Goal: Task Accomplishment & Management: Manage account settings

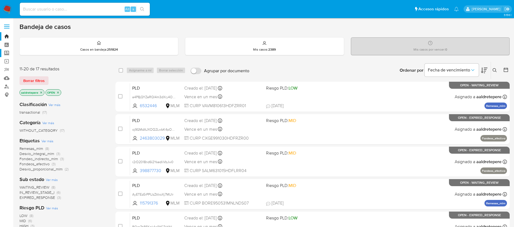
click at [8, 53] on label "Screening" at bounding box center [32, 53] width 65 height 8
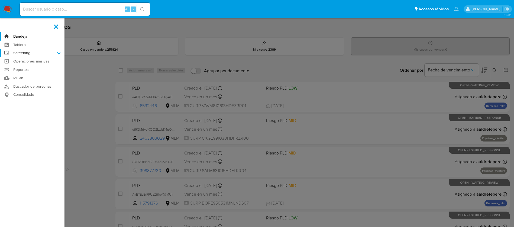
click at [0, 0] on input "Screening" at bounding box center [0, 0] width 0 height 0
click at [37, 76] on link "Herramientas" at bounding box center [32, 74] width 65 height 7
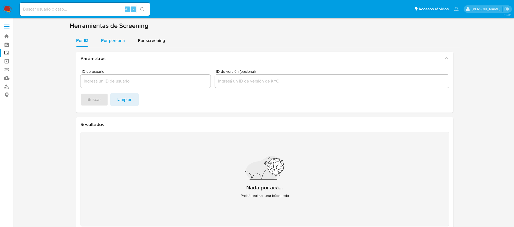
drag, startPoint x: 116, startPoint y: 40, endPoint x: 115, endPoint y: 47, distance: 6.5
click at [115, 41] on span "Por persona" at bounding box center [113, 40] width 24 height 6
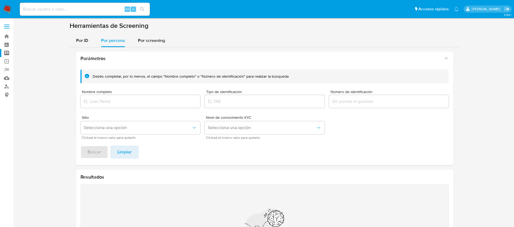
click at [125, 110] on div "Debés completar, por lo menos, el campo "Nombre completo" o "Número de identifi…" at bounding box center [265, 105] width 369 height 70
click at [127, 103] on input "Nombre completo" at bounding box center [141, 101] width 120 height 7
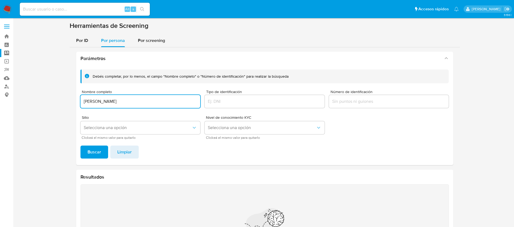
click at [84, 100] on input "ARMANDO CADENA ANDRADE" at bounding box center [141, 101] width 120 height 7
click at [91, 153] on span "Buscar" at bounding box center [95, 152] width 14 height 12
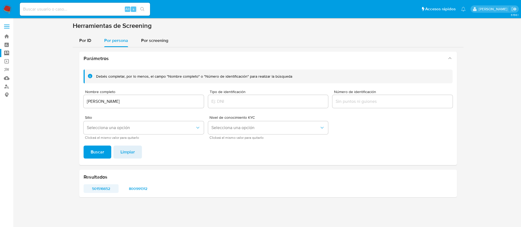
click at [104, 188] on span "501516652" at bounding box center [100, 189] width 27 height 8
click at [141, 190] on span "800991312" at bounding box center [137, 189] width 27 height 8
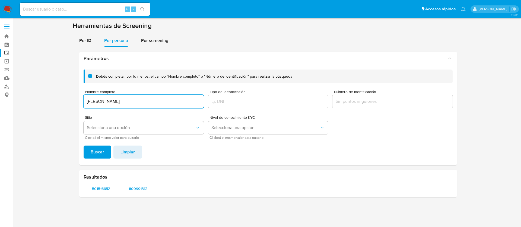
drag, startPoint x: 145, startPoint y: 102, endPoint x: 153, endPoint y: 106, distance: 8.6
click at [146, 103] on input "ARMANDO CADENA ANDRADE" at bounding box center [144, 101] width 120 height 7
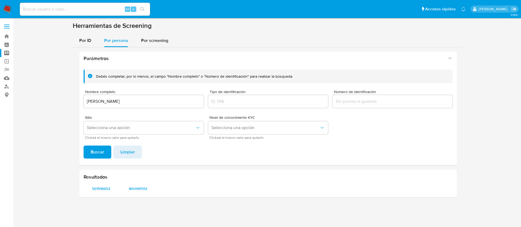
drag, startPoint x: 156, startPoint y: 106, endPoint x: 107, endPoint y: 100, distance: 49.7
click at [107, 100] on div "ARMANDO CADENA ANDRADE" at bounding box center [144, 101] width 120 height 13
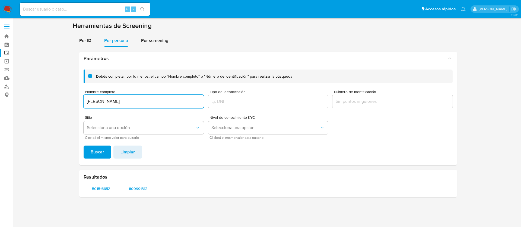
drag, startPoint x: 167, startPoint y: 102, endPoint x: 48, endPoint y: 94, distance: 119.6
click at [48, 94] on section at bounding box center [268, 112] width 497 height 180
click at [89, 102] on input "PAOLA LOYOLA CADENA" at bounding box center [144, 101] width 120 height 7
type input "PAOLA LOYOLA CADENA"
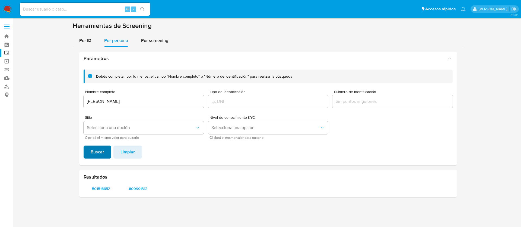
click at [96, 152] on span "Buscar" at bounding box center [98, 152] width 14 height 12
click at [104, 193] on span "1264054035" at bounding box center [100, 189] width 27 height 8
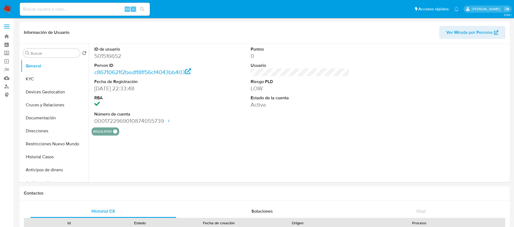
select select "10"
click at [36, 84] on button "KYC" at bounding box center [52, 79] width 63 height 13
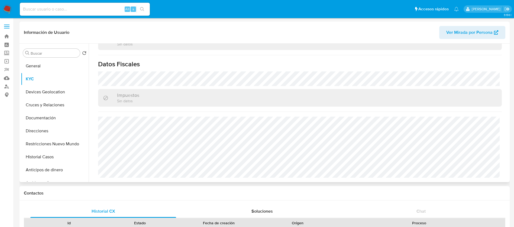
scroll to position [295, 0]
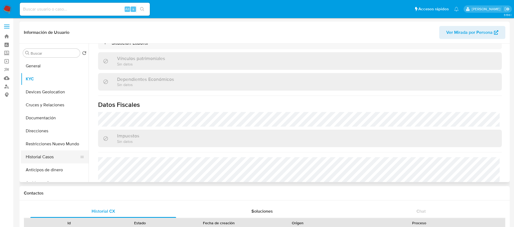
click at [50, 159] on button "Historial Casos" at bounding box center [52, 157] width 63 height 13
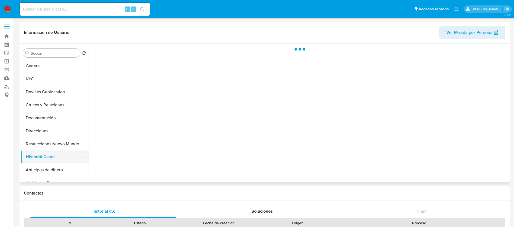
scroll to position [0, 0]
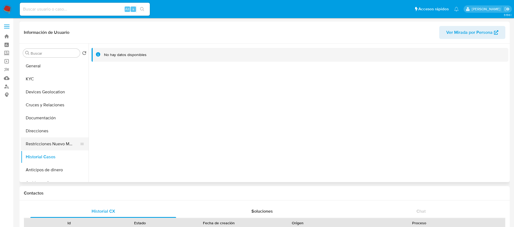
click at [60, 149] on button "Restricciones Nuevo Mundo" at bounding box center [52, 144] width 63 height 13
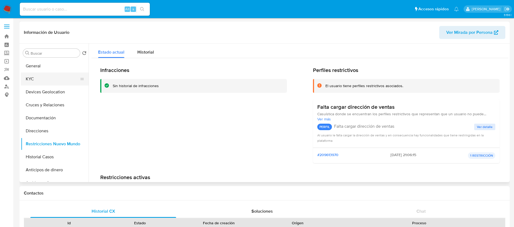
click at [59, 78] on button "KYC" at bounding box center [52, 79] width 63 height 13
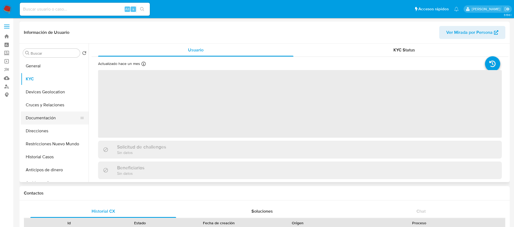
click at [45, 119] on button "Documentación" at bounding box center [52, 118] width 63 height 13
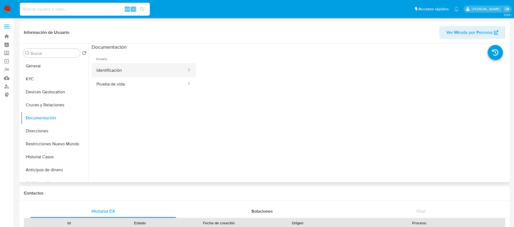
click at [149, 73] on button "Identificación" at bounding box center [140, 70] width 96 height 14
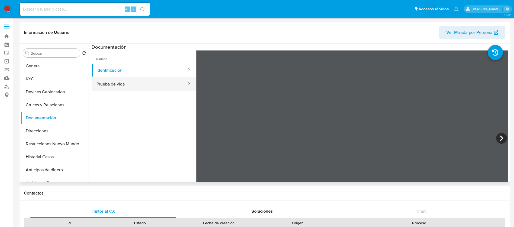
click at [150, 79] on button "Prueba de vida" at bounding box center [140, 84] width 96 height 14
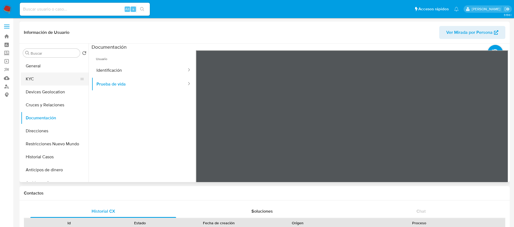
click at [48, 81] on button "KYC" at bounding box center [52, 79] width 63 height 13
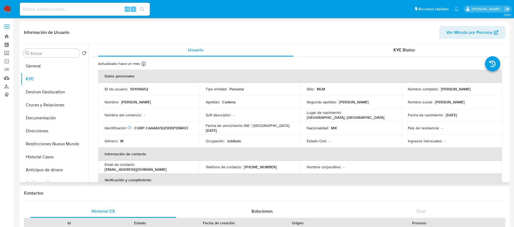
click at [142, 88] on p "501516652" at bounding box center [139, 89] width 18 height 5
copy p "501516652"
click at [427, 124] on td "País de residencia : -" at bounding box center [452, 128] width 101 height 13
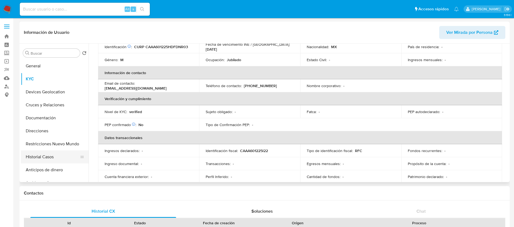
click at [42, 155] on button "Historial Casos" at bounding box center [52, 157] width 63 height 13
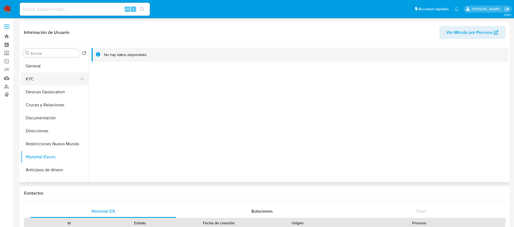
click at [45, 76] on button "KYC" at bounding box center [52, 79] width 63 height 13
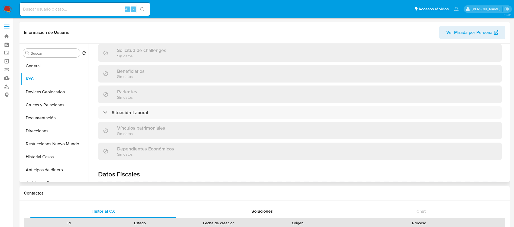
scroll to position [213, 0]
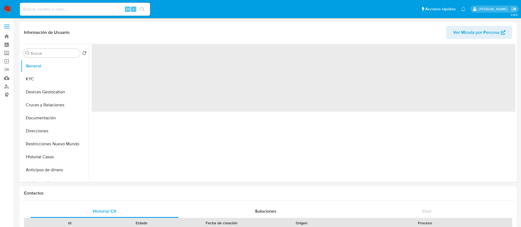
select select "10"
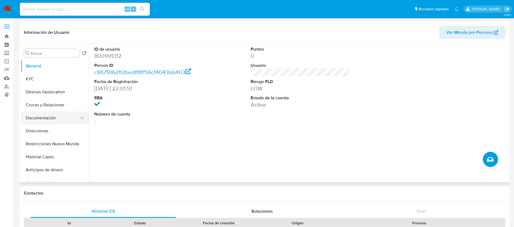
click at [36, 118] on button "Documentación" at bounding box center [52, 118] width 63 height 13
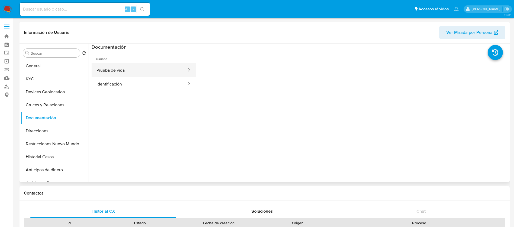
click at [123, 63] on button "Prueba de vida" at bounding box center [140, 70] width 96 height 14
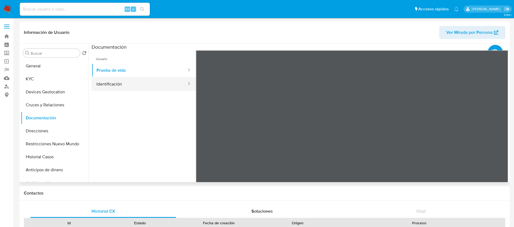
click at [121, 89] on button "Identificación" at bounding box center [140, 84] width 96 height 14
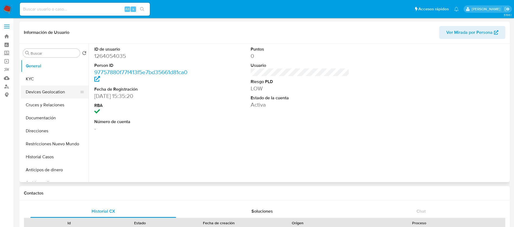
select select "10"
click at [51, 83] on button "KYC" at bounding box center [52, 79] width 63 height 13
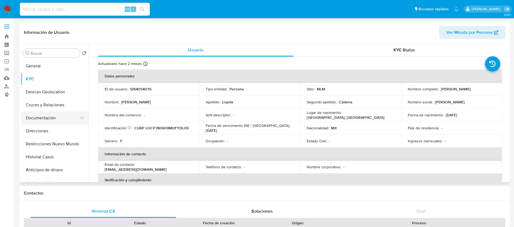
click at [42, 123] on button "Documentación" at bounding box center [52, 118] width 63 height 13
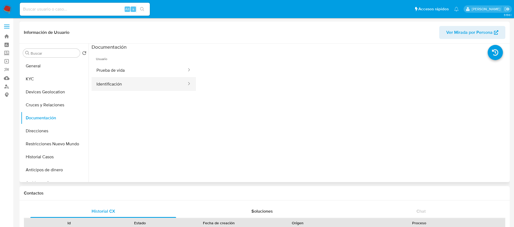
click at [119, 88] on button "Identificación" at bounding box center [140, 84] width 96 height 14
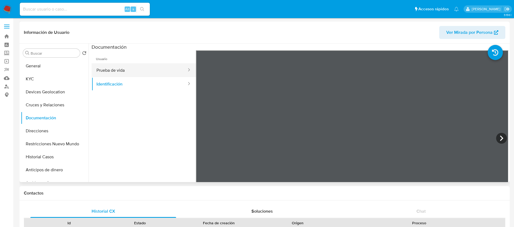
click at [106, 71] on button "Prueba de vida" at bounding box center [140, 70] width 96 height 14
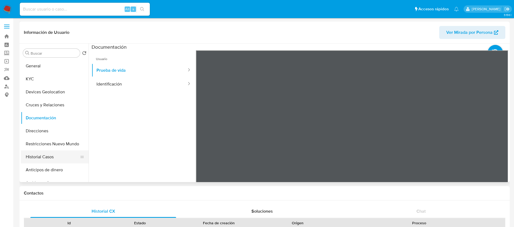
click at [56, 152] on button "Historial Casos" at bounding box center [52, 157] width 63 height 13
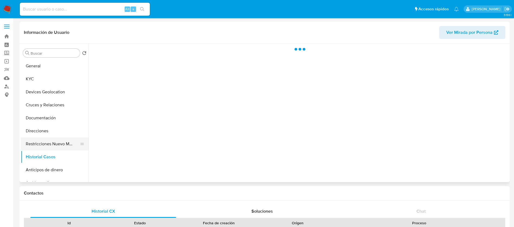
click at [59, 146] on button "Restricciones Nuevo Mundo" at bounding box center [52, 144] width 63 height 13
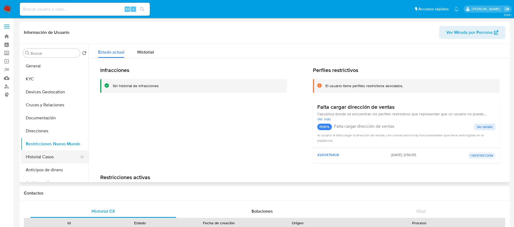
click at [52, 158] on button "Historial Casos" at bounding box center [52, 157] width 63 height 13
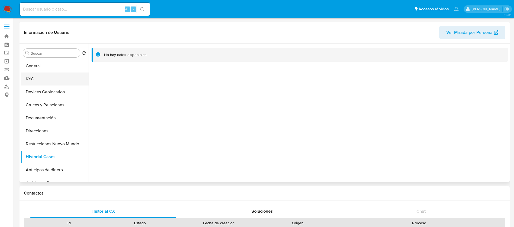
click at [38, 79] on button "KYC" at bounding box center [52, 79] width 63 height 13
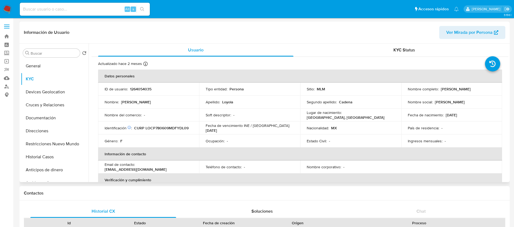
click at [148, 91] on p "1264054035" at bounding box center [140, 89] width 21 height 5
copy p "1264054035"
drag, startPoint x: 424, startPoint y: 130, endPoint x: 426, endPoint y: 114, distance: 15.4
click at [425, 127] on p "País de residencia :" at bounding box center [423, 128] width 31 height 5
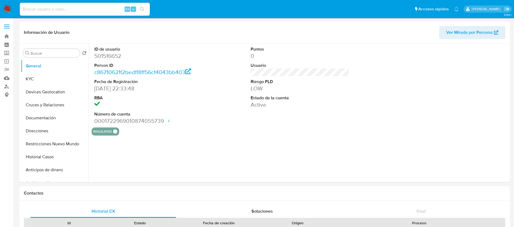
select select "10"
click at [3, 11] on img at bounding box center [7, 9] width 9 height 9
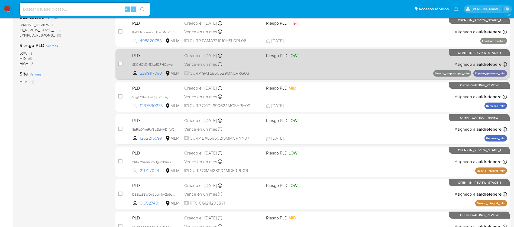
scroll to position [201, 0]
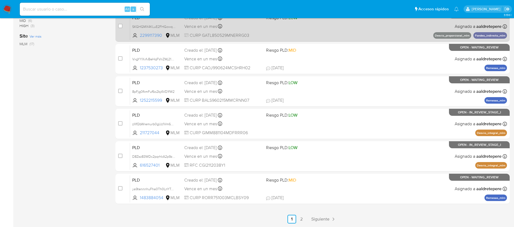
click at [271, 131] on div "PLD zXfQbWremurb0gUz1Vm6DO67 211727044 MLM Riesgo PLD: LOW Creado el: [DATE] Cr…" at bounding box center [318, 123] width 377 height 27
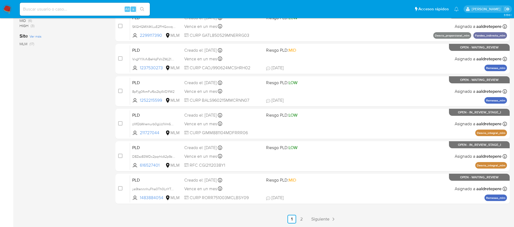
click at [7, 9] on img at bounding box center [7, 9] width 9 height 9
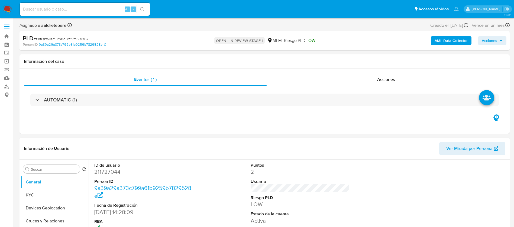
select select "10"
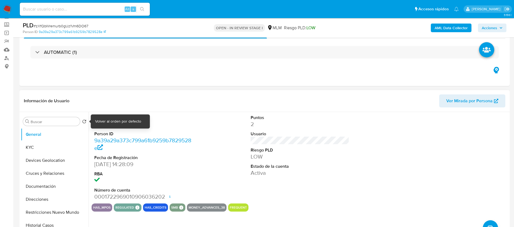
scroll to position [41, 0]
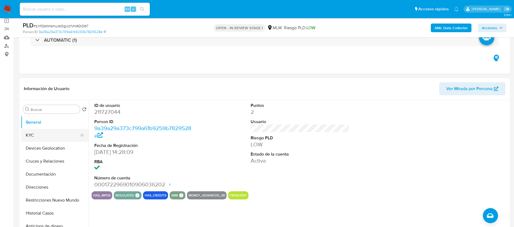
click at [42, 133] on button "KYC" at bounding box center [52, 135] width 63 height 13
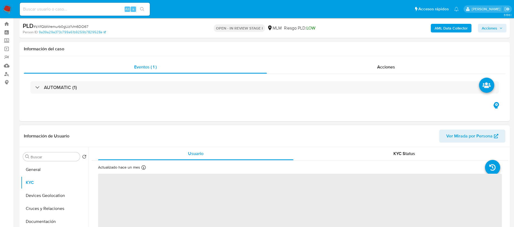
scroll to position [0, 0]
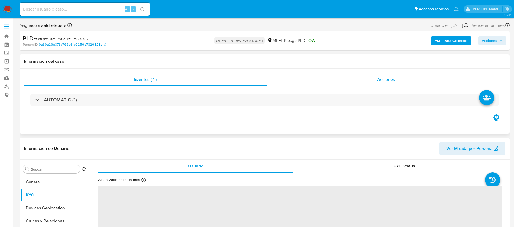
click at [387, 83] on div "Acciones" at bounding box center [386, 79] width 239 height 13
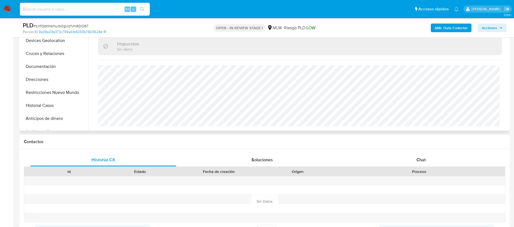
scroll to position [244, 0]
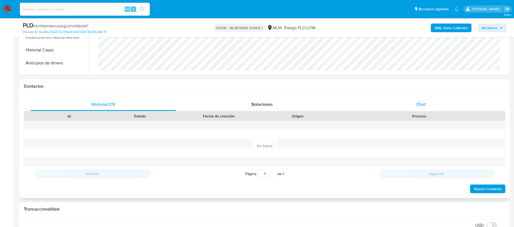
click at [419, 105] on span "Chat" at bounding box center [421, 104] width 9 height 6
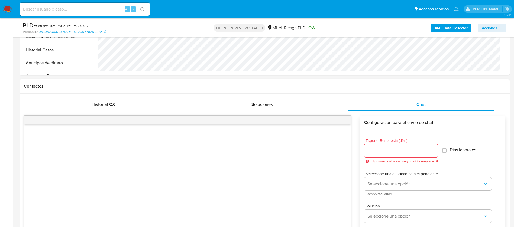
click at [382, 152] on input "Esperar Respuesta (días)" at bounding box center [401, 150] width 74 height 7
type input "5"
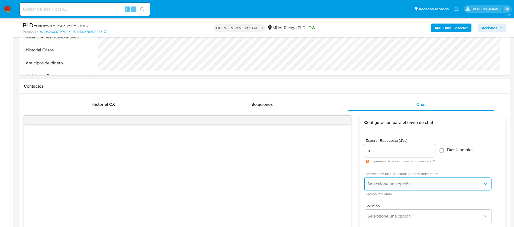
click at [380, 180] on button "Seleccione una opción" at bounding box center [427, 184] width 127 height 13
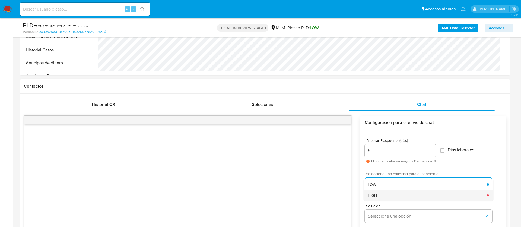
click at [379, 192] on div "HIGH" at bounding box center [427, 195] width 119 height 11
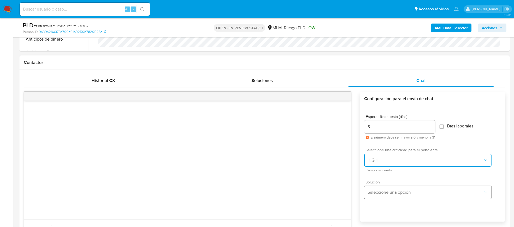
scroll to position [285, 0]
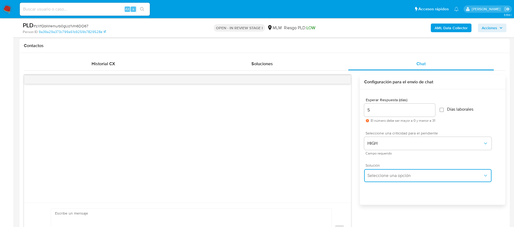
click at [377, 171] on button "Seleccione una opción" at bounding box center [427, 175] width 127 height 13
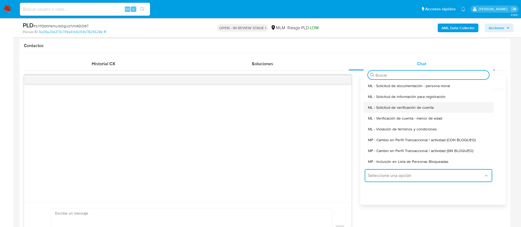
click at [389, 110] on span "ML - Solicitud de verificación de cuenta" at bounding box center [401, 107] width 66 height 5
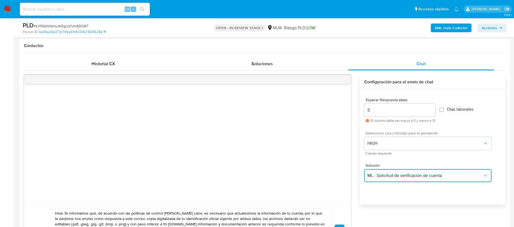
scroll to position [366, 0]
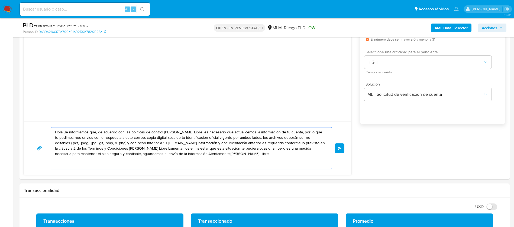
drag, startPoint x: 255, startPoint y: 166, endPoint x: 0, endPoint y: 111, distance: 260.6
paste textarea "ESTIMADA MARCELA GRIFALDO MARQUEZ Te comunicamos que se ha identificado un camb…"
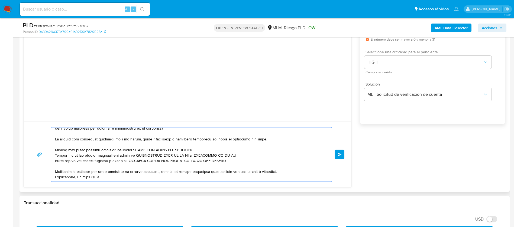
scroll to position [53, 0]
type textarea "ESTIMADA MARCELA GRIFALDO MARQUEZ Te comunicamos que se ha identificado un camb…"
click at [344, 157] on button "Enviar" at bounding box center [340, 155] width 10 height 10
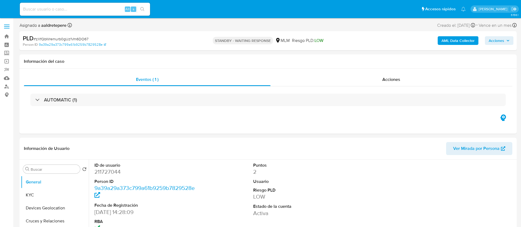
select select "10"
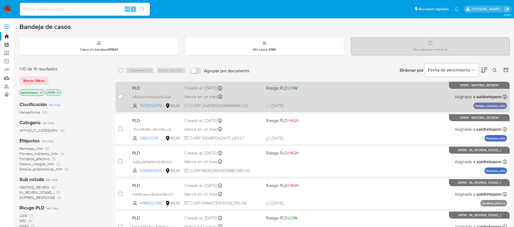
click at [403, 92] on div "PLD LRk0UzmhV4gIrbGD0dqRXxFo 1978206719 MLM Riesgo PLD: LOW Creado el: [DATE] C…" at bounding box center [318, 96] width 377 height 27
click at [120, 98] on input "checkbox" at bounding box center [120, 96] width 4 height 4
checkbox input "true"
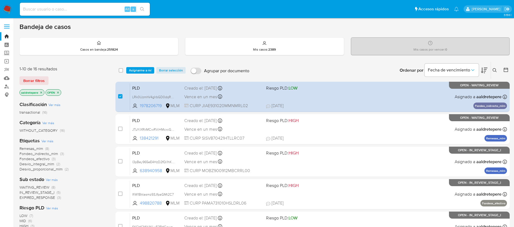
click at [137, 65] on div "select-all-cases-checkbox Asignarme a mí Borrar selección Agrupar por documento…" at bounding box center [312, 70] width 394 height 17
drag, startPoint x: 138, startPoint y: 69, endPoint x: 150, endPoint y: 81, distance: 16.3
click at [139, 70] on span "Asignarme a mí" at bounding box center [140, 70] width 23 height 5
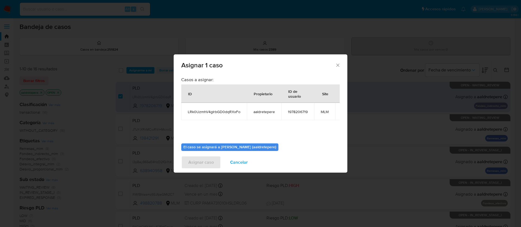
scroll to position [34, 0]
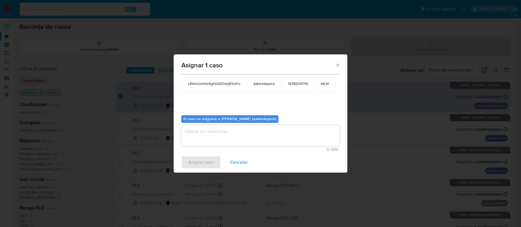
click at [256, 137] on textarea "assign-modal" at bounding box center [260, 136] width 158 height 22
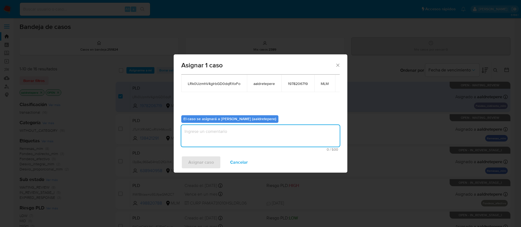
paste textarea "ESTIMADA [PERSON_NAME] Te comunicamos que se ha identificado un cambio en el us…"
type textarea "ESTIMADA [PERSON_NAME] Te comunicamos que se ha identificado un cambio en el us…"
click at [198, 159] on span "Asignar caso" at bounding box center [200, 163] width 25 height 12
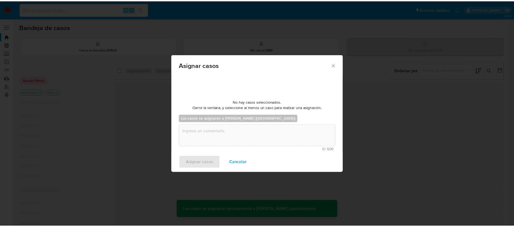
scroll to position [33, 0]
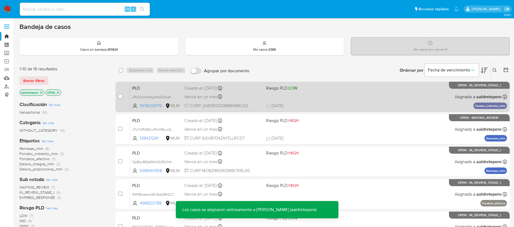
click at [308, 100] on div "PLD LRk0UzmhV4gIrbGD0dqRXxFo 1978206719 MLM Riesgo PLD: LOW Creado el: [DATE] C…" at bounding box center [318, 96] width 377 height 27
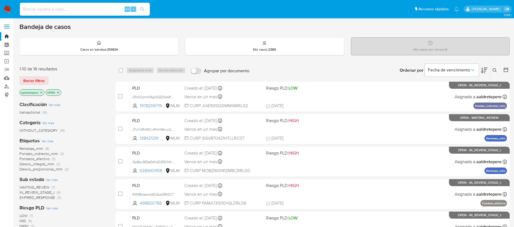
click at [6, 11] on img at bounding box center [7, 9] width 9 height 9
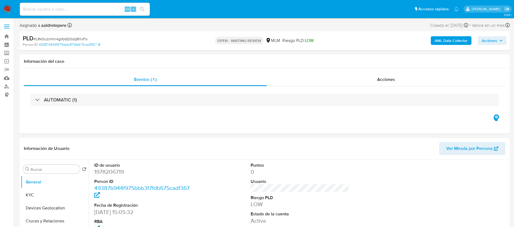
scroll to position [81, 0]
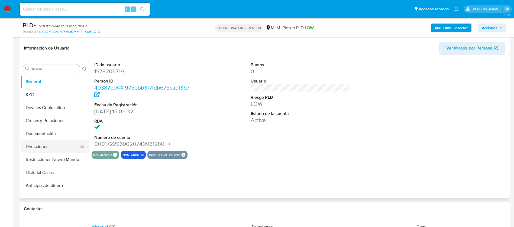
select select "10"
click at [27, 99] on button "KYC" at bounding box center [52, 94] width 63 height 13
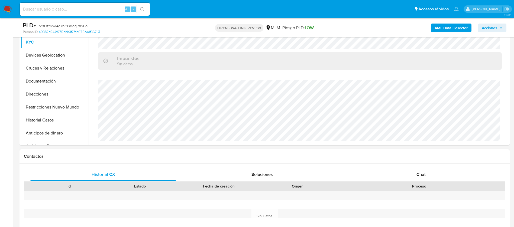
scroll to position [163, 0]
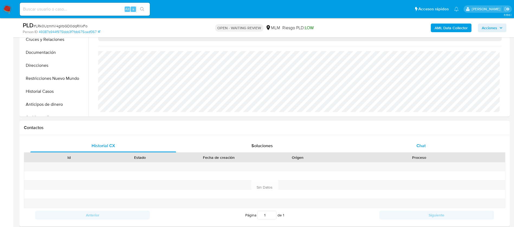
click at [421, 146] on span "Chat" at bounding box center [421, 146] width 9 height 6
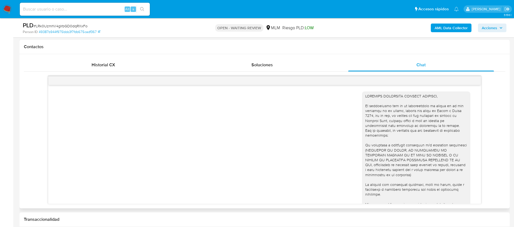
scroll to position [244, 0]
drag, startPoint x: 436, startPoint y: 95, endPoint x: 354, endPoint y: 99, distance: 82.0
click at [354, 99] on div "[DATE] 20:15:07" at bounding box center [264, 182] width 419 height 188
click at [445, 103] on div at bounding box center [416, 180] width 102 height 173
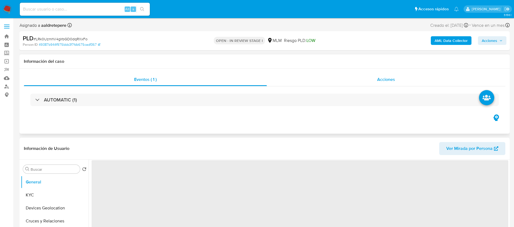
click at [391, 76] on span "Acciones" at bounding box center [386, 79] width 18 height 6
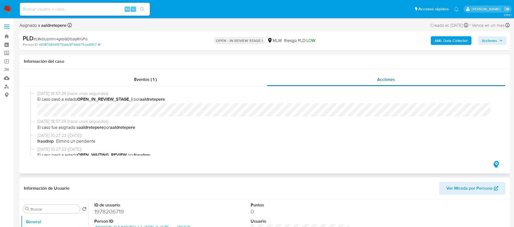
click at [384, 81] on span "Acciones" at bounding box center [386, 79] width 18 height 6
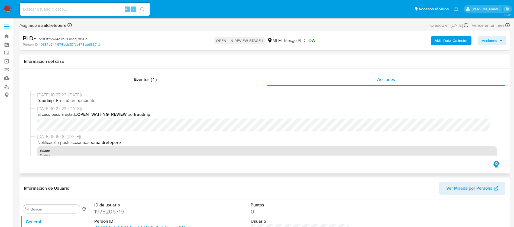
select select "10"
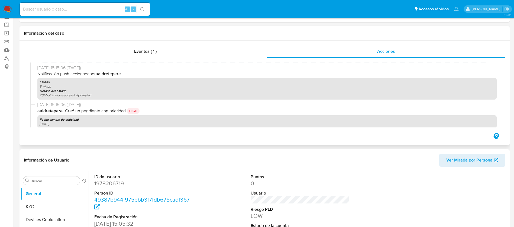
scroll to position [41, 0]
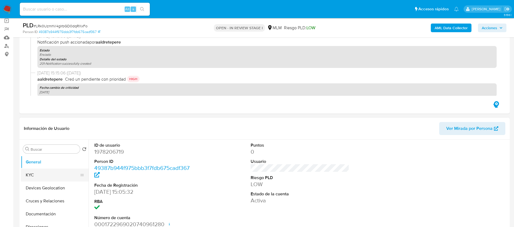
click at [56, 174] on button "KYC" at bounding box center [52, 175] width 63 height 13
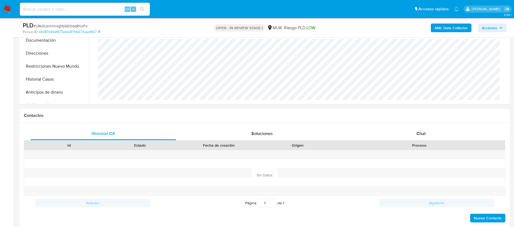
scroll to position [244, 0]
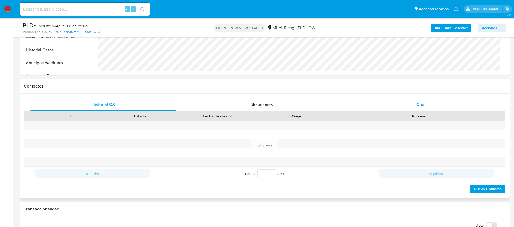
click at [425, 105] on span "Chat" at bounding box center [421, 104] width 9 height 6
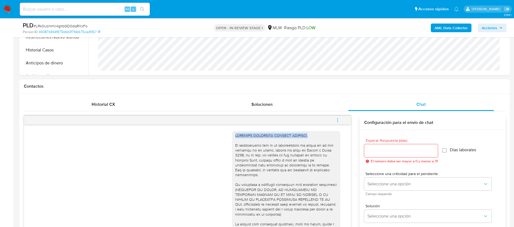
drag, startPoint x: 294, startPoint y: 136, endPoint x: 225, endPoint y: 137, distance: 69.1
click at [225, 137] on div "19/08/2025 20:15:07" at bounding box center [187, 221] width 313 height 188
copy div "ESTIMADA ELIZABETH JIMENEZ ARREGUIN,"
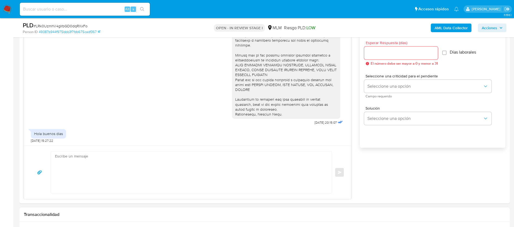
scroll to position [407, 0]
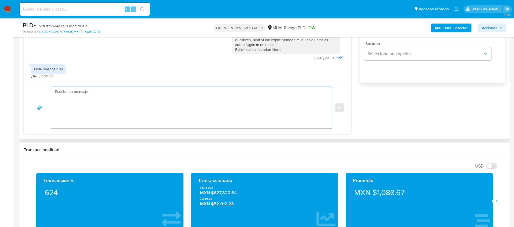
click at [90, 100] on textarea at bounding box center [190, 108] width 270 height 42
paste textarea "ESTIMADA ELIZABETH JIMENEZ ARREGUIN,"
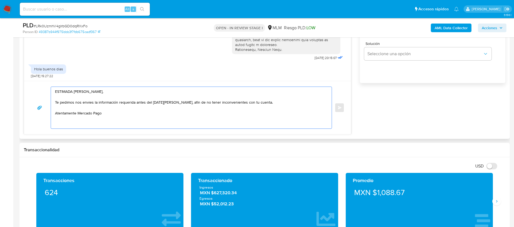
click at [177, 101] on textarea "ESTIMADA ELIZABETH JIMENEZ ARREGUIN, Te pedimos nos envies la información reque…" at bounding box center [190, 108] width 270 height 42
click at [148, 118] on textarea "ESTIMADA ELIZABETH JIMENEZ ARREGUIN, Te pedimos nos envies la información reque…" at bounding box center [190, 108] width 270 height 42
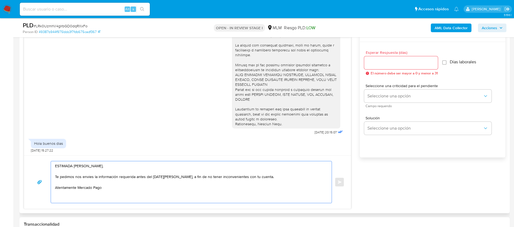
scroll to position [325, 0]
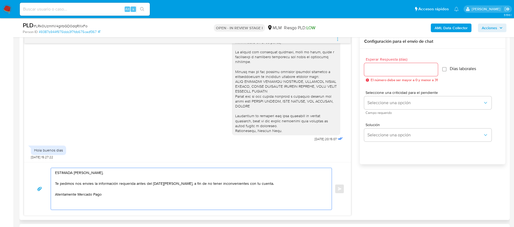
type textarea "ESTIMADA ELIZABETH JIMENEZ ARREGUIN, Te pedimos nos envies la información reque…"
click at [414, 70] on input "Esperar Respuesta (días)" at bounding box center [401, 69] width 74 height 7
type input "3"
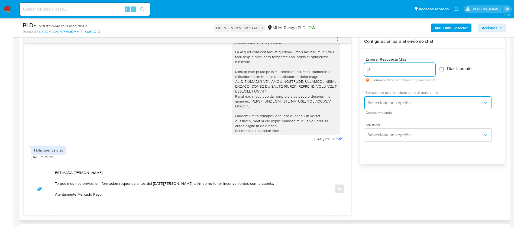
click at [408, 100] on span "Seleccione una opción" at bounding box center [425, 102] width 115 height 5
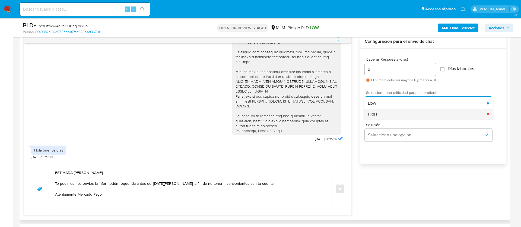
click at [379, 117] on div "HIGH" at bounding box center [427, 114] width 119 height 11
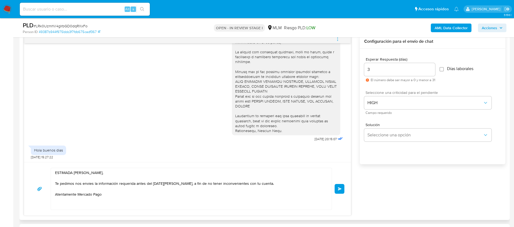
click at [343, 193] on button "Enviar" at bounding box center [340, 189] width 10 height 10
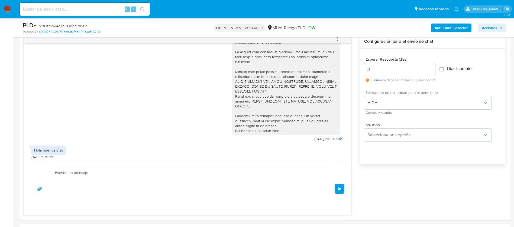
scroll to position [136, 0]
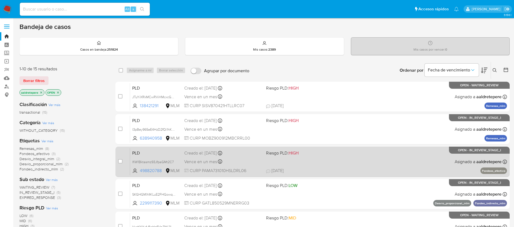
click at [309, 159] on div "PLD IfiW1Bktasmz93JfpaGMt2C7 498820788 MLM Riesgo PLD: HIGH Creado el: 12/08/20…" at bounding box center [318, 161] width 377 height 27
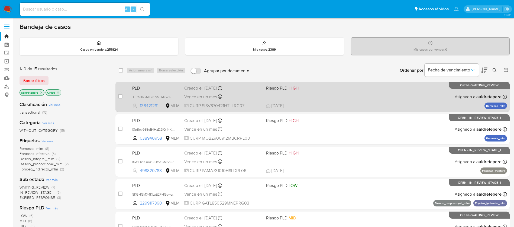
click at [399, 103] on span "21/08/2025 21/08/2025 13:41" at bounding box center [345, 106] width 159 height 6
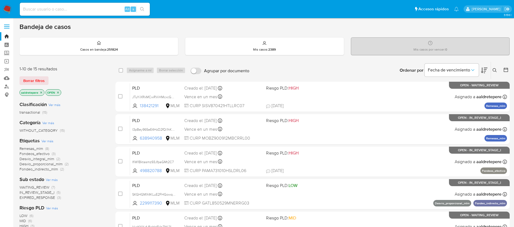
drag, startPoint x: 119, startPoint y: 95, endPoint x: 137, endPoint y: 62, distance: 37.0
click at [119, 95] on input "checkbox" at bounding box center [120, 96] width 4 height 4
checkbox input "true"
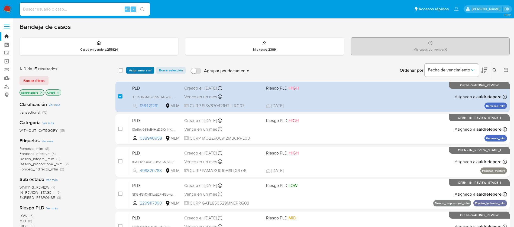
click at [141, 71] on span "Asignarme a mí" at bounding box center [140, 70] width 23 height 5
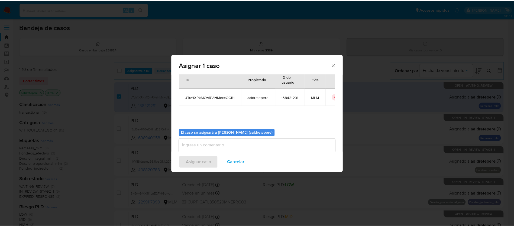
scroll to position [28, 0]
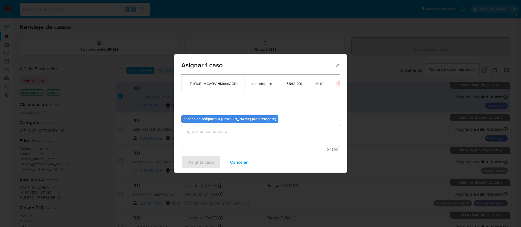
click textarea "assign-modal"
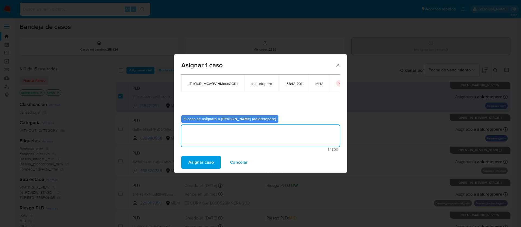
click span "Asignar caso"
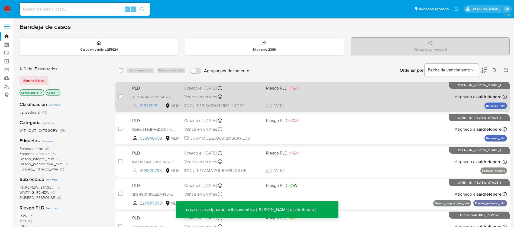
click div "PLD JTuYiXRkMCwRViHMcxcGGl11 138421291 MLM Riesgo PLD: HIGH Creado el: 12/08/20…"
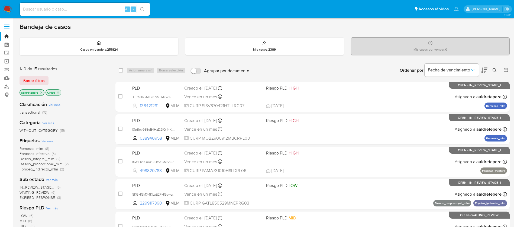
click img
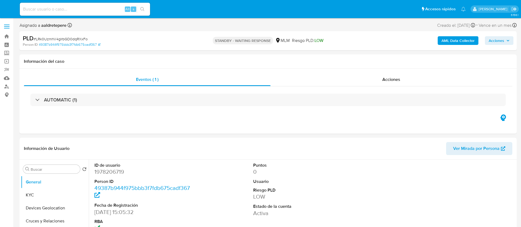
select select "10"
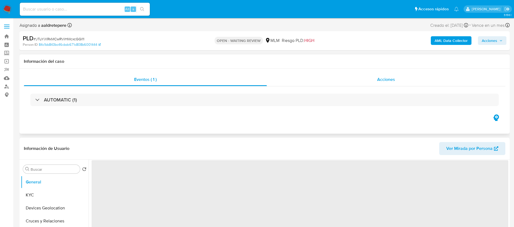
click at [387, 83] on div "Acciones" at bounding box center [386, 79] width 239 height 13
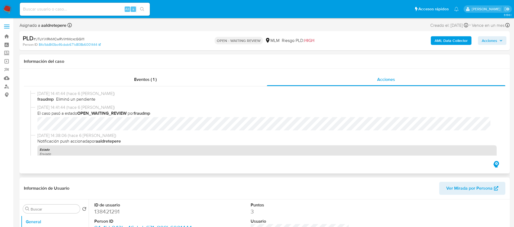
select select "10"
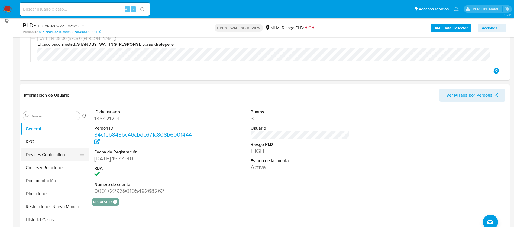
scroll to position [81, 0]
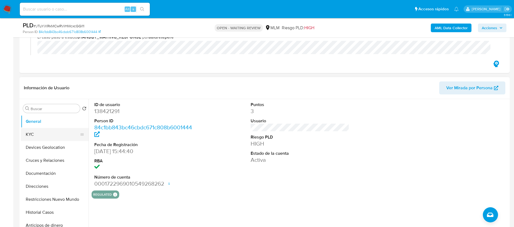
click at [60, 139] on button "KYC" at bounding box center [52, 134] width 63 height 13
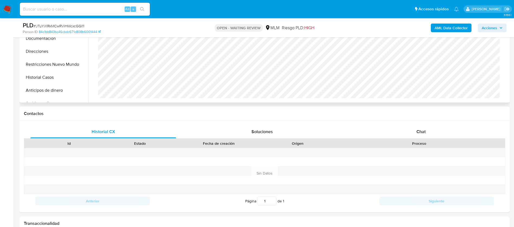
scroll to position [244, 0]
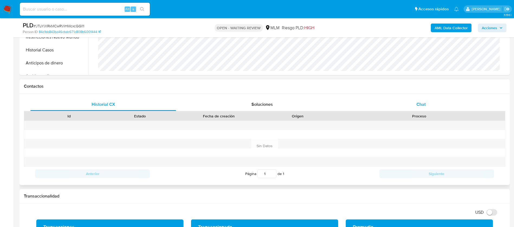
click at [429, 104] on div "Chat" at bounding box center [421, 104] width 146 height 13
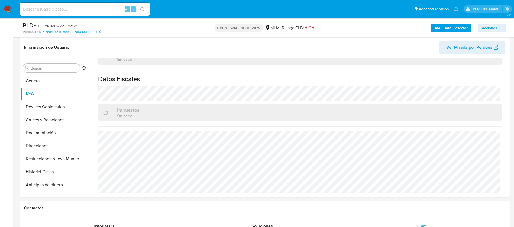
scroll to position [285, 0]
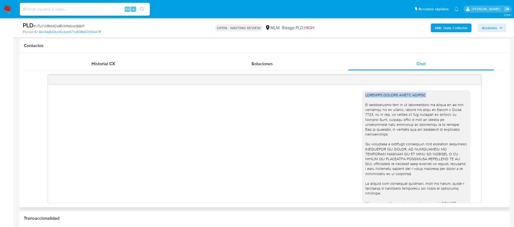
drag, startPoint x: 404, startPoint y: 98, endPoint x: 360, endPoint y: 95, distance: 44.3
click at [365, 95] on div at bounding box center [416, 169] width 102 height 153
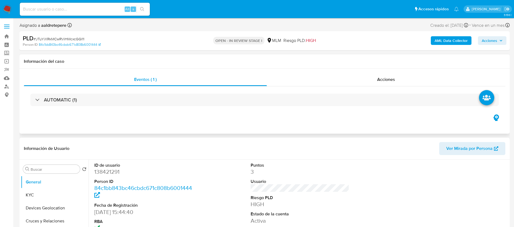
select select "10"
click at [388, 77] on span "Acciones" at bounding box center [386, 79] width 18 height 6
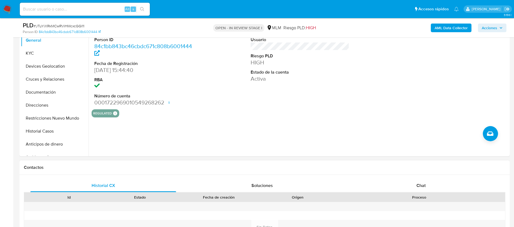
scroll to position [203, 0]
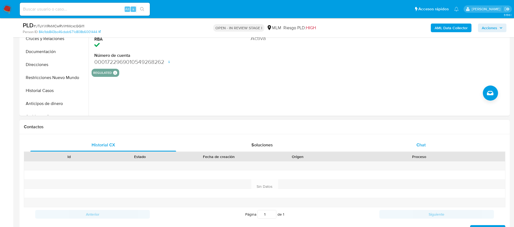
click at [423, 143] on span "Chat" at bounding box center [421, 145] width 9 height 6
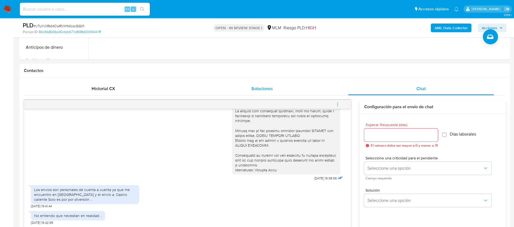
scroll to position [325, 0]
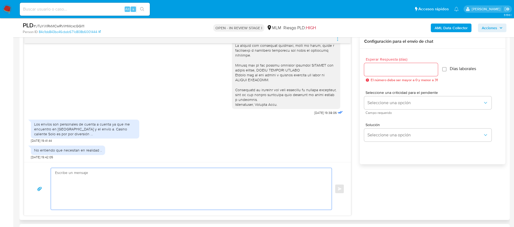
click at [174, 187] on textarea at bounding box center [190, 189] width 270 height 42
paste textarea "ESTIMADO VICTOR SILVA SORIANO"
click at [135, 193] on textarea "ESTIMADO VICTOR SILVA SORIANO," at bounding box center [190, 189] width 270 height 42
paste textarea "agradecemos tu respuesta, te pido nos compartas un comprobante de pago del pago…"
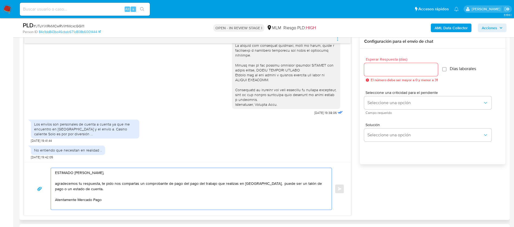
type textarea "ESTIMADO VICTOR SILVA SORIANO, agradecemos tu respuesta, te pido nos compartas …"
click at [401, 66] on input "Esperar Respuesta (días)" at bounding box center [401, 69] width 74 height 7
type input "2"
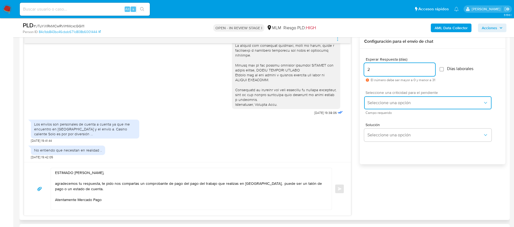
click at [383, 103] on span "Seleccione una opción" at bounding box center [425, 102] width 115 height 5
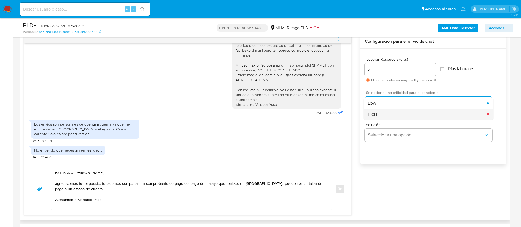
click at [389, 113] on div "HIGH" at bounding box center [427, 114] width 119 height 11
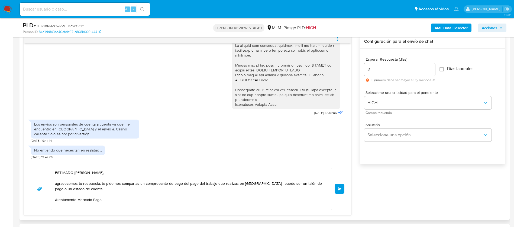
click at [341, 190] on span "Enviar" at bounding box center [340, 189] width 4 height 3
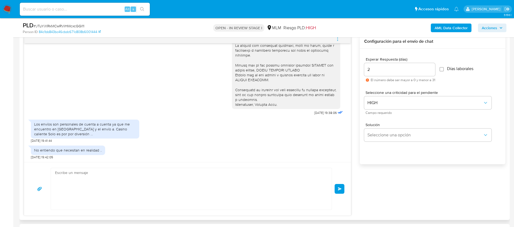
scroll to position [153, 0]
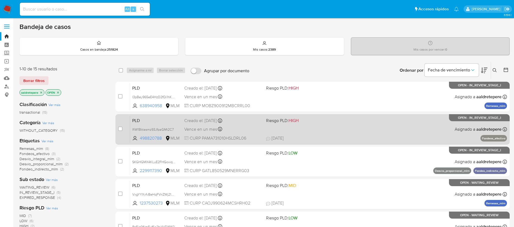
click at [262, 130] on div "PLD IfiW1Bktasmz93JfpaGMt2C7 498820788 MLM Riesgo PLD: HIGH Creado el: 12/08/20…" at bounding box center [318, 129] width 377 height 27
click at [120, 129] on input "checkbox" at bounding box center [120, 129] width 4 height 4
checkbox input "true"
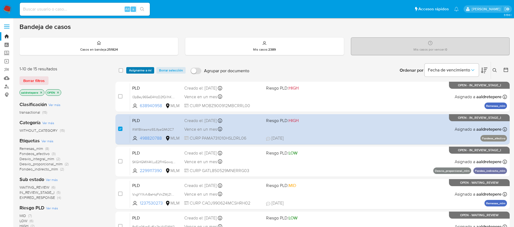
click at [144, 68] on span "Asignarme a mí" at bounding box center [140, 70] width 23 height 5
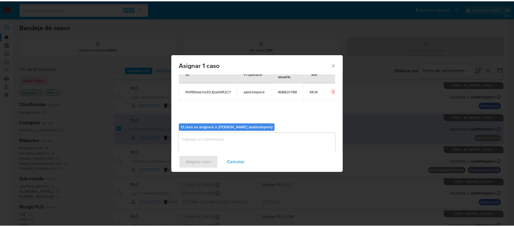
scroll to position [28, 0]
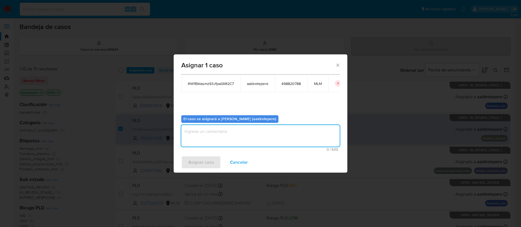
click at [219, 137] on textarea "assign-modal" at bounding box center [260, 136] width 158 height 22
click at [220, 139] on textarea "assign-modal" at bounding box center [260, 136] width 158 height 22
click at [202, 163] on span "Asignar caso" at bounding box center [200, 163] width 25 height 12
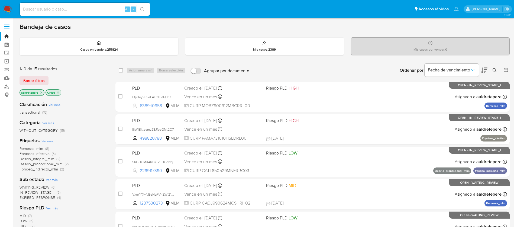
click at [11, 6] on img at bounding box center [7, 9] width 9 height 9
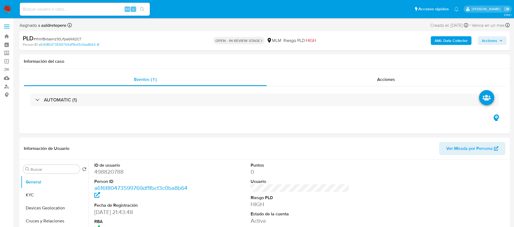
select select "10"
drag, startPoint x: 393, startPoint y: 80, endPoint x: 398, endPoint y: 88, distance: 9.0
click at [393, 79] on span "Acciones" at bounding box center [386, 79] width 18 height 6
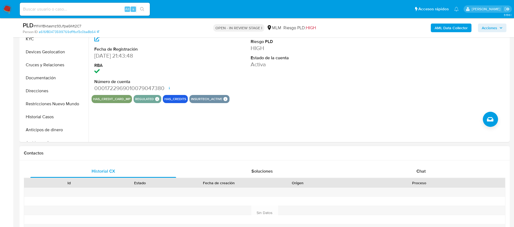
scroll to position [203, 0]
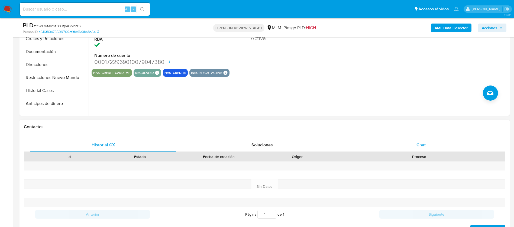
click at [421, 144] on span "Chat" at bounding box center [421, 145] width 9 height 6
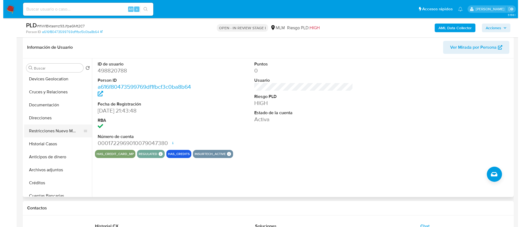
scroll to position [41, 0]
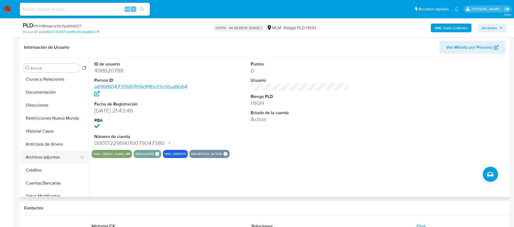
click at [39, 159] on button "Archivos adjuntos" at bounding box center [52, 157] width 63 height 13
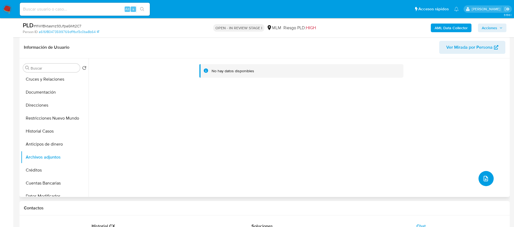
click at [483, 177] on icon "upload-file" at bounding box center [486, 179] width 7 height 7
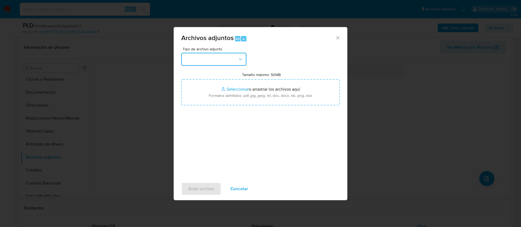
click at [215, 57] on button "button" at bounding box center [213, 59] width 65 height 13
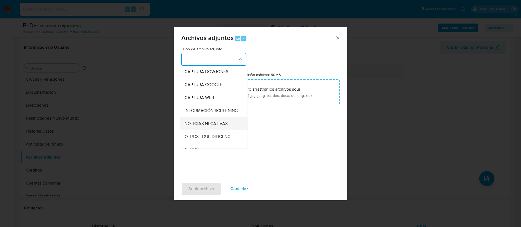
scroll to position [56, 0]
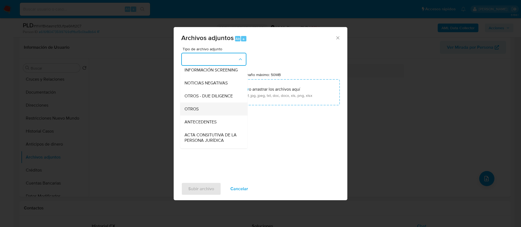
click at [215, 114] on div "OTROS" at bounding box center [211, 109] width 55 height 13
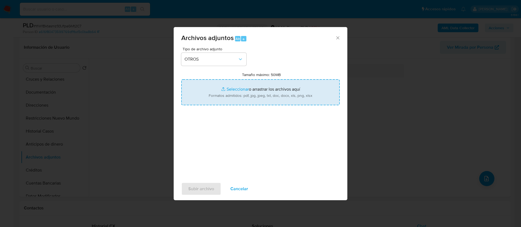
click at [253, 94] on input "Tamaño máximo: 50MB Seleccionar archivos" at bounding box center [260, 92] width 158 height 26
type input "C:\fakepath\498820788_ALEJANDRO PADILLA MORA_AGOSTO 2025.pdf"
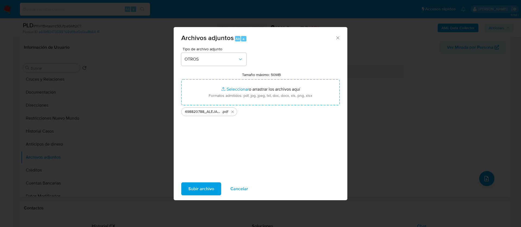
click at [193, 190] on span "Subir archivo" at bounding box center [201, 189] width 26 height 12
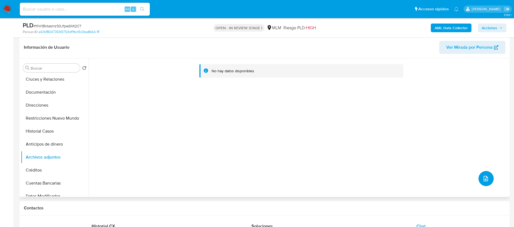
click at [484, 176] on icon "upload-file" at bounding box center [486, 178] width 4 height 5
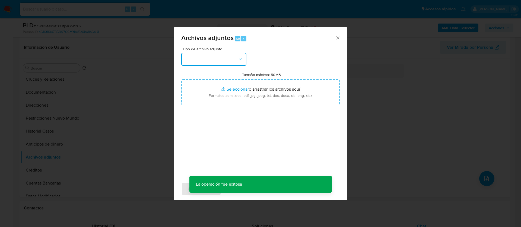
click at [196, 60] on button "button" at bounding box center [213, 59] width 65 height 13
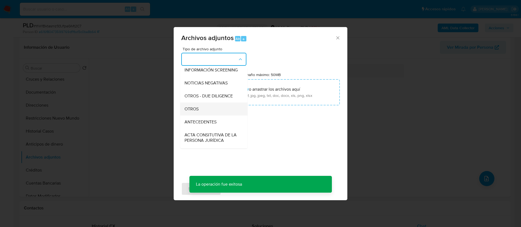
click at [194, 112] on span "OTROS" at bounding box center [191, 109] width 14 height 5
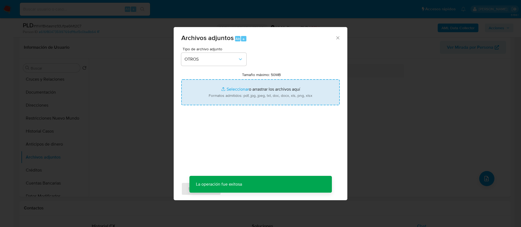
click at [249, 86] on input "Tamaño máximo: 50MB Seleccionar archivos" at bounding box center [260, 92] width 158 height 26
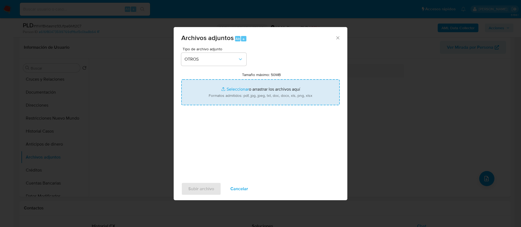
type input "C:\fakepath\498820788_ALEJANDRO PADILLA MORA_AGOSTO 2025.xlsx"
click at [202, 186] on span "Subir archivo" at bounding box center [201, 189] width 26 height 12
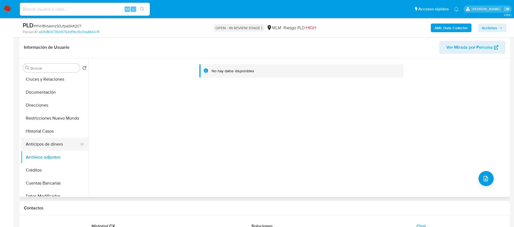
click at [46, 148] on button "Anticipos de dinero" at bounding box center [52, 144] width 63 height 13
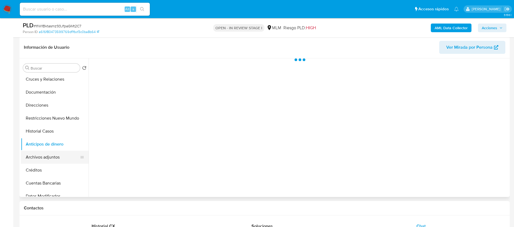
click at [46, 159] on button "Archivos adjuntos" at bounding box center [52, 157] width 63 height 13
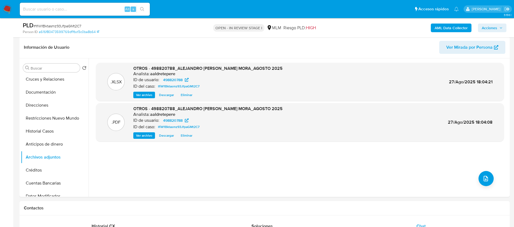
click at [490, 25] on span "Acciones" at bounding box center [489, 28] width 15 height 9
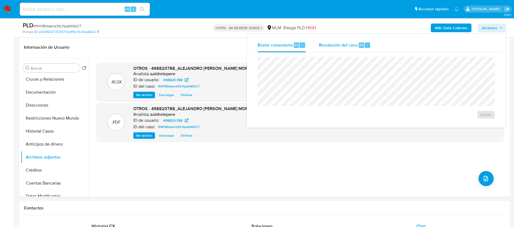
click at [345, 43] on span "Resolución del caso" at bounding box center [338, 45] width 39 height 6
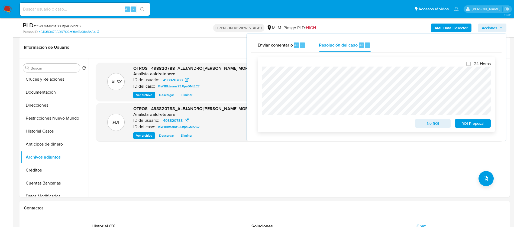
click at [262, 108] on div "24 Horas No ROI ROI Proposal" at bounding box center [376, 94] width 237 height 75
click at [481, 123] on span "ROI Proposal" at bounding box center [473, 124] width 28 height 8
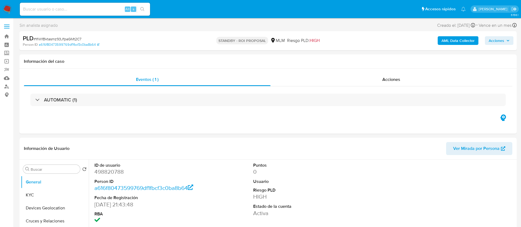
select select "10"
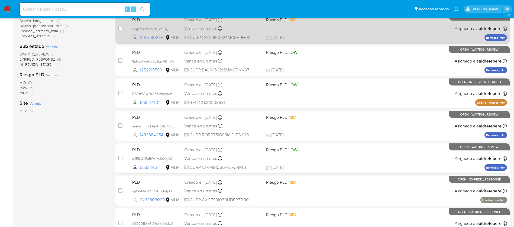
scroll to position [201, 0]
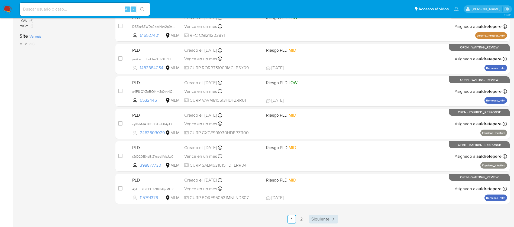
click at [320, 222] on span "Siguiente" at bounding box center [321, 219] width 18 height 4
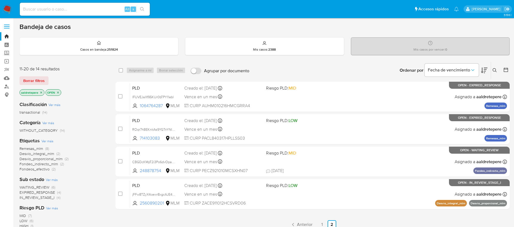
click at [8, 8] on img at bounding box center [7, 9] width 9 height 9
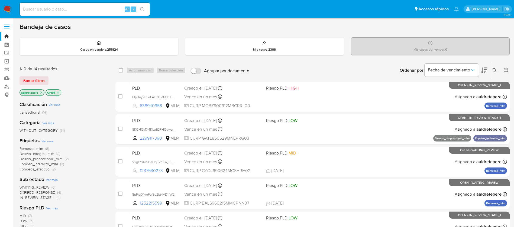
click at [14, 19] on main "3.156.1" at bounding box center [257, 214] width 514 height 428
click at [4, 8] on img at bounding box center [7, 9] width 9 height 9
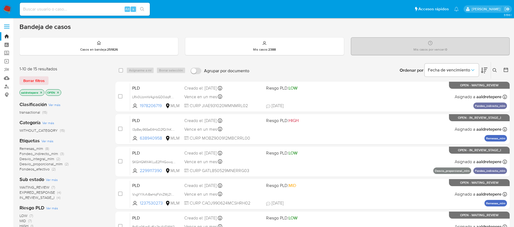
click at [295, 74] on div "Ordenar por Fecha de vencimiento No es posible ordenar los resultados mientras …" at bounding box center [381, 70] width 258 height 17
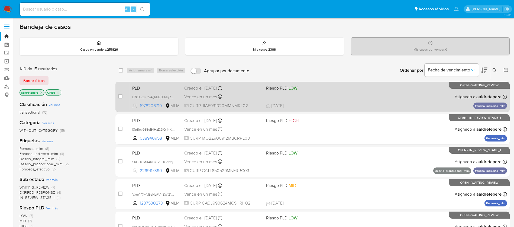
click at [307, 95] on div "PLD LRk0UzmhV4gIrbGD0dqRXxFo 1978206719 MLM Riesgo PLD: LOW Creado el: 12/08/20…" at bounding box center [318, 96] width 377 height 27
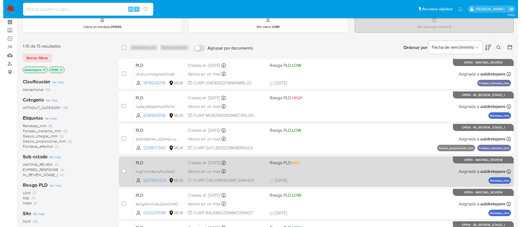
scroll to position [41, 0]
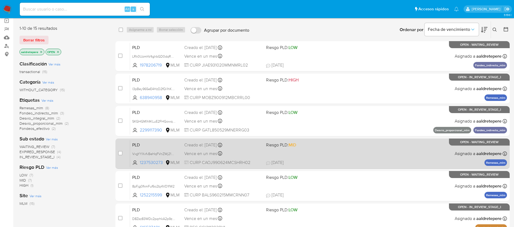
click at [351, 158] on div "PLD VxgYYXvfvBeHqFVnZWj219YO 1237530273 MLM Riesgo PLD: MID Creado el: 12/08/20…" at bounding box center [318, 153] width 377 height 27
click at [120, 153] on input "checkbox" at bounding box center [120, 153] width 4 height 4
checkbox input "true"
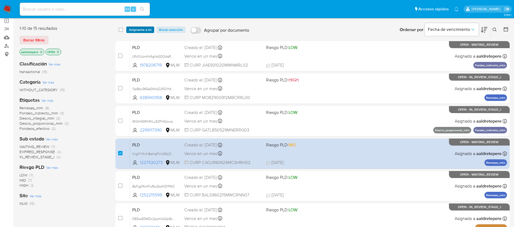
click at [148, 28] on span "Asignarme a mí" at bounding box center [140, 29] width 23 height 5
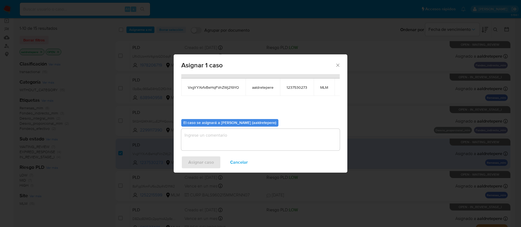
scroll to position [34, 0]
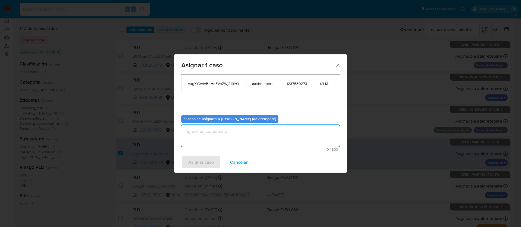
click at [253, 137] on textarea "assign-modal" at bounding box center [260, 136] width 158 height 22
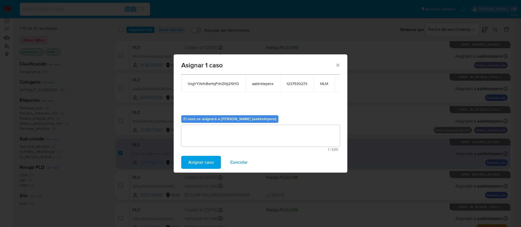
click at [194, 163] on span "Asignar caso" at bounding box center [200, 163] width 25 height 12
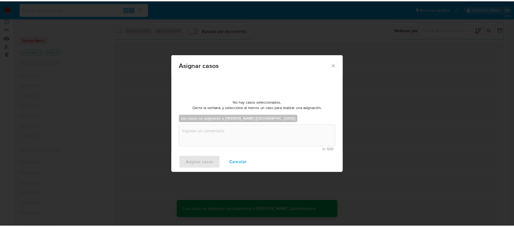
scroll to position [33, 0]
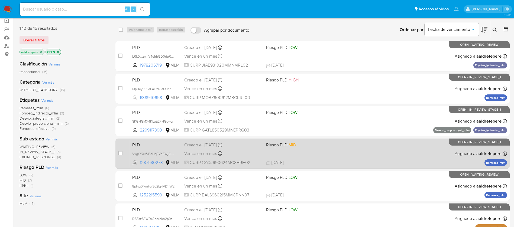
click at [316, 156] on div "PLD VxgYYXvfvBeHqFVnZWj219YO 1237530273 MLM Riesgo PLD: MID Creado el: 12/08/20…" at bounding box center [318, 153] width 377 height 27
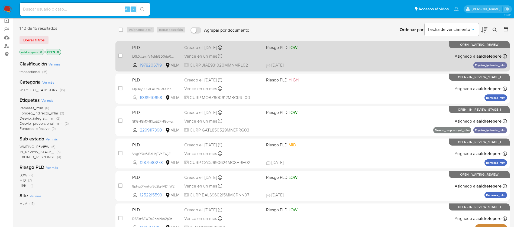
click at [273, 58] on div "PLD LRk0UzmhV4gIrbGD0dqRXxFo 1978206719 MLM Riesgo PLD: LOW Creado el: 12/08/20…" at bounding box center [318, 56] width 377 height 27
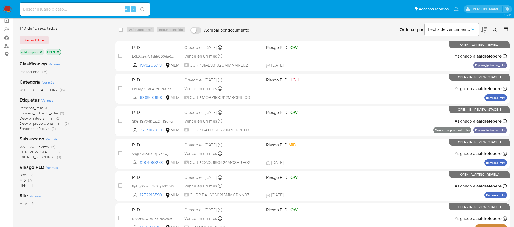
click at [11, 8] on img at bounding box center [7, 9] width 9 height 9
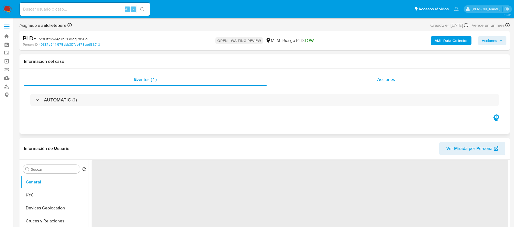
click at [387, 80] on span "Acciones" at bounding box center [386, 79] width 18 height 6
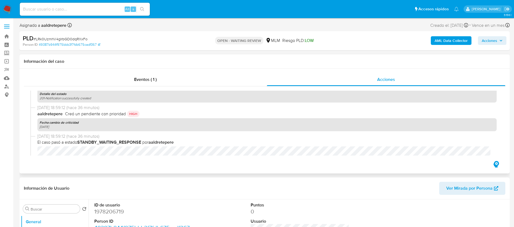
scroll to position [81, 0]
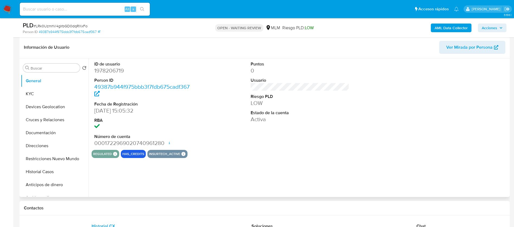
select select "10"
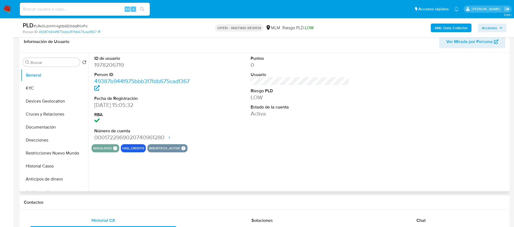
scroll to position [244, 0]
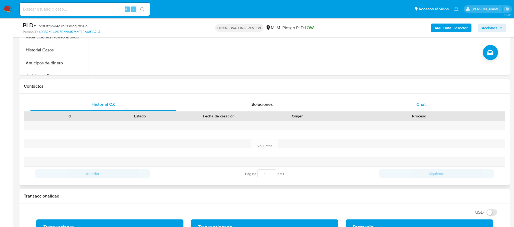
click at [422, 104] on span "Chat" at bounding box center [421, 104] width 9 height 6
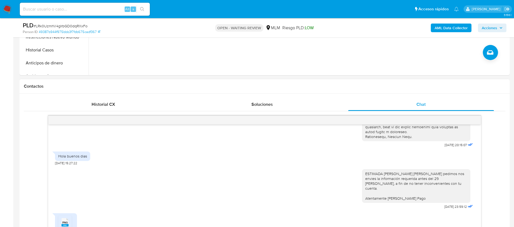
scroll to position [285, 0]
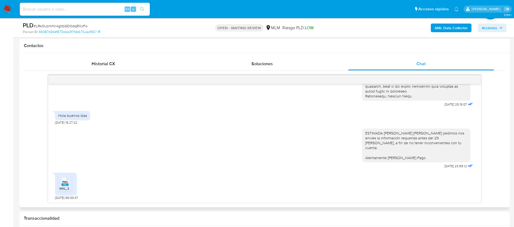
click at [67, 191] on li "PNG PNG IMG_3430.png" at bounding box center [65, 183] width 14 height 17
click at [413, 104] on div "19/08/2025 20:15:07" at bounding box center [418, 14] width 112 height 188
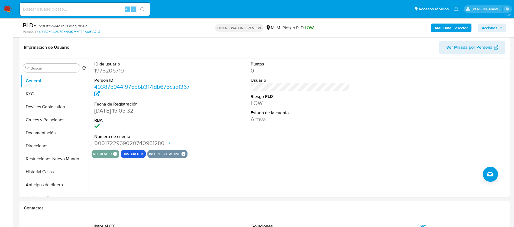
scroll to position [0, 0]
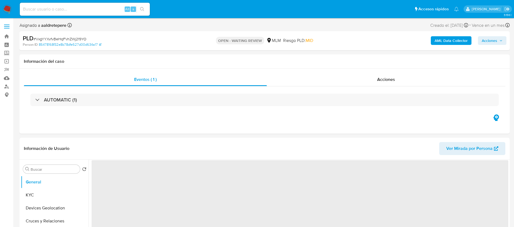
select select "10"
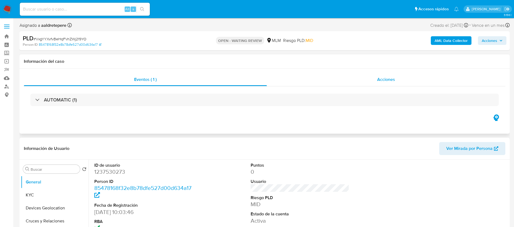
click at [379, 83] on div "Acciones" at bounding box center [386, 79] width 239 height 13
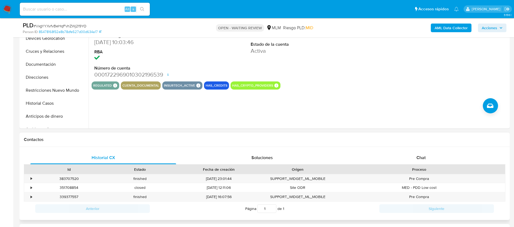
scroll to position [203, 0]
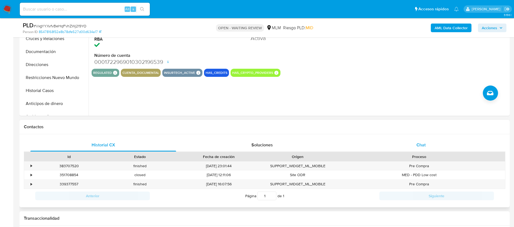
click at [420, 144] on span "Chat" at bounding box center [421, 145] width 9 height 6
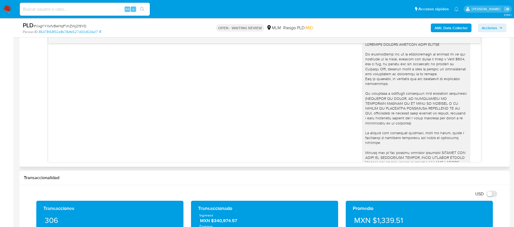
scroll to position [0, 0]
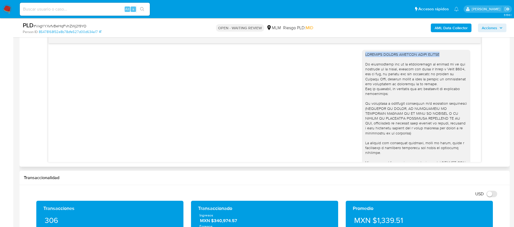
drag, startPoint x: 439, startPoint y: 56, endPoint x: 356, endPoint y: 55, distance: 83.0
click at [362, 55] on div at bounding box center [416, 128] width 108 height 157
copy div "ESTIMADA JHOANA ADRIANA CHALE ORTEGA"
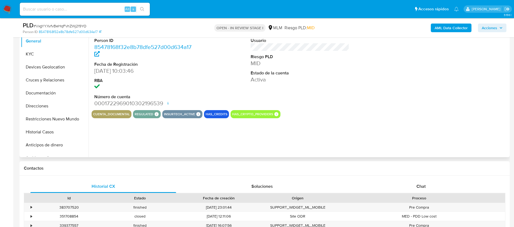
select select "10"
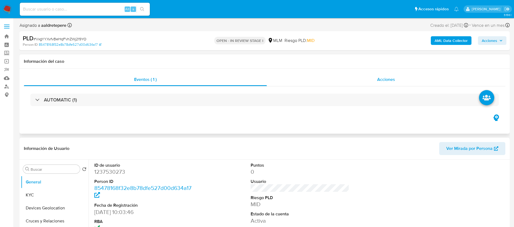
click at [391, 82] on span "Acciones" at bounding box center [386, 79] width 18 height 6
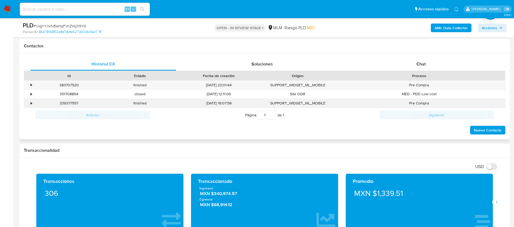
scroll to position [285, 0]
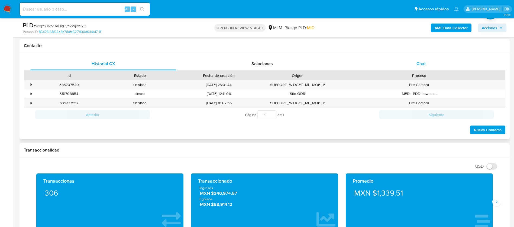
click at [424, 62] on span "Chat" at bounding box center [421, 64] width 9 height 6
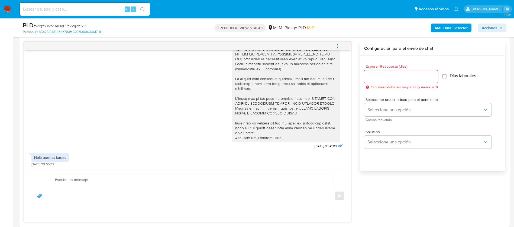
scroll to position [325, 0]
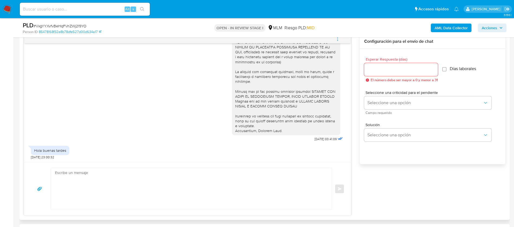
click at [183, 180] on textarea at bounding box center [190, 189] width 270 height 42
paste textarea "ESTIMADA JHOANA ADRIANA CHALE ORTEGA"
click at [267, 182] on textarea "ESTIMADA JHOANA ADRIANA CHALE ORTEGA," at bounding box center [190, 189] width 270 height 42
paste textarea "Te pedimos nos envies la información requerida antes del 29 de Agosto, a fin de…"
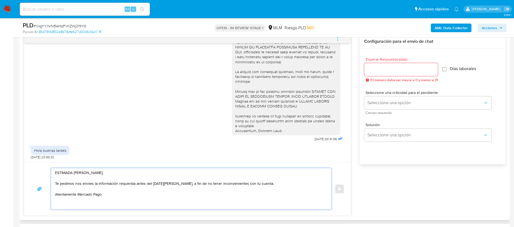
type textarea "ESTIMADA JHOANA ADRIANA CHALE ORTEGA, Te pedimos nos envies la información requ…"
click at [425, 75] on div at bounding box center [401, 69] width 74 height 13
click at [423, 69] on input "Esperar Respuesta (días)" at bounding box center [401, 69] width 74 height 7
type input "3"
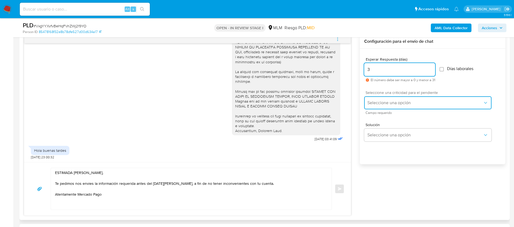
click at [407, 100] on button "Seleccione una opción" at bounding box center [427, 103] width 127 height 13
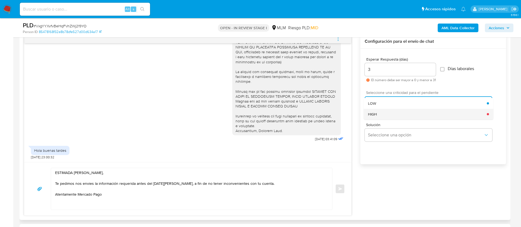
click at [394, 113] on div "HIGH" at bounding box center [427, 114] width 119 height 11
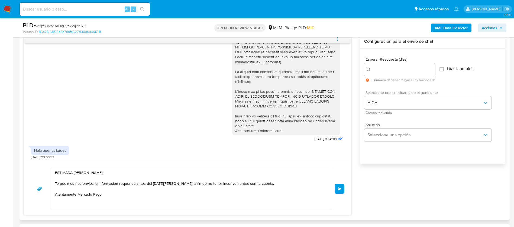
click at [342, 192] on button "Enviar" at bounding box center [340, 189] width 10 height 10
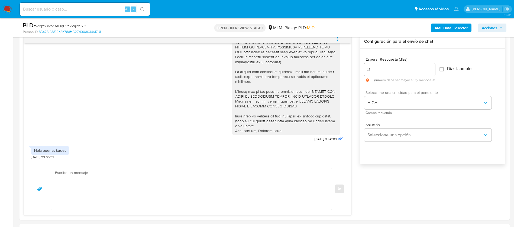
scroll to position [117, 0]
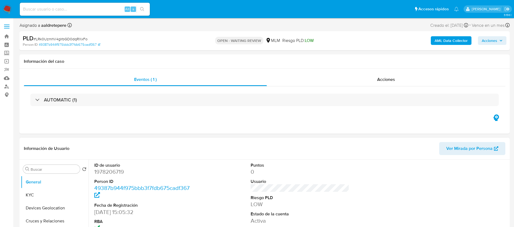
select select "10"
click at [394, 80] on span "Acciones" at bounding box center [386, 79] width 18 height 6
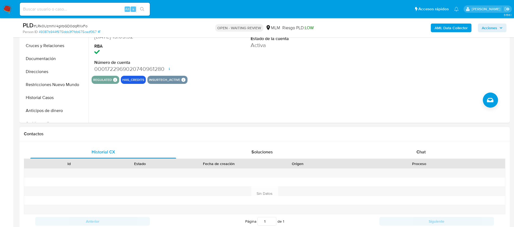
scroll to position [203, 0]
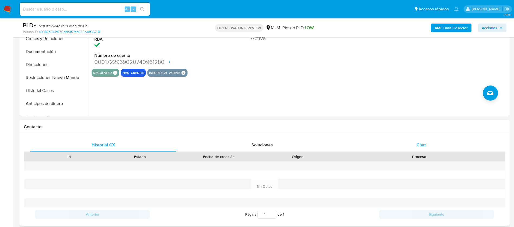
click at [422, 144] on span "Chat" at bounding box center [421, 145] width 9 height 6
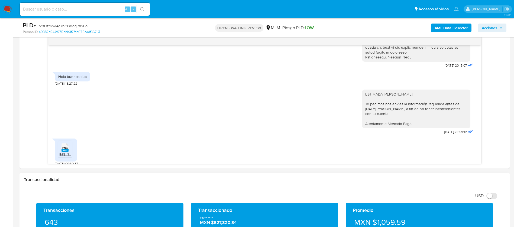
scroll to position [285, 0]
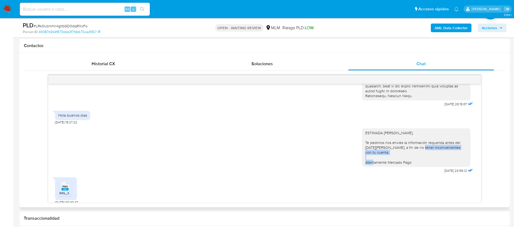
drag, startPoint x: 455, startPoint y: 149, endPoint x: 386, endPoint y: 148, distance: 70.0
click at [386, 148] on div "ESTIMADA ELIZABETH JIMENEZ ARREGUIN, Te pedimos nos envies la información reque…" at bounding box center [416, 148] width 102 height 34
drag, startPoint x: 410, startPoint y: 157, endPoint x: 357, endPoint y: 142, distance: 55.0
click at [362, 142] on div "ESTIMADA ELIZABETH JIMENEZ ARREGUIN, Te pedimos nos envies la información reque…" at bounding box center [416, 148] width 108 height 39
copy div "Te pedimos nos envies la información requerida antes del 29 de Agosto, a fin de…"
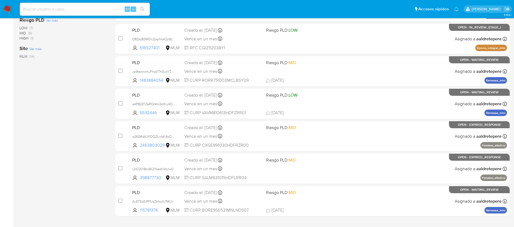
scroll to position [201, 0]
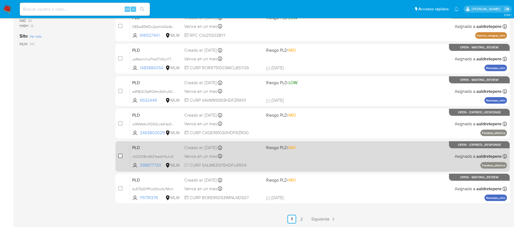
click at [120, 156] on input "checkbox" at bounding box center [120, 156] width 4 height 4
checkbox input "true"
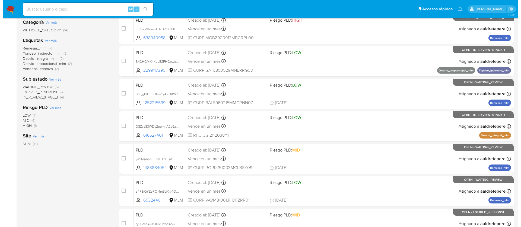
scroll to position [38, 0]
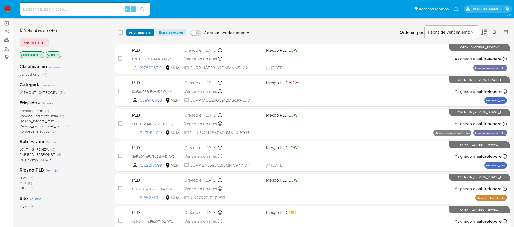
click at [147, 31] on span "Asignarme a mí" at bounding box center [140, 32] width 23 height 5
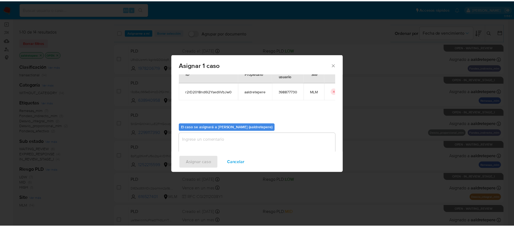
scroll to position [28, 0]
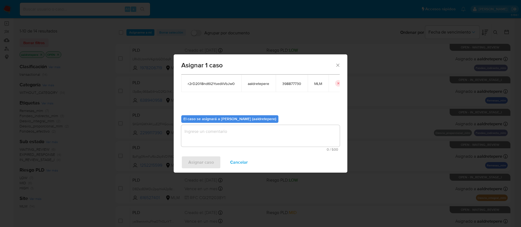
click at [225, 145] on textarea "assign-modal" at bounding box center [260, 136] width 158 height 22
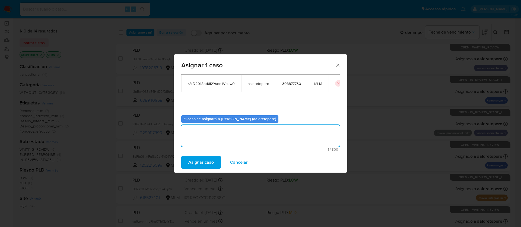
click at [207, 162] on span "Asignar caso" at bounding box center [200, 163] width 25 height 12
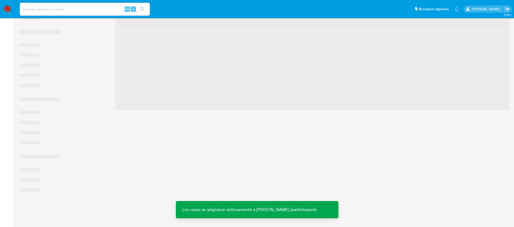
scroll to position [201, 0]
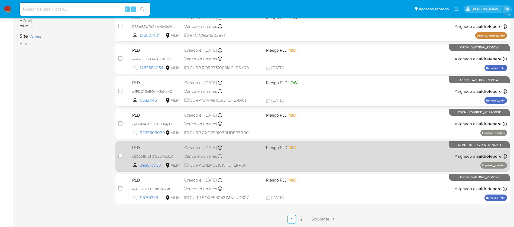
click at [282, 159] on div "PLD r2rD2018nd6l2YsedliVbJw0 398877730 MLM Riesgo PLD: MID Creado el: 12/08/202…" at bounding box center [318, 156] width 377 height 27
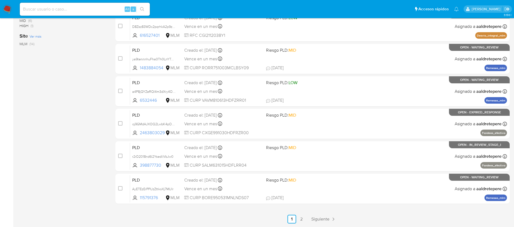
click at [6, 6] on img at bounding box center [7, 9] width 9 height 9
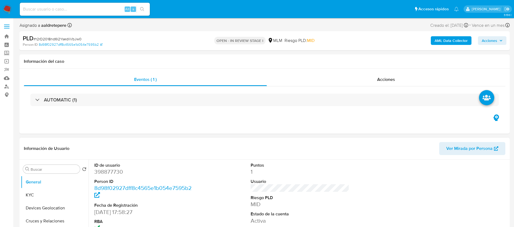
select select "10"
click at [396, 78] on div "Acciones" at bounding box center [386, 79] width 239 height 13
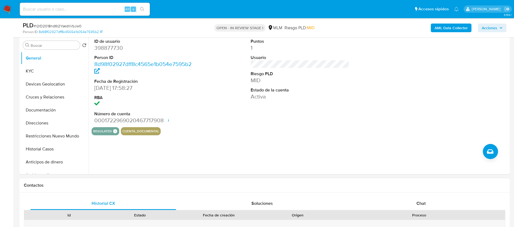
scroll to position [203, 0]
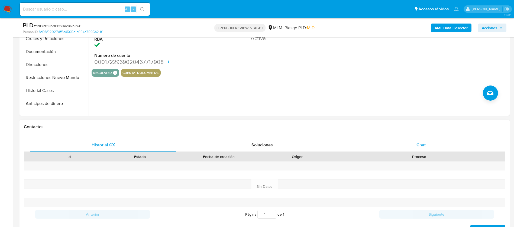
click at [420, 145] on span "Chat" at bounding box center [421, 145] width 9 height 6
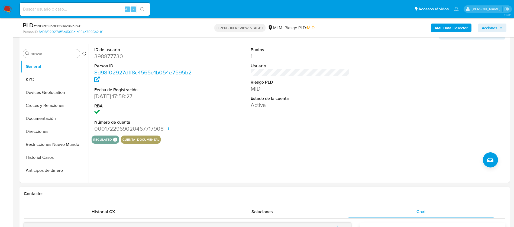
scroll to position [81, 0]
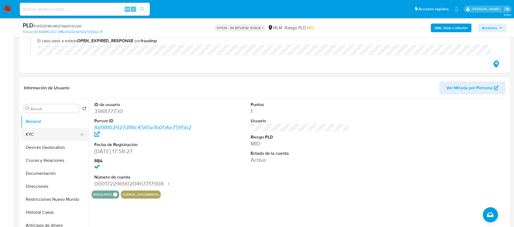
click at [49, 135] on button "KYC" at bounding box center [52, 134] width 63 height 13
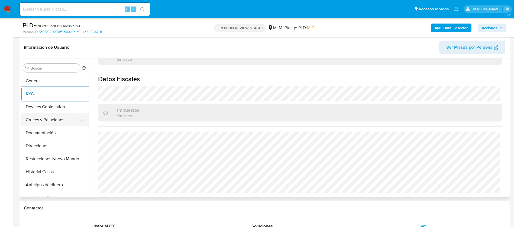
scroll to position [41, 0]
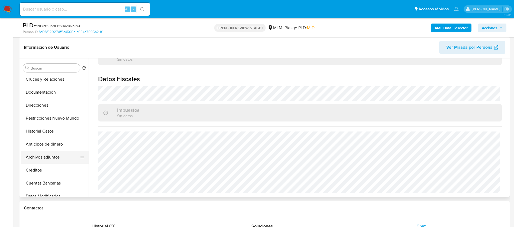
click at [49, 159] on button "Archivos adjuntos" at bounding box center [52, 157] width 63 height 13
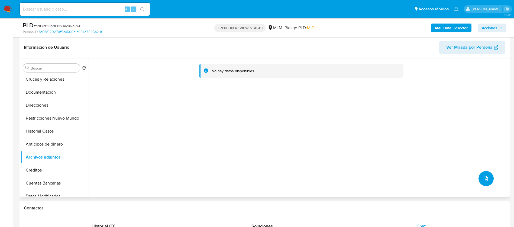
click at [485, 183] on button "upload-file" at bounding box center [486, 178] width 15 height 15
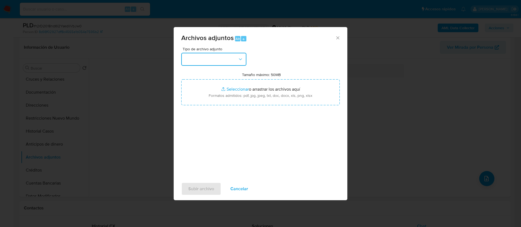
click at [198, 64] on button "button" at bounding box center [213, 59] width 65 height 13
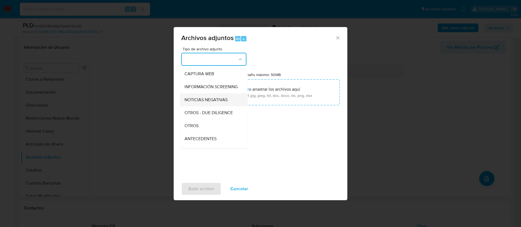
scroll to position [56, 0]
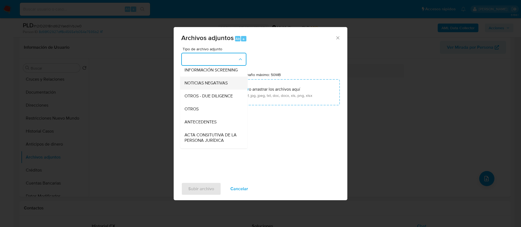
click at [207, 116] on div "OTROS" at bounding box center [211, 109] width 55 height 13
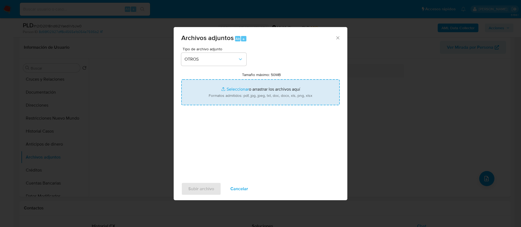
click at [230, 92] on input "Tamaño máximo: 50MB Seleccionar archivos" at bounding box center [260, 92] width 158 height 26
type input "C:\fakepath\398877730_MARTIN SALDAÑA LARA_AGOSTO 2025.pdf"
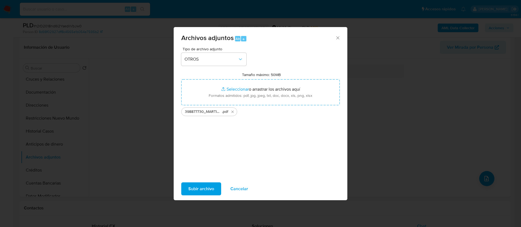
drag, startPoint x: 230, startPoint y: 92, endPoint x: 200, endPoint y: 191, distance: 103.9
click at [200, 191] on span "Subir archivo" at bounding box center [201, 189] width 26 height 12
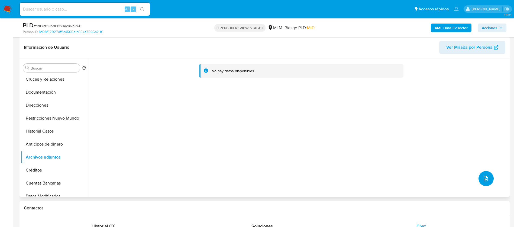
click at [486, 182] on button "upload-file" at bounding box center [486, 178] width 15 height 15
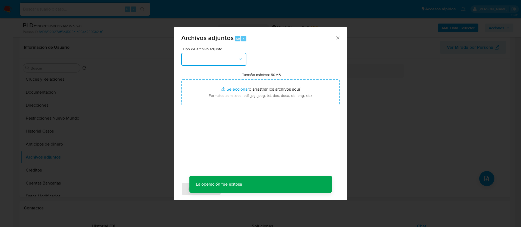
click at [208, 62] on button "button" at bounding box center [213, 59] width 65 height 13
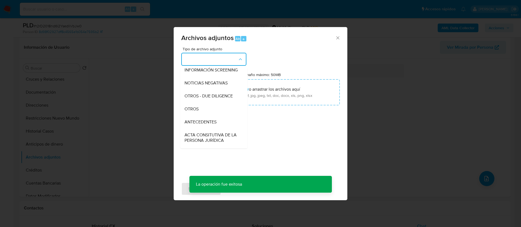
drag, startPoint x: 196, startPoint y: 114, endPoint x: 203, endPoint y: 114, distance: 7.1
click at [197, 112] on span "OTROS" at bounding box center [191, 109] width 14 height 5
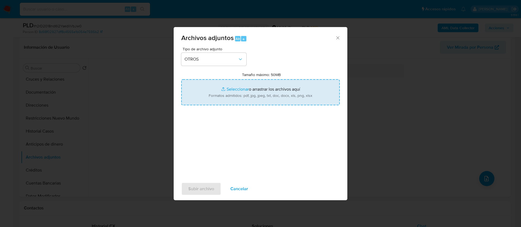
click at [244, 99] on input "Tamaño máximo: 50MB Seleccionar archivos" at bounding box center [260, 92] width 158 height 26
type input "C:\fakepath\398877730_MARTIN SALDAÑA LARA_AGOSTO 2025.xlsx"
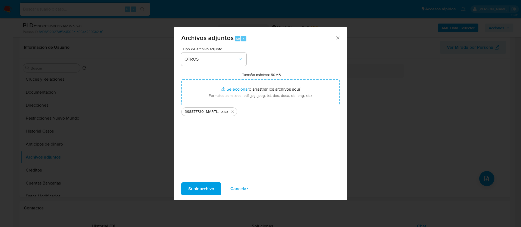
click at [186, 192] on button "Subir archivo" at bounding box center [201, 189] width 40 height 13
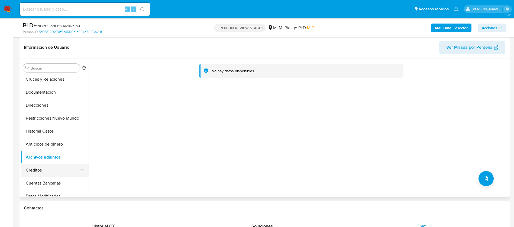
click at [42, 164] on button "Créditos" at bounding box center [52, 170] width 63 height 13
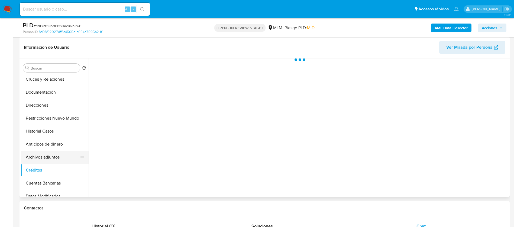
click at [43, 156] on button "Archivos adjuntos" at bounding box center [52, 157] width 63 height 13
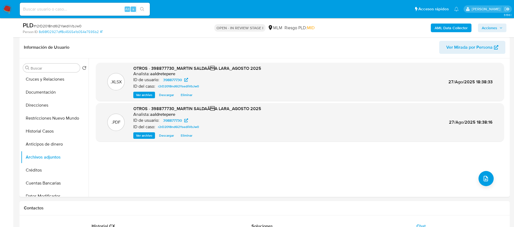
click at [492, 31] on span "Acciones" at bounding box center [489, 28] width 15 height 9
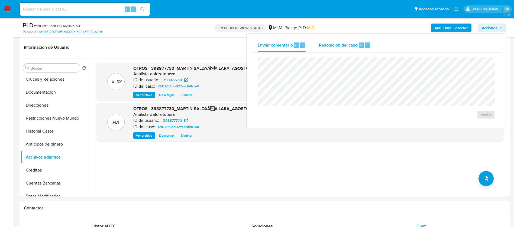
click at [347, 46] on span "Resolución del caso" at bounding box center [338, 45] width 39 height 6
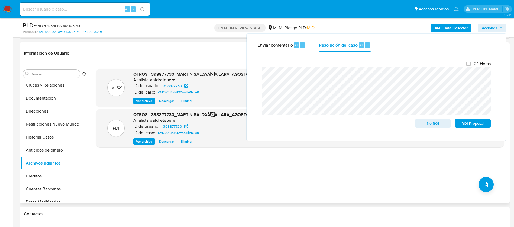
scroll to position [81, 0]
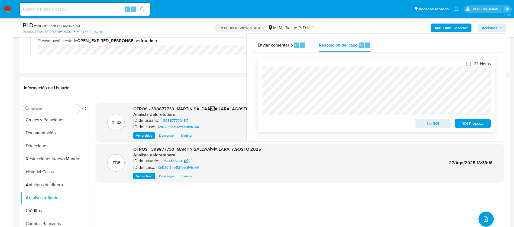
click at [426, 127] on span "No ROI" at bounding box center [433, 124] width 28 height 8
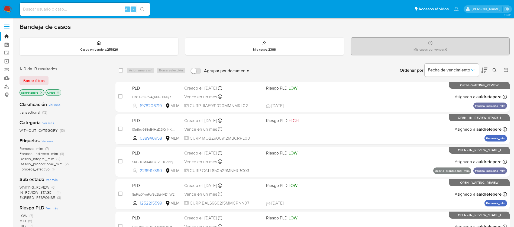
scroll to position [201, 0]
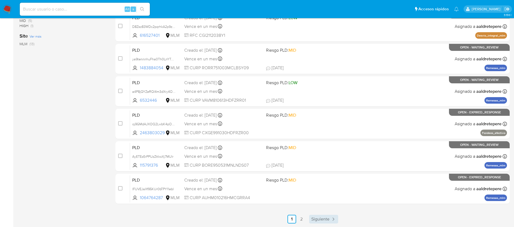
click at [329, 221] on span "Siguiente" at bounding box center [321, 219] width 18 height 4
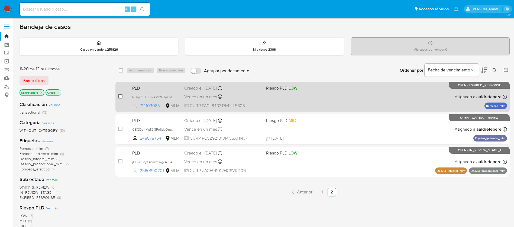
click at [120, 95] on input "checkbox" at bounding box center [120, 96] width 4 height 4
checkbox input "true"
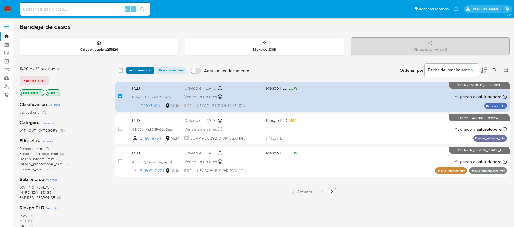
click at [144, 71] on span "Asignarme a mí" at bounding box center [140, 70] width 23 height 5
click at [134, 71] on span "Asignarme a mí" at bounding box center [140, 70] width 23 height 5
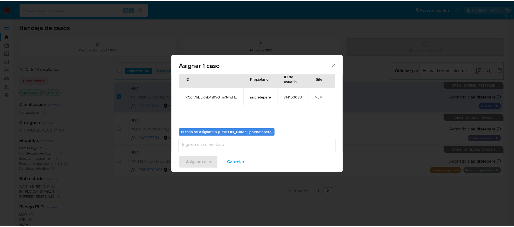
scroll to position [28, 0]
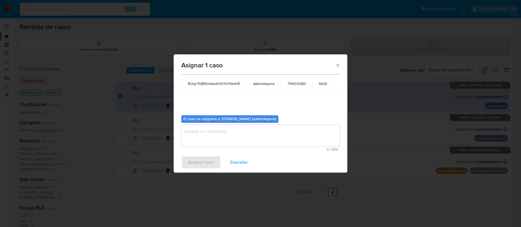
click at [217, 141] on textarea "assign-modal" at bounding box center [260, 136] width 158 height 22
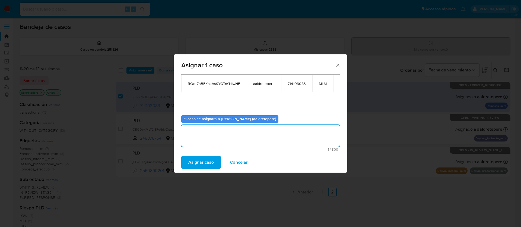
click at [212, 160] on span "Asignar caso" at bounding box center [200, 163] width 25 height 12
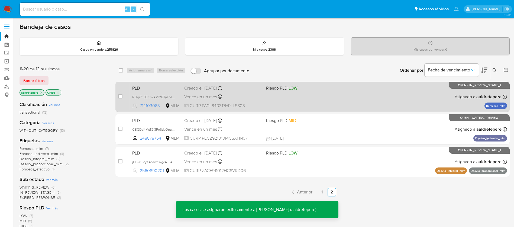
click at [320, 100] on div "PLD ROqr7hBEKnkAs9YGTnYNIwHE 714103083 MLM Riesgo PLD: LOW Creado el: [DATE] Cr…" at bounding box center [318, 96] width 377 height 27
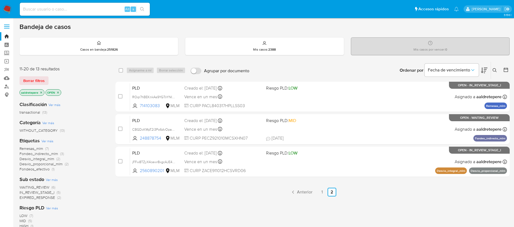
click at [5, 7] on img at bounding box center [7, 9] width 9 height 9
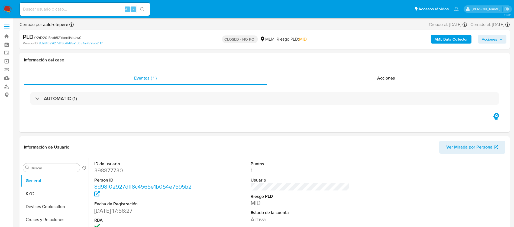
select select "10"
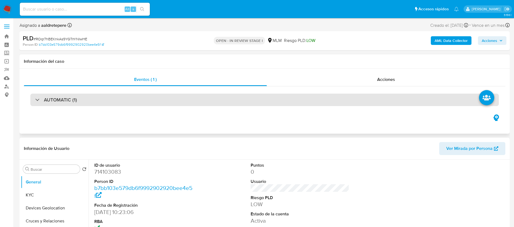
drag, startPoint x: 38, startPoint y: 195, endPoint x: 384, endPoint y: 100, distance: 359.5
click at [38, 195] on button "KYC" at bounding box center [55, 195] width 68 height 13
select select "10"
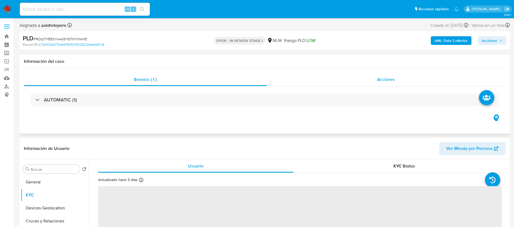
click at [385, 83] on div "Acciones" at bounding box center [386, 79] width 239 height 13
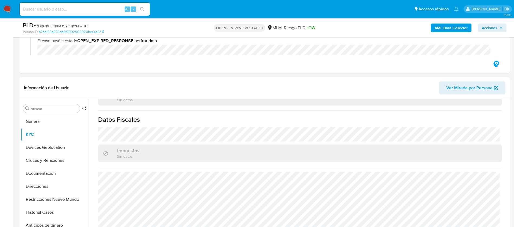
scroll to position [244, 0]
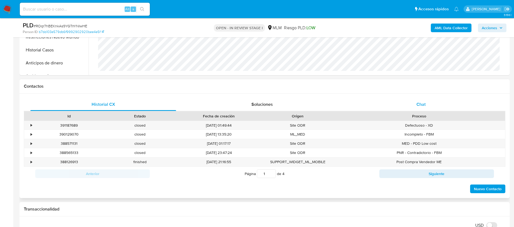
click at [421, 103] on span "Chat" at bounding box center [421, 104] width 9 height 6
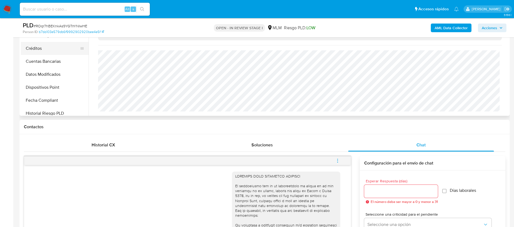
scroll to position [41, 0]
click at [54, 77] on button "Archivos adjuntos" at bounding box center [52, 76] width 63 height 13
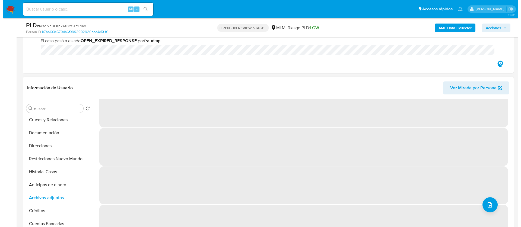
scroll to position [0, 0]
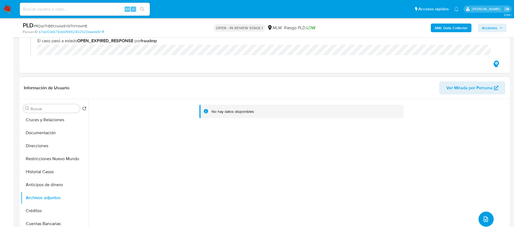
click at [486, 214] on button "upload-file" at bounding box center [486, 219] width 15 height 15
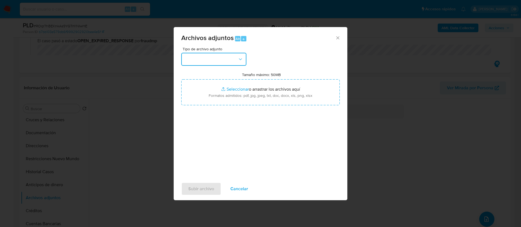
click at [221, 63] on button "button" at bounding box center [213, 59] width 65 height 13
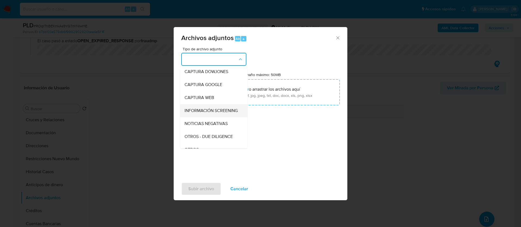
scroll to position [56, 0]
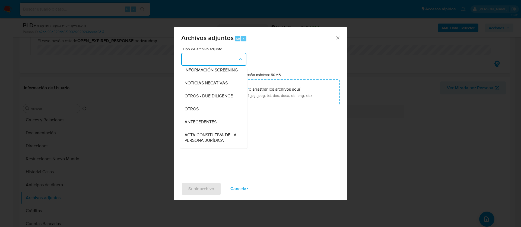
drag, startPoint x: 207, startPoint y: 118, endPoint x: 217, endPoint y: 114, distance: 11.3
click at [208, 116] on div "OTROS" at bounding box center [211, 109] width 55 height 13
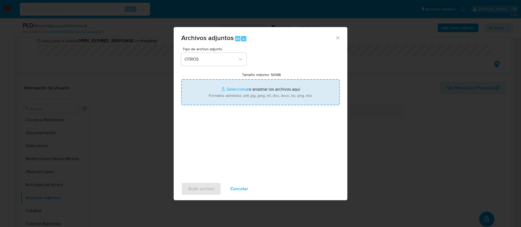
click at [239, 96] on input "Tamaño máximo: 50MB Seleccionar archivos" at bounding box center [260, 92] width 158 height 26
type input "C:\fakepath\714103083_LUIS [PERSON_NAME] 2025.xlsx"
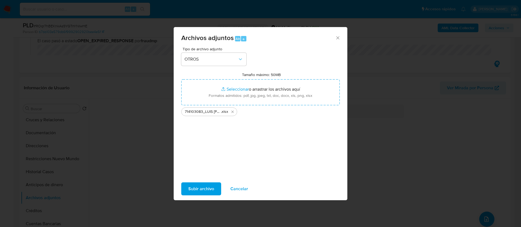
drag, startPoint x: 238, startPoint y: 97, endPoint x: 198, endPoint y: 187, distance: 99.5
click at [198, 187] on span "Subir archivo" at bounding box center [201, 189] width 26 height 12
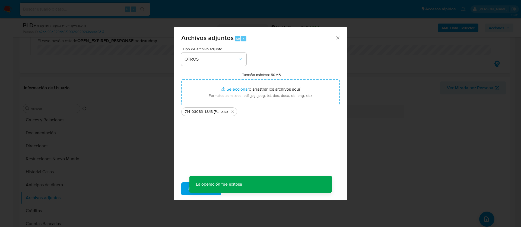
click at [477, 215] on div "Archivos adjuntos Alt a Tipo de archivo adjunto OTROS Tamaño máximo: 50MB Selec…" at bounding box center [260, 113] width 521 height 227
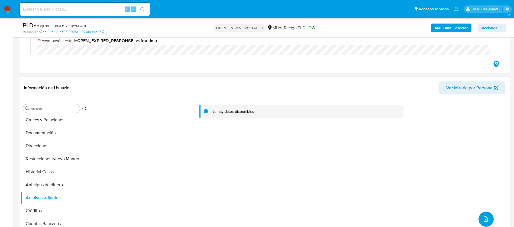
click at [483, 218] on icon "upload-file" at bounding box center [486, 219] width 7 height 7
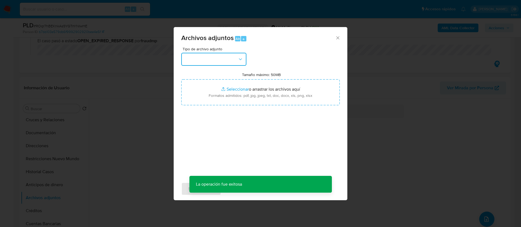
click at [224, 60] on button "button" at bounding box center [213, 59] width 65 height 13
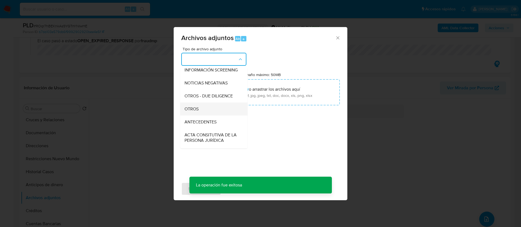
click at [211, 115] on div "OTROS" at bounding box center [211, 109] width 55 height 13
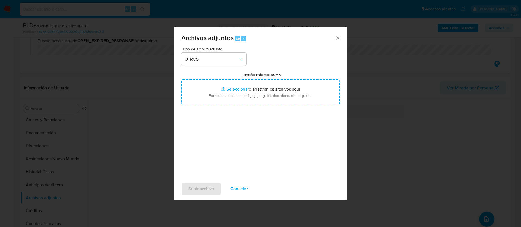
click at [245, 74] on label "Tamaño máximo: 50MB Seleccionar archivos" at bounding box center [261, 74] width 39 height 5
click at [245, 79] on input "Tamaño máximo: 50MB Seleccionar archivos" at bounding box center [260, 92] width 158 height 26
type input "C:\fakepath\714103083_Luis Palillero Cisneros_AGOATO 2025.pdf"
click at [202, 192] on span "Subir archivo" at bounding box center [201, 189] width 26 height 12
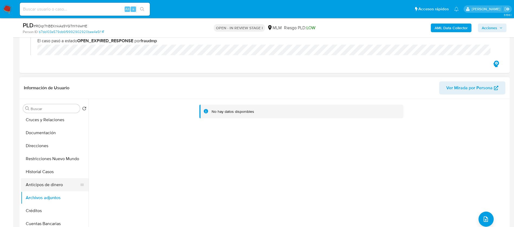
click at [47, 190] on button "Anticipos de dinero" at bounding box center [52, 185] width 63 height 13
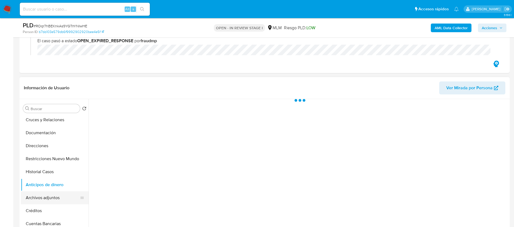
click at [47, 197] on button "Archivos adjuntos" at bounding box center [52, 198] width 63 height 13
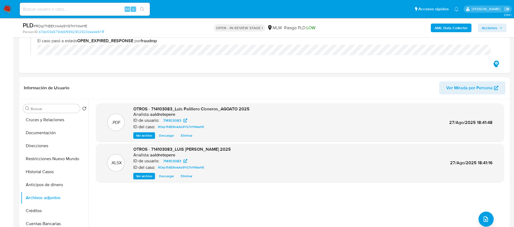
click at [494, 29] on span "Acciones" at bounding box center [489, 28] width 15 height 9
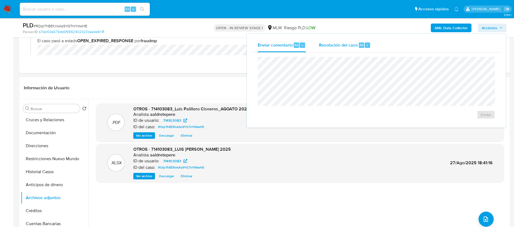
click at [326, 46] on span "Resolución del caso" at bounding box center [338, 45] width 39 height 6
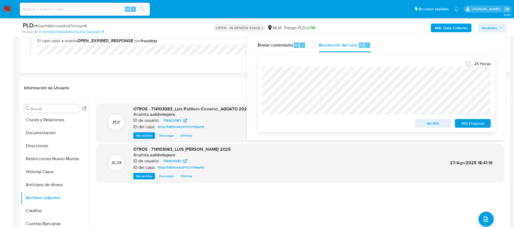
click at [478, 123] on span "ROI Proposal" at bounding box center [473, 124] width 28 height 8
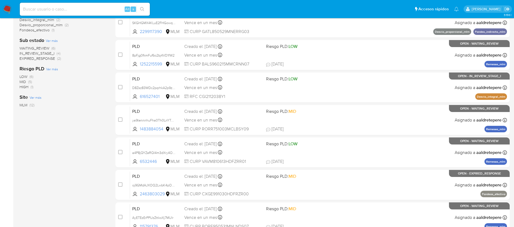
scroll to position [201, 0]
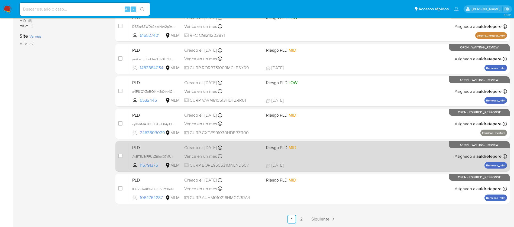
click at [252, 148] on div "Creado el: [DATE] Creado el: [DATE] 02:06:12" at bounding box center [223, 148] width 78 height 6
click at [119, 155] on input "checkbox" at bounding box center [120, 156] width 4 height 4
checkbox input "true"
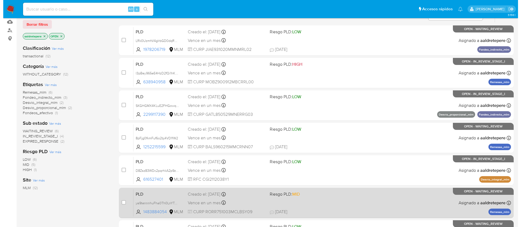
scroll to position [0, 0]
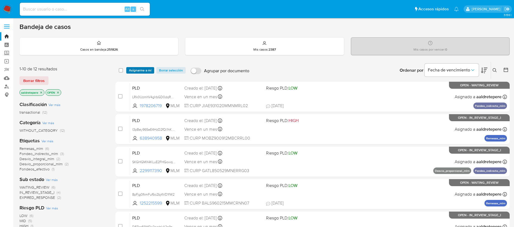
click at [136, 70] on span "Asignarme a mí" at bounding box center [140, 70] width 23 height 5
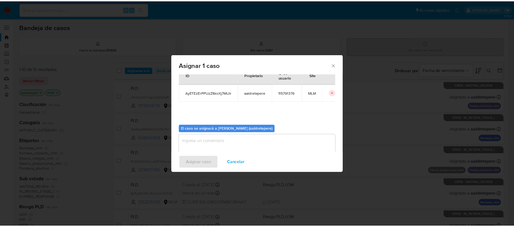
scroll to position [28, 0]
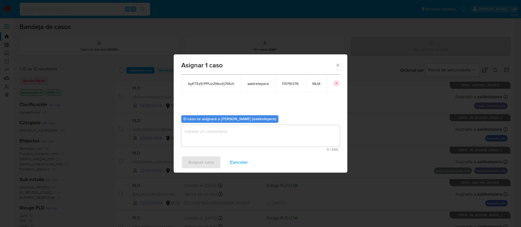
click at [223, 128] on textarea "assign-modal" at bounding box center [260, 136] width 158 height 22
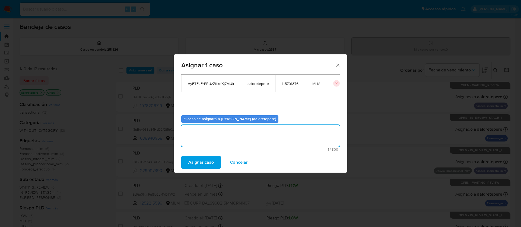
click at [198, 163] on span "Asignar caso" at bounding box center [200, 163] width 25 height 12
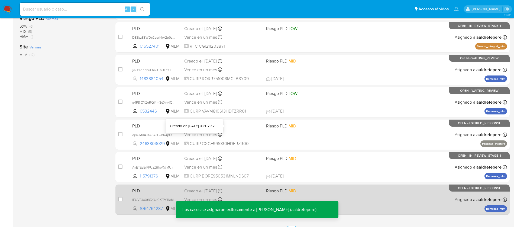
scroll to position [201, 0]
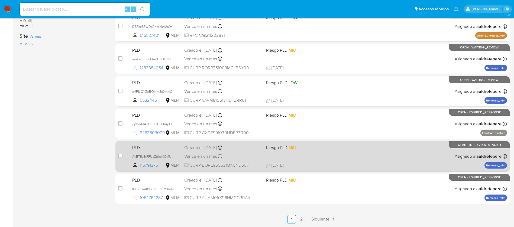
click at [276, 150] on span "Riesgo PLD: MID" at bounding box center [281, 148] width 30 height 6
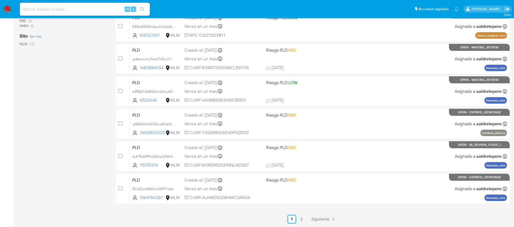
click at [7, 7] on img at bounding box center [7, 9] width 9 height 9
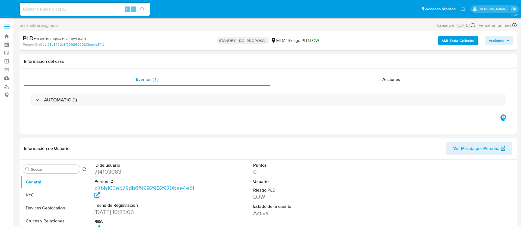
select select "10"
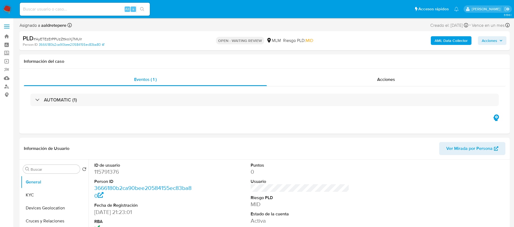
select select "10"
click at [30, 198] on button "KYC" at bounding box center [52, 195] width 63 height 13
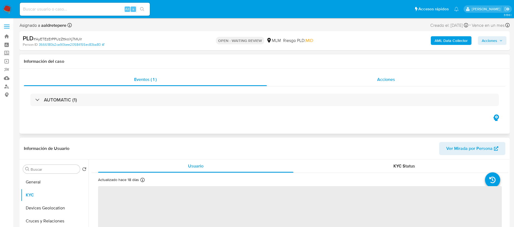
click at [392, 76] on span "Acciones" at bounding box center [386, 79] width 18 height 6
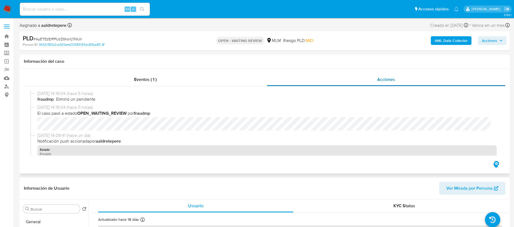
click at [383, 82] on span "Acciones" at bounding box center [386, 79] width 18 height 6
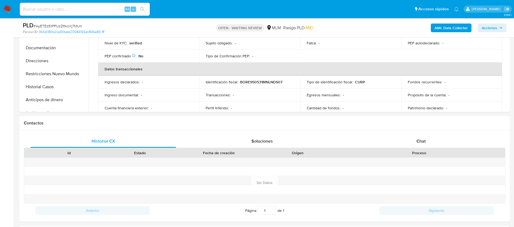
scroll to position [244, 0]
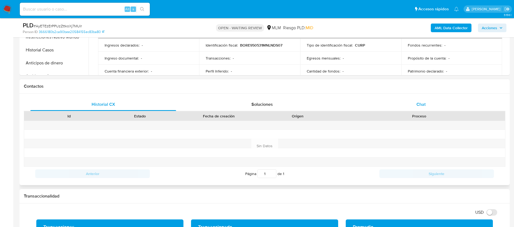
click at [419, 106] on span "Chat" at bounding box center [421, 104] width 9 height 6
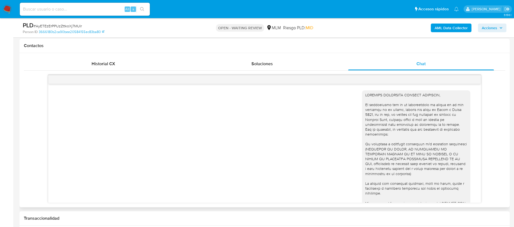
scroll to position [117, 0]
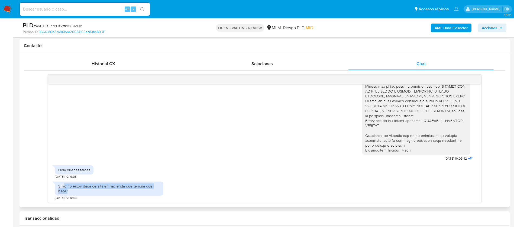
drag, startPoint x: 65, startPoint y: 189, endPoint x: 159, endPoint y: 190, distance: 93.3
click at [159, 190] on div "Si yo no estoy dada de alta en hacienda que tendria que hacer" at bounding box center [109, 189] width 102 height 10
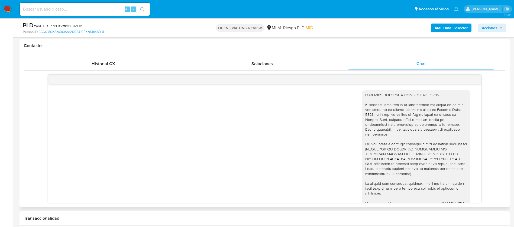
scroll to position [81, 0]
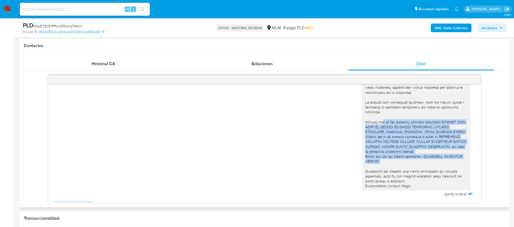
drag, startPoint x: 375, startPoint y: 121, endPoint x: 432, endPoint y: 166, distance: 73.5
click at [432, 166] on div at bounding box center [416, 100] width 102 height 178
click at [417, 167] on div at bounding box center [416, 100] width 102 height 178
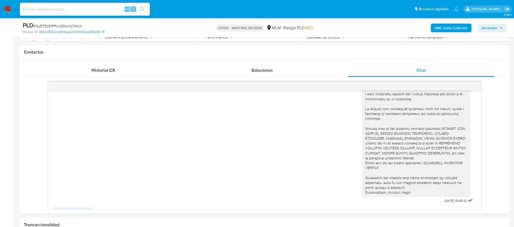
scroll to position [203, 0]
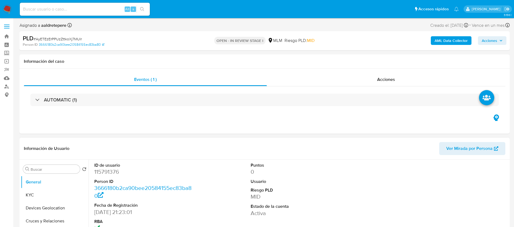
drag, startPoint x: 41, startPoint y: 197, endPoint x: 156, endPoint y: 159, distance: 120.8
click at [42, 197] on button "KYC" at bounding box center [55, 195] width 68 height 13
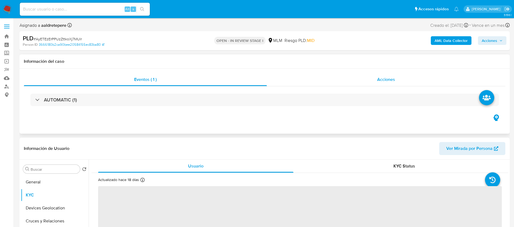
select select "10"
click at [387, 78] on span "Acciones" at bounding box center [386, 79] width 18 height 6
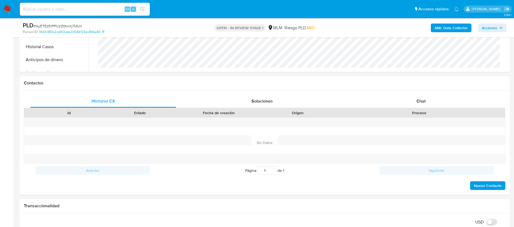
scroll to position [285, 0]
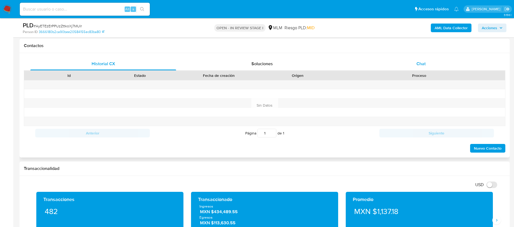
click at [422, 65] on span "Chat" at bounding box center [421, 64] width 9 height 6
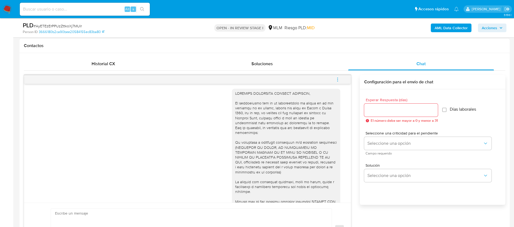
scroll to position [0, 0]
drag, startPoint x: 307, startPoint y: 95, endPoint x: 226, endPoint y: 92, distance: 81.1
click at [232, 92] on div at bounding box center [286, 182] width 108 height 182
copy div "ESTIMADA ESTEFANIA BONILLA RODRIGUEZ,"
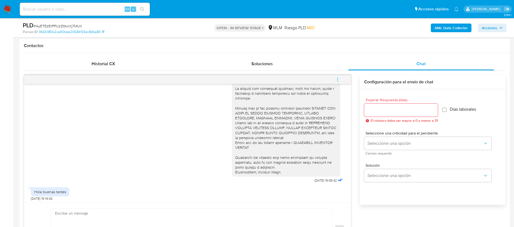
scroll to position [117, 0]
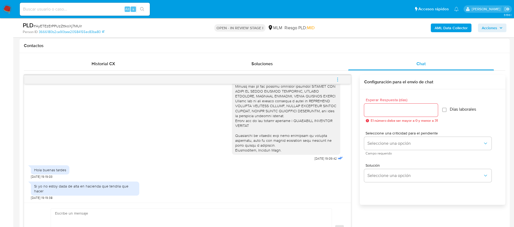
click at [71, 212] on textarea at bounding box center [190, 230] width 270 height 42
paste textarea "ESTIMADA ESTEFANIA BONILLA RODRIGUEZ,"
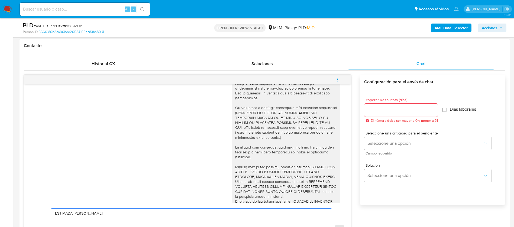
scroll to position [36, 0]
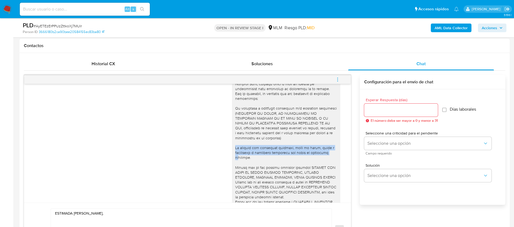
drag, startPoint x: 230, startPoint y: 148, endPoint x: 234, endPoint y: 157, distance: 10.1
click at [235, 157] on div at bounding box center [286, 146] width 102 height 178
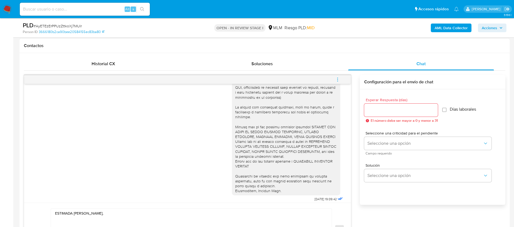
click at [252, 170] on div at bounding box center [286, 105] width 102 height 178
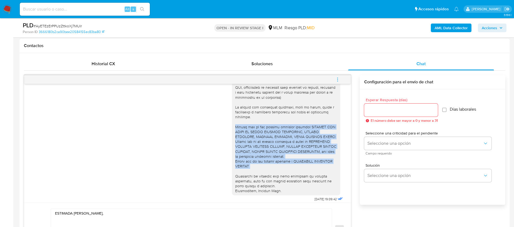
drag, startPoint x: 245, startPoint y: 170, endPoint x: 227, endPoint y: 127, distance: 46.2
click at [232, 127] on div at bounding box center [286, 105] width 108 height 182
copy div "Motivo por el que recibes recursos mediante REMESAS POR PARTE DE FRANK ALFREDO …"
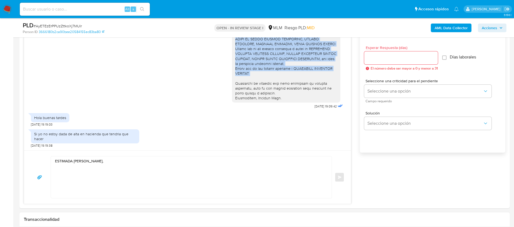
scroll to position [366, 0]
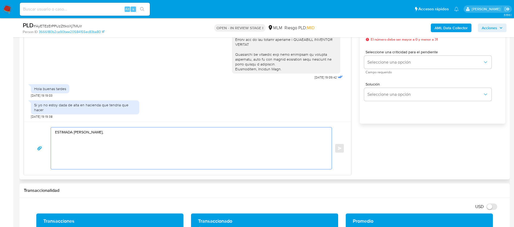
click at [146, 139] on textarea "ESTIMADA ESTEFANIA BONILLA RODRIGUEZ," at bounding box center [190, 149] width 270 height 42
paste textarea "Motivo por el que recibes recursos mediante REMESAS POR PARTE DE FRANK ALFREDO …"
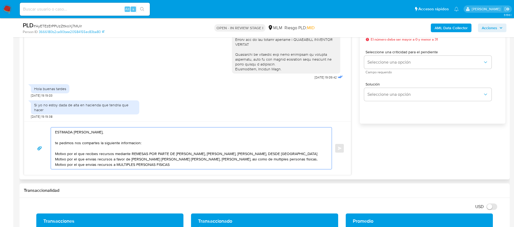
scroll to position [2, 0]
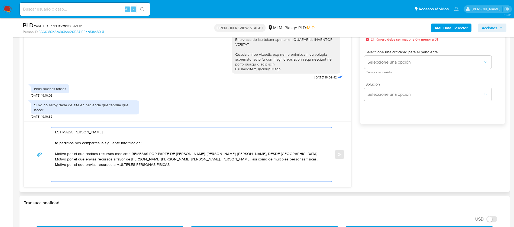
click at [192, 174] on textarea "ESTIMADA ESTEFANIA BONILLA RODRIGUEZ, te pedimos nos compartes la siguiente inf…" at bounding box center [190, 155] width 270 height 54
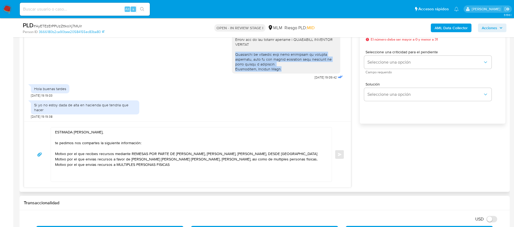
drag, startPoint x: 284, startPoint y: 69, endPoint x: 227, endPoint y: 54, distance: 58.5
copy div "Lamentamos el malestar que esta situación te pudiera ocasionar, pero es una med…"
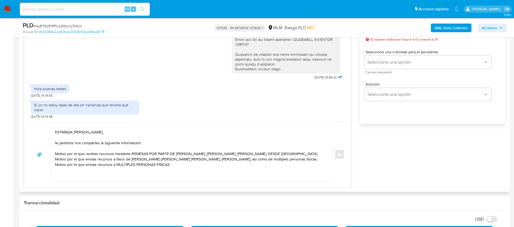
click at [173, 179] on textarea "ESTIMADA ESTEFANIA BONILLA RODRIGUEZ, te pedimos nos compartes la siguiente inf…" at bounding box center [190, 155] width 270 height 54
paste textarea "Lamentamos el malestar que esta situación te pudiera ocasionar, pero es una med…"
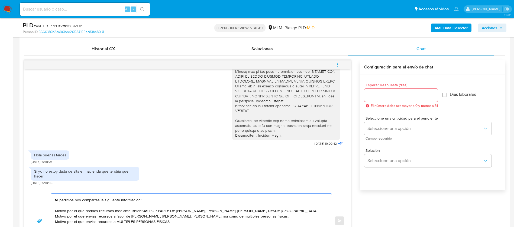
scroll to position [244, 0]
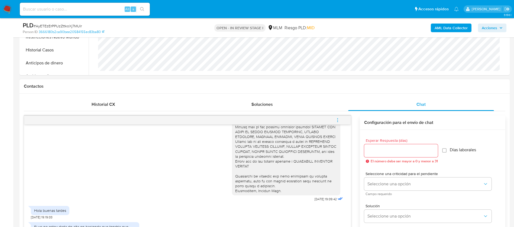
type textarea "ESTIMADA ESTEFANIA BONILLA RODRIGUEZ, te pedimos nos compartes la siguiente inf…"
click at [382, 151] on input "Esperar Respuesta (días)" at bounding box center [401, 150] width 74 height 7
type input "2"
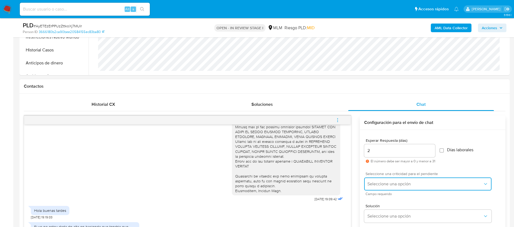
click at [385, 183] on span "Seleccione una opción" at bounding box center [425, 184] width 115 height 5
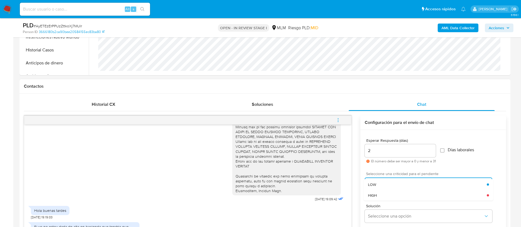
click at [378, 193] on div "HIGH" at bounding box center [427, 195] width 119 height 11
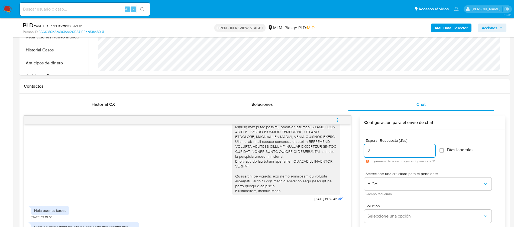
click at [389, 149] on input "2" at bounding box center [399, 150] width 71 height 7
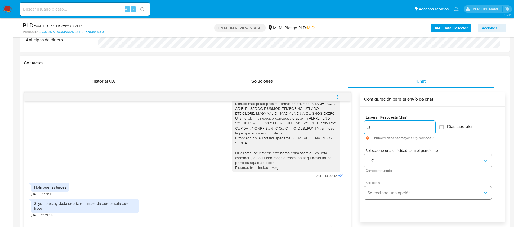
scroll to position [285, 0]
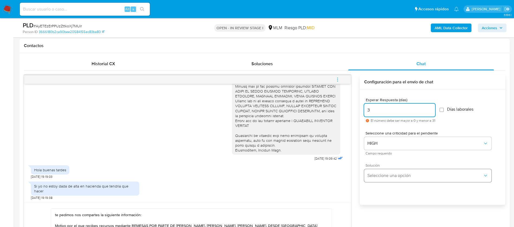
type input "3"
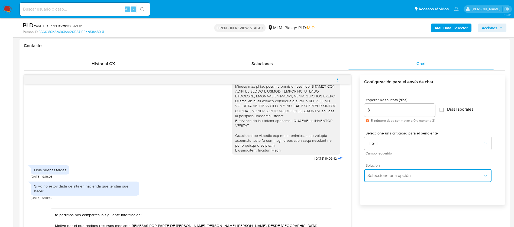
click at [380, 178] on span "Seleccione una opción" at bounding box center [425, 175] width 115 height 5
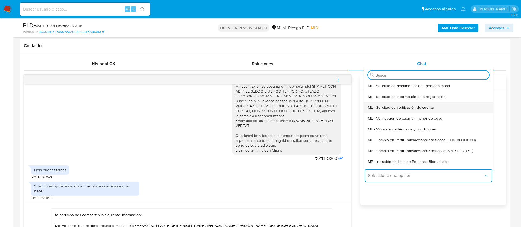
click at [390, 108] on span "ML - Solicitud de verificación de cuenta" at bounding box center [401, 107] width 66 height 5
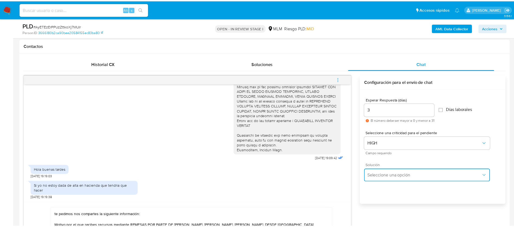
type textarea "Hola ,Te informamos que, de acuerdo con las políticas de control de Mercado Lib…"
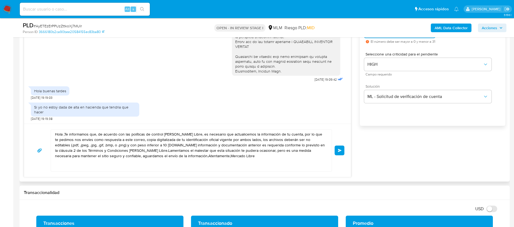
scroll to position [325, 0]
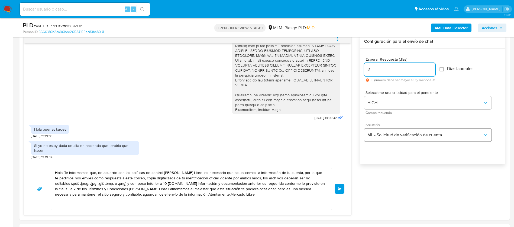
type input "2"
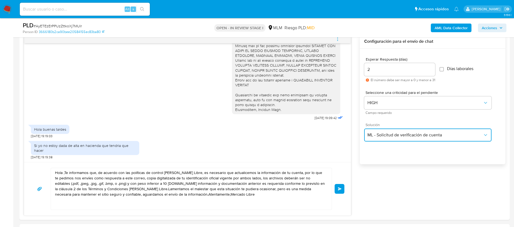
click at [375, 137] on span "ML - Solicitud de verificación de cuenta" at bounding box center [425, 135] width 115 height 5
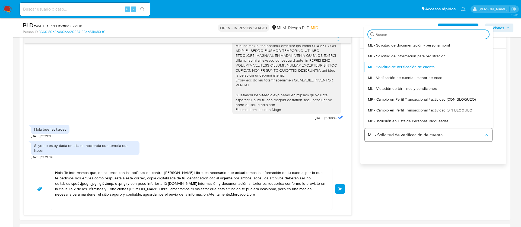
click at [375, 137] on span "ML - Solicitud de verificación de cuenta" at bounding box center [425, 135] width 115 height 5
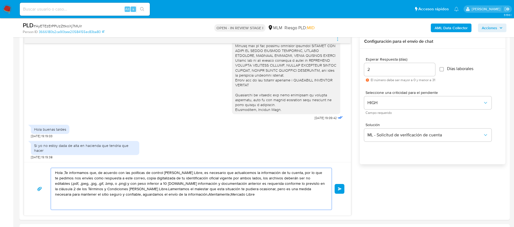
drag, startPoint x: 173, startPoint y: 199, endPoint x: 17, endPoint y: 164, distance: 160.0
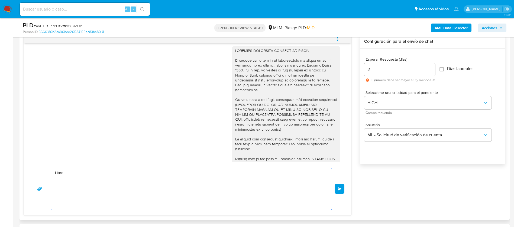
scroll to position [0, 0]
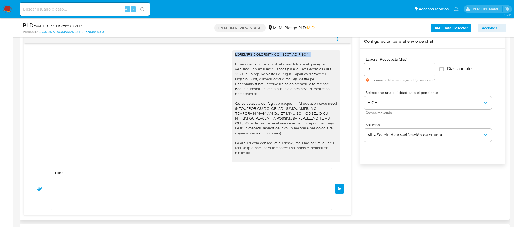
drag, startPoint x: 307, startPoint y: 56, endPoint x: 228, endPoint y: 55, distance: 78.4
click at [232, 55] on div at bounding box center [286, 141] width 108 height 182
copy div "ESTIMADA ESTEFANIA BONILLA RODRIGUEZ,"
drag, startPoint x: 101, startPoint y: 183, endPoint x: 43, endPoint y: 168, distance: 59.5
click at [43, 168] on div "Libre Enviar" at bounding box center [188, 189] width 314 height 42
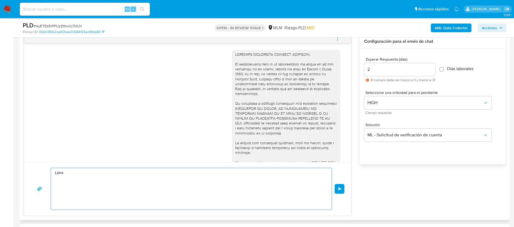
paste textarea "ESTIMADA ESTEFANIA BONILLA RODRIGUEZ,"
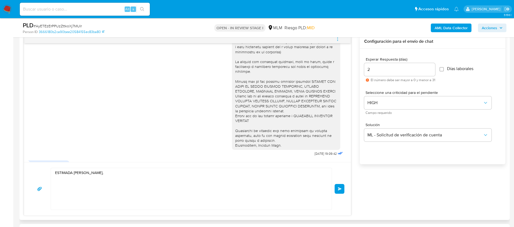
drag, startPoint x: 264, startPoint y: 72, endPoint x: 260, endPoint y: 70, distance: 4.7
click at [260, 70] on div at bounding box center [286, 60] width 102 height 178
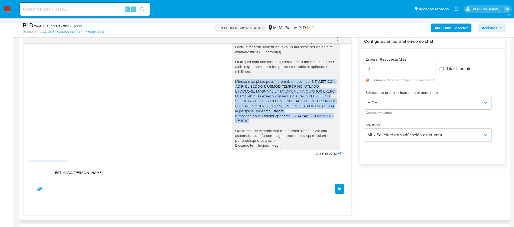
drag, startPoint x: 249, startPoint y: 121, endPoint x: 228, endPoint y: 82, distance: 44.3
click at [232, 82] on div at bounding box center [286, 60] width 108 height 182
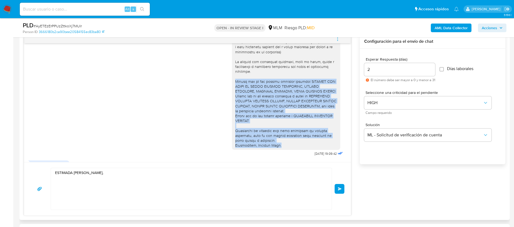
drag, startPoint x: 277, startPoint y: 147, endPoint x: 214, endPoint y: 83, distance: 89.7
click at [214, 83] on div "26/08/2025 19:09:42" at bounding box center [187, 61] width 313 height 193
copy div "Motivo por el que recibes recursos mediante REMESAS POR PARTE DE FRANK ALFREDO …"
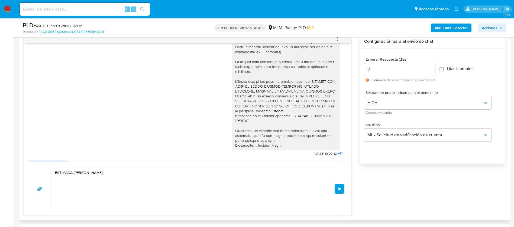
click at [97, 181] on textarea "ESTIMADA ESTEFANIA BONILLA RODRIGUEZ," at bounding box center [190, 189] width 270 height 42
paste textarea "Motivo por el que recibes recursos mediante REMESAS POR PARTE DE FRANK ALFREDO …"
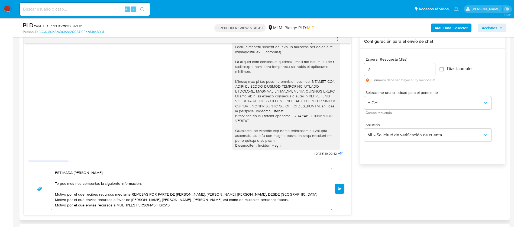
scroll to position [13, 0]
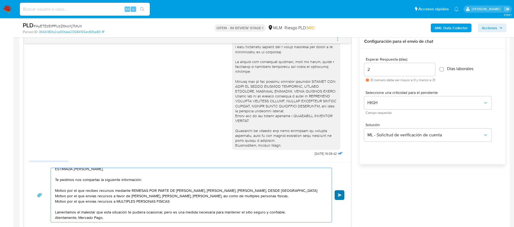
type textarea "ESTIMADA ESTEFANIA BONILLA RODRIGUEZ, Te pedimos nos compartas la siguiente inf…"
click at [339, 196] on span "Enviar" at bounding box center [340, 195] width 4 height 3
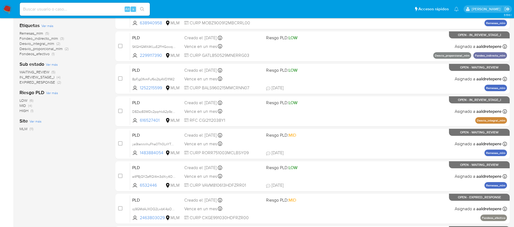
scroll to position [201, 0]
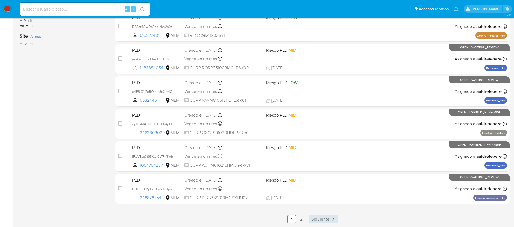
click at [314, 223] on link "Siguiente" at bounding box center [323, 219] width 29 height 9
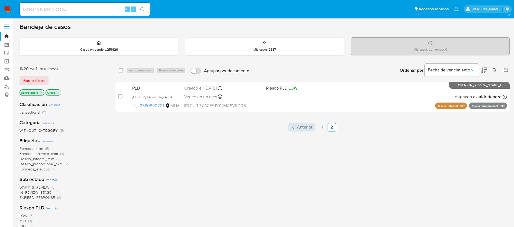
drag, startPoint x: 298, startPoint y: 121, endPoint x: 300, endPoint y: 125, distance: 4.0
click at [299, 121] on div "select-all-cases-checkbox Asignarme a mí Borrar selección Agrupar por documento…" at bounding box center [312, 185] width 394 height 246
click at [300, 125] on span "Anterior" at bounding box center [304, 127] width 15 height 4
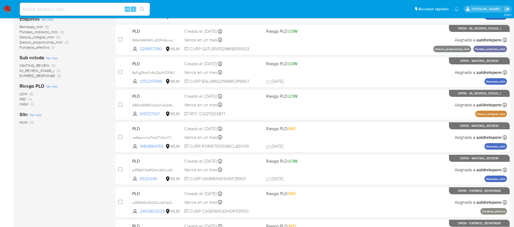
scroll to position [201, 0]
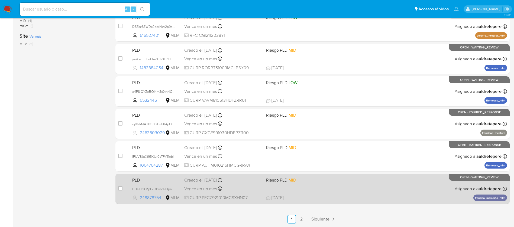
click at [297, 199] on span "[DATE] [DATE] 12:58" at bounding box center [345, 198] width 159 height 6
click at [122, 188] on input "checkbox" at bounding box center [120, 189] width 4 height 4
checkbox input "true"
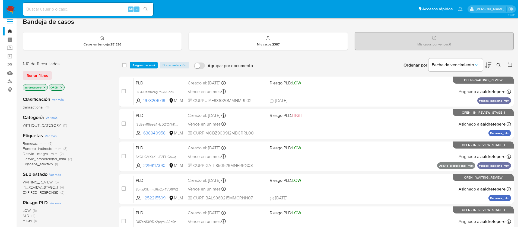
scroll to position [0, 0]
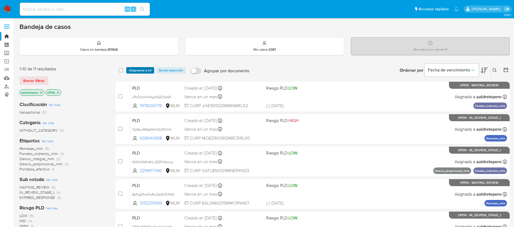
click at [147, 71] on span "Asignarme a mí" at bounding box center [140, 70] width 23 height 5
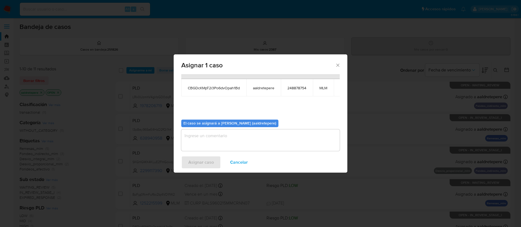
scroll to position [34, 0]
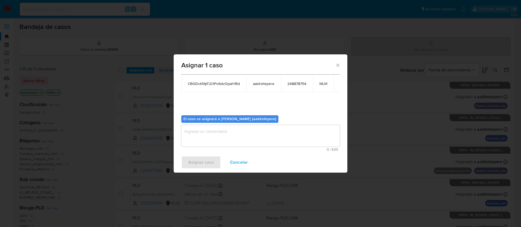
click at [263, 132] on textarea "assign-modal" at bounding box center [260, 136] width 158 height 22
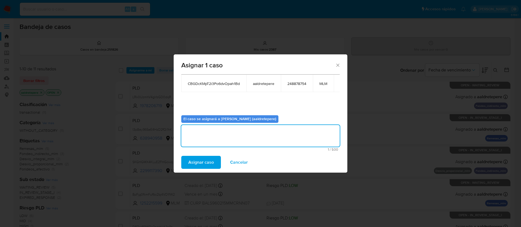
click at [196, 163] on span "Asignar caso" at bounding box center [200, 163] width 25 height 12
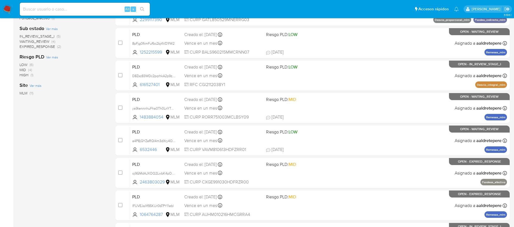
scroll to position [201, 0]
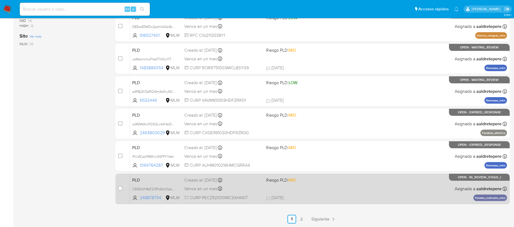
click at [267, 180] on span "Riesgo PLD: MID" at bounding box center [281, 180] width 30 height 6
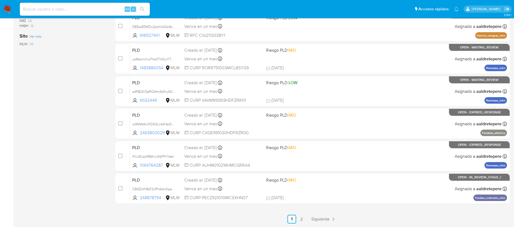
click at [4, 6] on img at bounding box center [7, 9] width 9 height 9
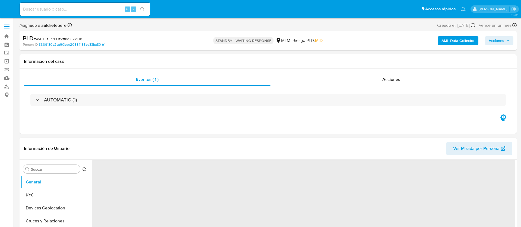
select select "10"
click at [40, 189] on button "KYC" at bounding box center [52, 195] width 63 height 13
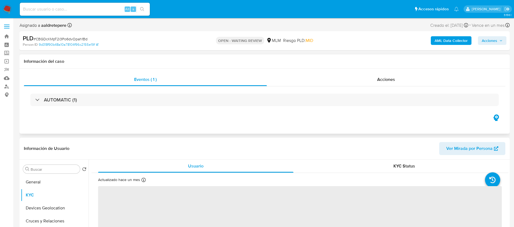
select select "10"
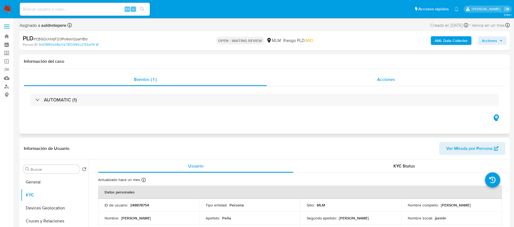
click at [382, 81] on span "Acciones" at bounding box center [386, 79] width 18 height 6
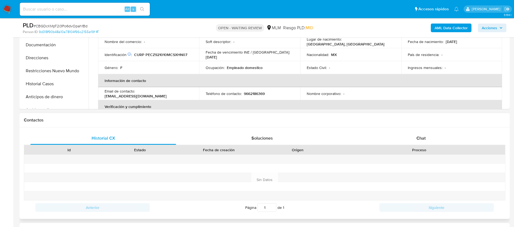
scroll to position [285, 0]
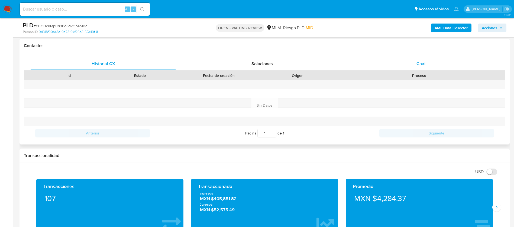
click at [422, 65] on span "Chat" at bounding box center [421, 64] width 9 height 6
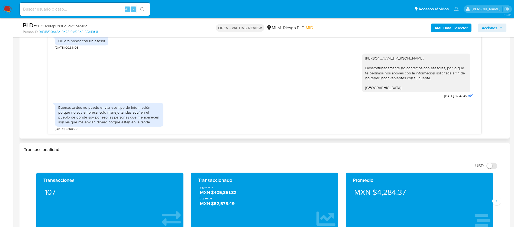
scroll to position [366, 0]
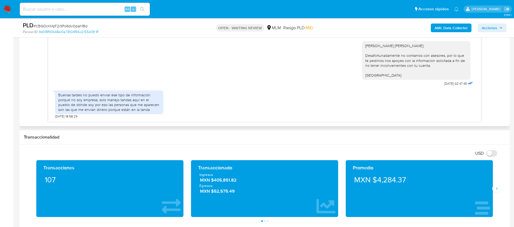
drag, startPoint x: 100, startPoint y: 110, endPoint x: 86, endPoint y: 110, distance: 14.1
click at [99, 110] on div "Buenas tardes no puedo enviar ese tipo de información porque no soy empresa, so…" at bounding box center [109, 103] width 102 height 20
drag, startPoint x: 90, startPoint y: 104, endPoint x: 84, endPoint y: 107, distance: 7.4
click at [90, 105] on div "Buenas tardes no puedo enviar ese tipo de información porque no soy empresa, so…" at bounding box center [109, 103] width 102 height 20
drag, startPoint x: 69, startPoint y: 107, endPoint x: 71, endPoint y: 102, distance: 5.1
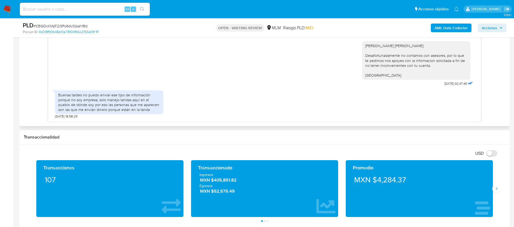
click at [70, 103] on div "Buenas tardes no puedo enviar ese tipo de información porque no soy empresa, so…" at bounding box center [109, 103] width 102 height 20
drag, startPoint x: 93, startPoint y: 102, endPoint x: 140, endPoint y: 102, distance: 47.4
click at [140, 102] on div "Buenas tardes no puedo enviar ese tipo de información porque no soy empresa, so…" at bounding box center [109, 103] width 102 height 20
drag, startPoint x: 136, startPoint y: 105, endPoint x: 140, endPoint y: 110, distance: 6.4
click at [139, 110] on div "Buenas tardes no puedo enviar ese tipo de información porque no soy empresa, so…" at bounding box center [109, 103] width 102 height 20
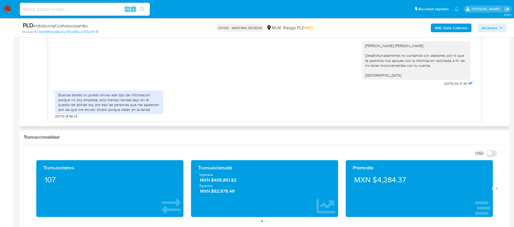
click at [140, 110] on div "Buenas tardes no puedo enviar ese tipo de información porque no soy empresa, so…" at bounding box center [109, 103] width 102 height 20
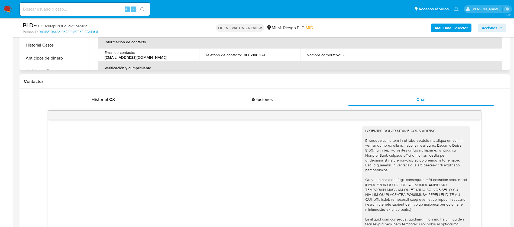
scroll to position [203, 0]
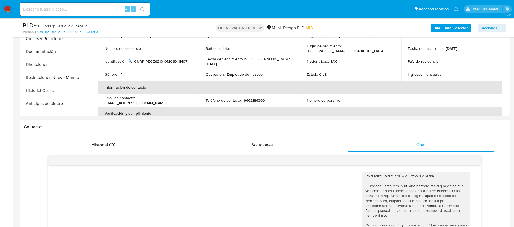
drag, startPoint x: 473, startPoint y: 160, endPoint x: 477, endPoint y: 162, distance: 4.4
click at [474, 160] on div at bounding box center [264, 161] width 433 height 9
click at [477, 162] on div at bounding box center [264, 161] width 433 height 9
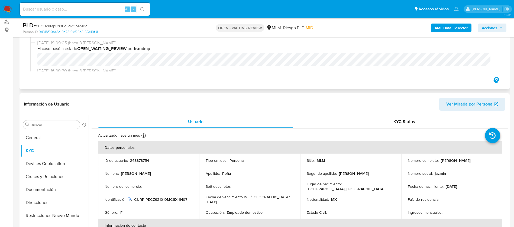
scroll to position [122, 0]
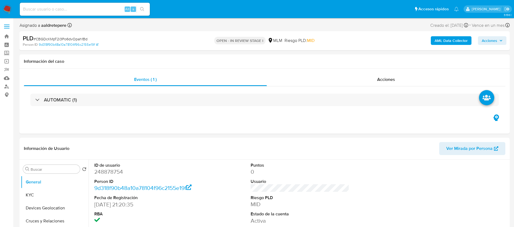
select select "10"
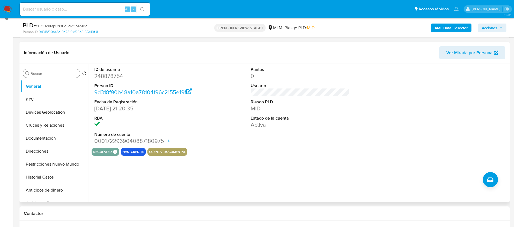
scroll to position [41, 0]
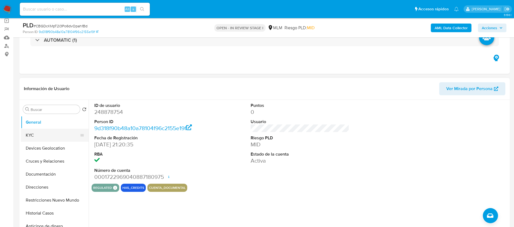
click at [46, 139] on button "KYC" at bounding box center [52, 135] width 63 height 13
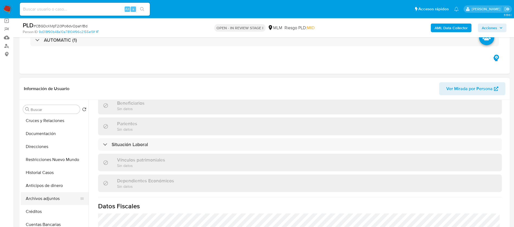
click at [60, 197] on button "Archivos adjuntos" at bounding box center [52, 198] width 63 height 13
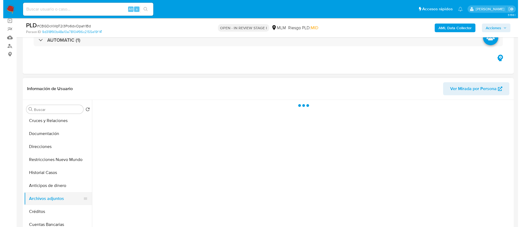
scroll to position [0, 0]
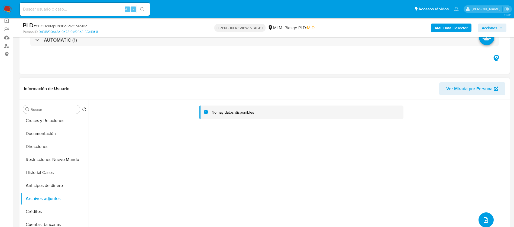
click at [483, 218] on icon "upload-file" at bounding box center [486, 220] width 7 height 7
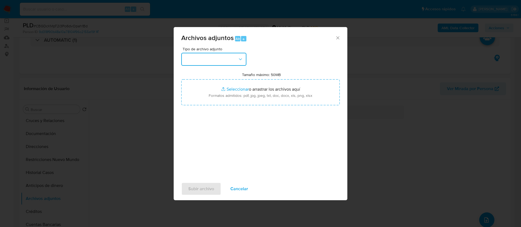
click at [210, 64] on button "button" at bounding box center [213, 59] width 65 height 13
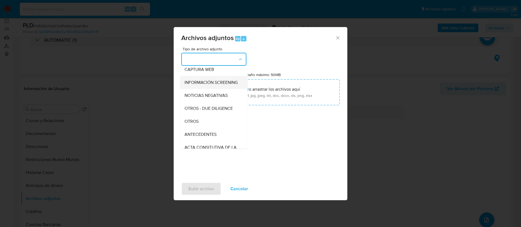
scroll to position [56, 0]
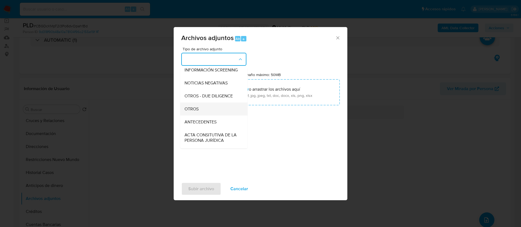
click at [220, 116] on div "OTROS" at bounding box center [211, 109] width 55 height 13
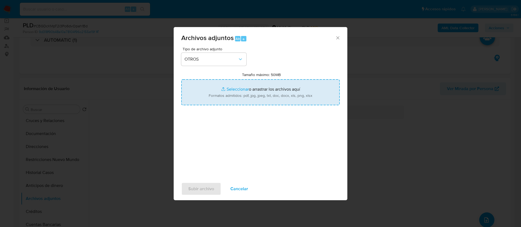
click at [246, 96] on input "Tamaño máximo: 50MB Seleccionar archivos" at bounding box center [260, 92] width 158 height 26
type input "C:\fakepath\248878754_ZUNNI [PERSON_NAME] 2025.xlsx"
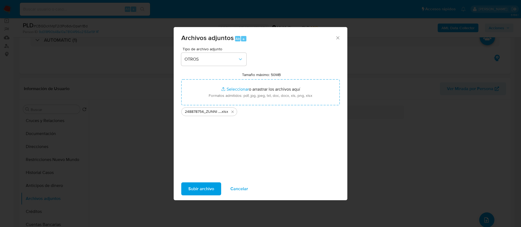
drag, startPoint x: 246, startPoint y: 96, endPoint x: 189, endPoint y: 182, distance: 103.7
click at [189, 183] on span "Subir archivo" at bounding box center [201, 189] width 26 height 12
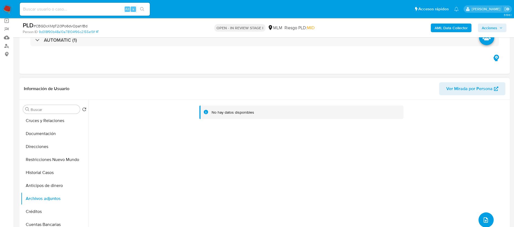
click at [483, 222] on icon "upload-file" at bounding box center [486, 220] width 7 height 7
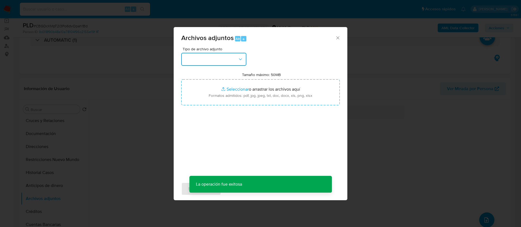
click at [221, 60] on button "button" at bounding box center [213, 59] width 65 height 13
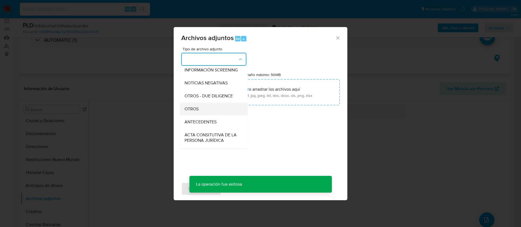
click at [204, 110] on div "OTROS" at bounding box center [211, 109] width 55 height 13
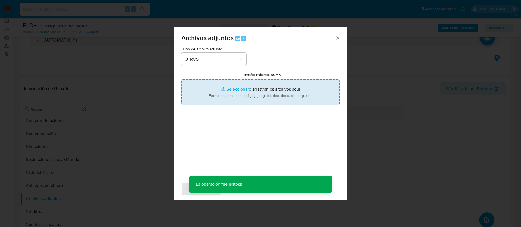
click at [236, 99] on input "Tamaño máximo: 50MB Seleccionar archivos" at bounding box center [260, 92] width 158 height 26
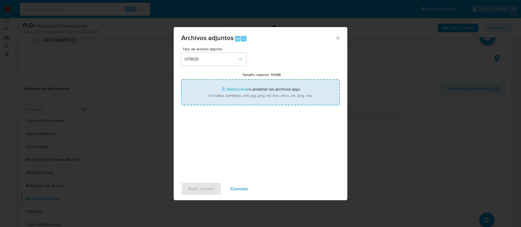
type input "C:\fakepath\248878754_Zunni [PERSON_NAME] 2025.pdf"
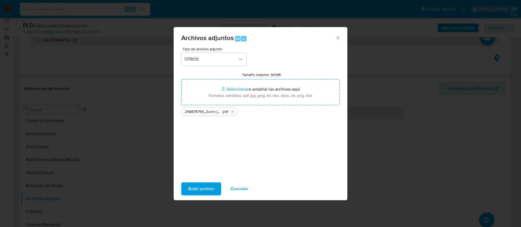
drag, startPoint x: 236, startPoint y: 99, endPoint x: 198, endPoint y: 186, distance: 95.1
click at [198, 186] on span "Subir archivo" at bounding box center [201, 189] width 26 height 12
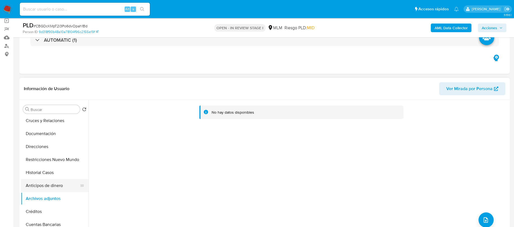
click at [44, 182] on button "Anticipos de dinero" at bounding box center [52, 185] width 63 height 13
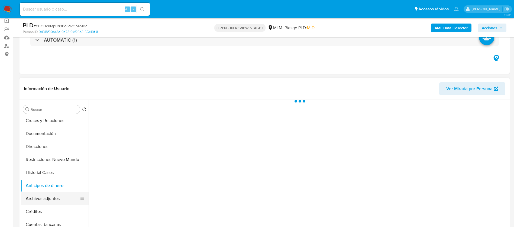
click at [54, 200] on button "Archivos adjuntos" at bounding box center [52, 198] width 63 height 13
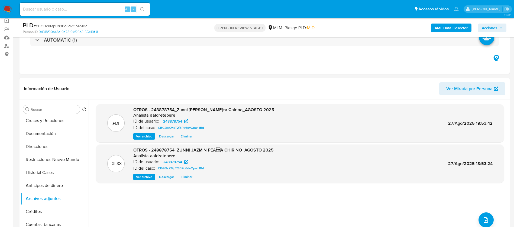
click at [499, 32] on button "Acciones" at bounding box center [492, 28] width 28 height 9
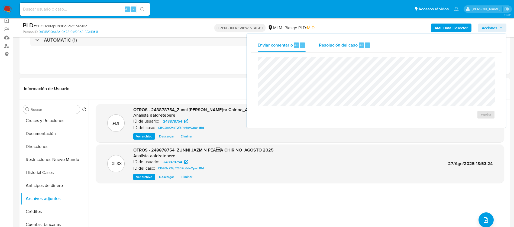
click at [352, 51] on div "Resolución del caso Alt r" at bounding box center [345, 45] width 52 height 14
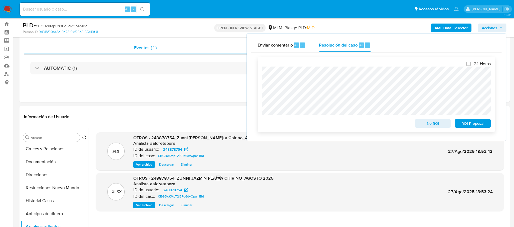
scroll to position [0, 0]
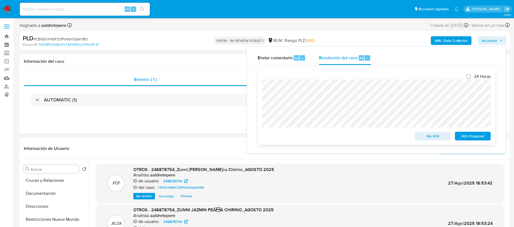
click at [487, 139] on span "ROI Proposal" at bounding box center [473, 137] width 28 height 8
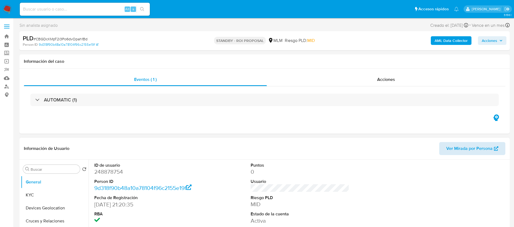
select select "10"
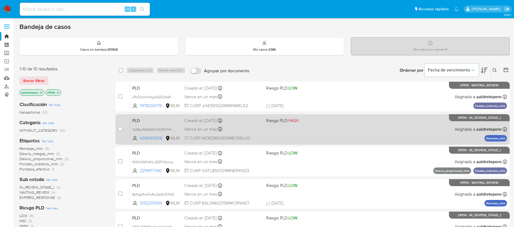
drag, startPoint x: 329, startPoint y: 105, endPoint x: 331, endPoint y: 134, distance: 29.1
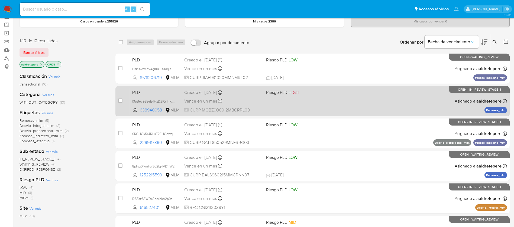
scroll to position [41, 0]
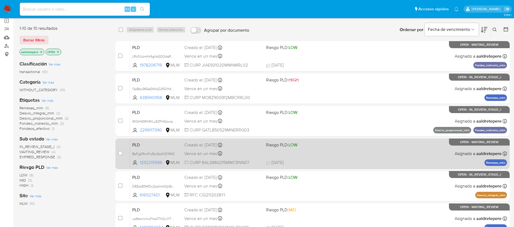
click at [330, 152] on div "PLD 8pFjg0fkmFuf6o2bj4VD1fW2 1252215599 MLM Riesgo PLD: LOW Creado el: [DATE] C…" at bounding box center [318, 153] width 377 height 27
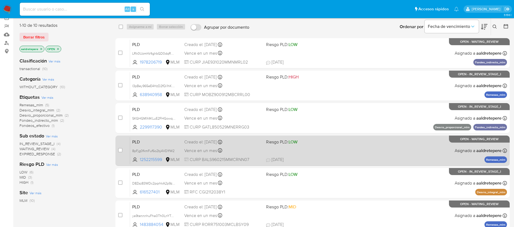
scroll to position [81, 0]
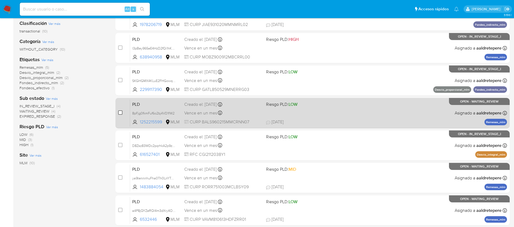
click at [118, 111] on span at bounding box center [120, 113] width 4 height 4
click at [119, 112] on input "checkbox" at bounding box center [120, 113] width 4 height 4
checkbox input "true"
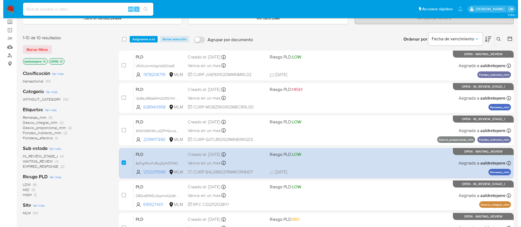
scroll to position [0, 0]
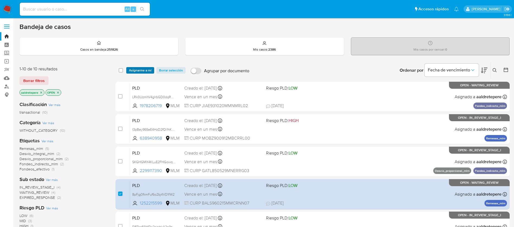
click at [141, 69] on span "Asignarme a mí" at bounding box center [140, 70] width 23 height 5
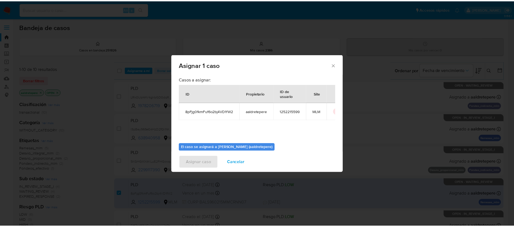
scroll to position [28, 0]
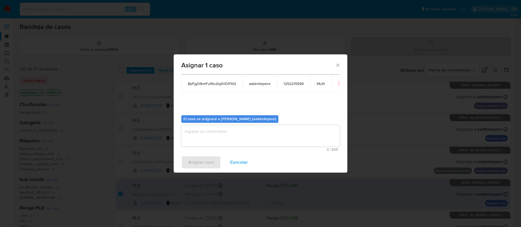
click at [235, 137] on textarea "assign-modal" at bounding box center [260, 136] width 158 height 22
click at [201, 157] on span "Asignar caso" at bounding box center [200, 163] width 25 height 12
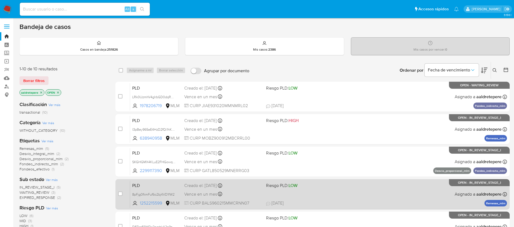
click at [425, 207] on div "PLD 8pFjg0fkmFuf6o2bj4VD1fW2 1252215599 MLM Riesgo PLD: LOW Creado el: [DATE] C…" at bounding box center [318, 194] width 377 height 27
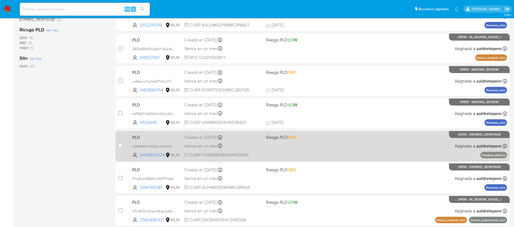
scroll to position [201, 0]
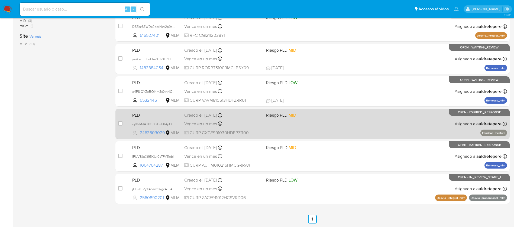
click at [378, 122] on div "PLD oj9GMdAJXOQ2LwbK4pOS2zwl 2463803029 MLM Riesgo PLD: MID Creado el: [DATE] C…" at bounding box center [318, 123] width 377 height 27
click at [119, 123] on input "checkbox" at bounding box center [120, 123] width 4 height 4
checkbox input "true"
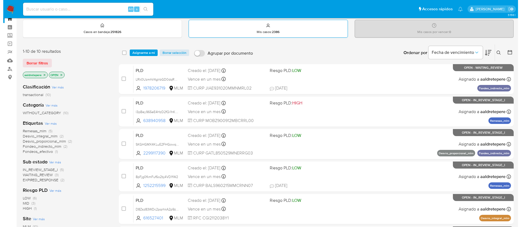
scroll to position [0, 0]
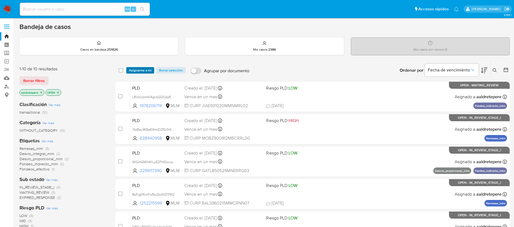
click at [146, 70] on span "Asignarme a mí" at bounding box center [140, 70] width 23 height 5
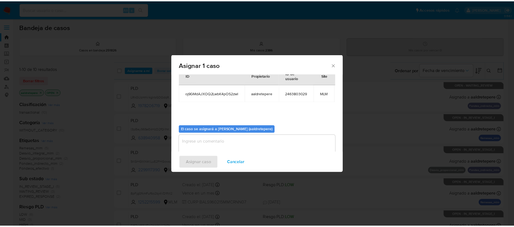
scroll to position [34, 0]
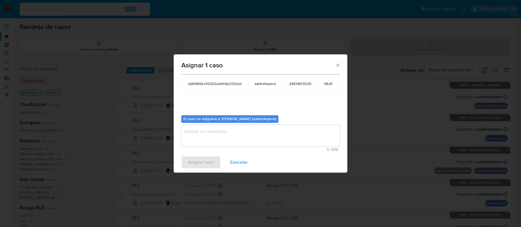
click at [250, 132] on textarea "assign-modal" at bounding box center [260, 136] width 158 height 22
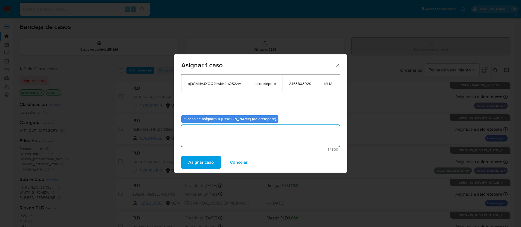
click at [209, 159] on span "Asignar caso" at bounding box center [200, 163] width 25 height 12
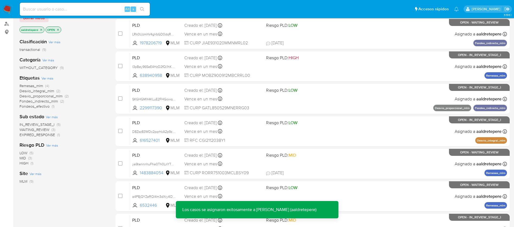
scroll to position [168, 0]
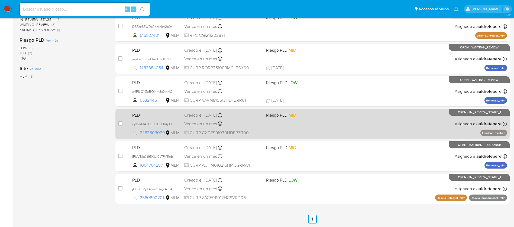
click at [387, 119] on div "PLD oj9GMdAJXOQ2LwbK4pOS2zwl 2463803029 MLM Riesgo PLD: MID Creado el: [DATE] C…" at bounding box center [318, 123] width 377 height 27
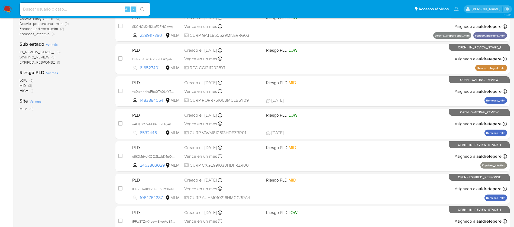
scroll to position [5, 0]
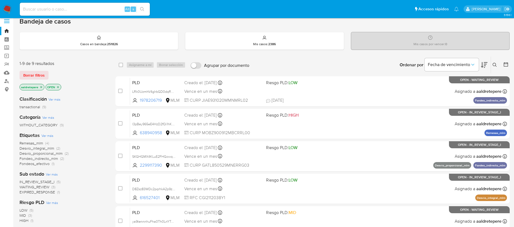
click at [4, 11] on img at bounding box center [7, 9] width 9 height 9
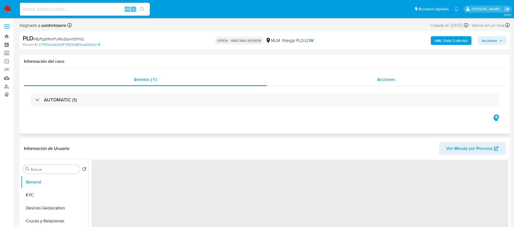
click at [389, 78] on span "Acciones" at bounding box center [386, 79] width 18 height 6
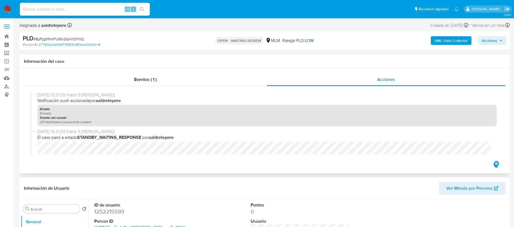
select select "10"
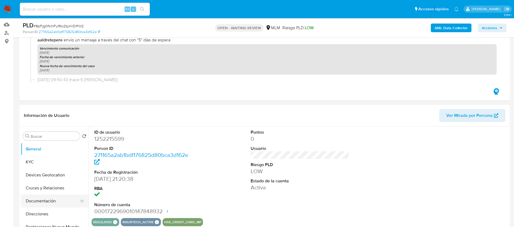
scroll to position [81, 0]
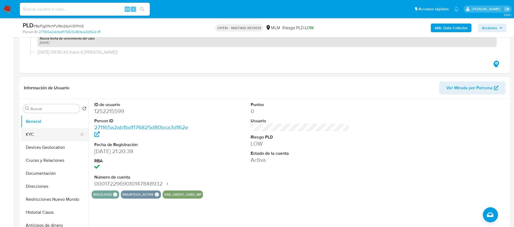
click at [47, 138] on button "KYC" at bounding box center [52, 134] width 63 height 13
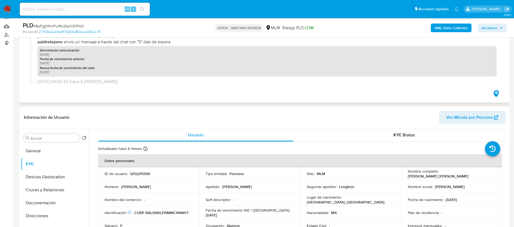
scroll to position [0, 0]
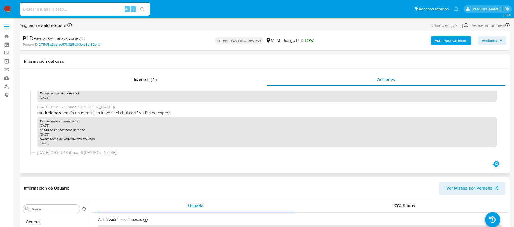
click at [383, 77] on span "Acciones" at bounding box center [386, 79] width 18 height 6
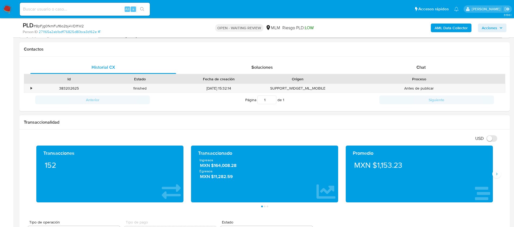
scroll to position [285, 0]
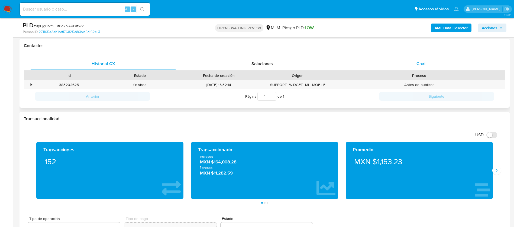
click at [421, 69] on div "Chat" at bounding box center [421, 63] width 146 height 13
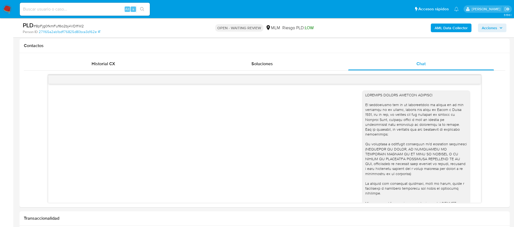
scroll to position [121, 0]
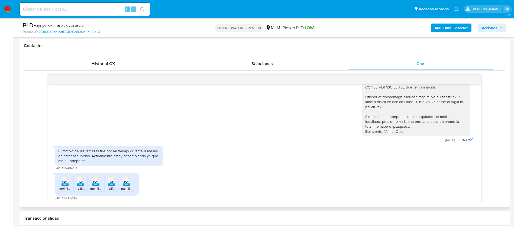
click at [65, 181] on span "PDF" at bounding box center [64, 182] width 5 height 4
click at [81, 183] on span "PDF" at bounding box center [80, 182] width 5 height 4
click at [97, 180] on span "PDF" at bounding box center [95, 182] width 5 height 4
drag, startPoint x: 111, startPoint y: 180, endPoint x: 119, endPoint y: 182, distance: 7.6
click at [111, 180] on span "PDF" at bounding box center [111, 182] width 5 height 4
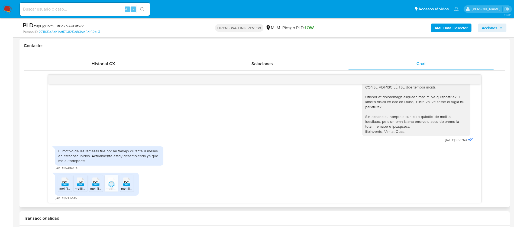
click at [128, 184] on rect at bounding box center [126, 185] width 7 height 2
click at [120, 152] on div "El motivo de las remesas fue por mi trabajo durante 8 meses en estadosnunidos. …" at bounding box center [109, 156] width 102 height 15
drag, startPoint x: 120, startPoint y: 152, endPoint x: 143, endPoint y: 153, distance: 23.1
click at [143, 153] on div "El motivo de las remesas fue por mi trabajo durante 8 meses en estadosnunidos. …" at bounding box center [109, 156] width 102 height 15
click at [140, 153] on div "El motivo de las remesas fue por mi trabajo durante 8 meses en estadosnunidos. …" at bounding box center [109, 156] width 102 height 15
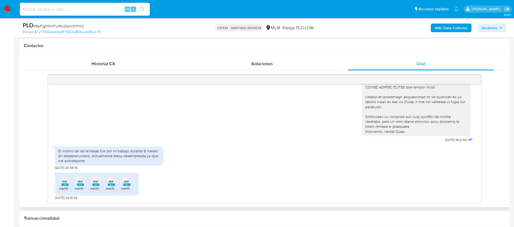
click at [121, 154] on div "El motivo de las remesas fue por mi trabajo durante 8 meses en estadosnunidos. …" at bounding box center [109, 156] width 102 height 15
drag, startPoint x: 80, startPoint y: 157, endPoint x: 196, endPoint y: 166, distance: 116.4
click at [123, 166] on div "El motivo de las remesas fue por mi trabajo durante 8 meses en estadosnunidos. …" at bounding box center [109, 156] width 108 height 19
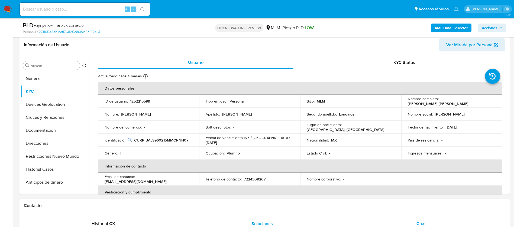
scroll to position [163, 0]
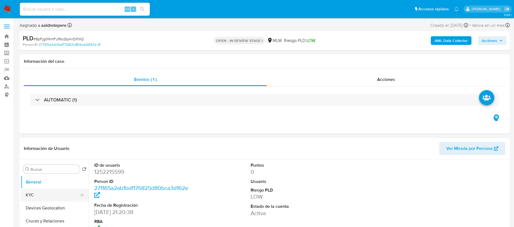
click at [42, 191] on button "KYC" at bounding box center [52, 195] width 63 height 13
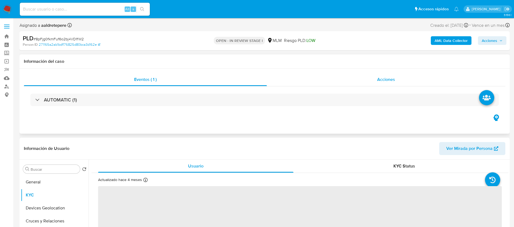
select select "10"
click at [386, 74] on div "Acciones" at bounding box center [386, 79] width 239 height 13
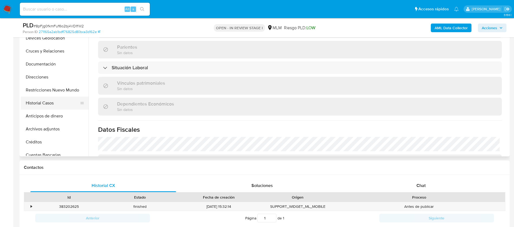
scroll to position [41, 0]
click at [50, 122] on button "Archivos adjuntos" at bounding box center [52, 116] width 63 height 13
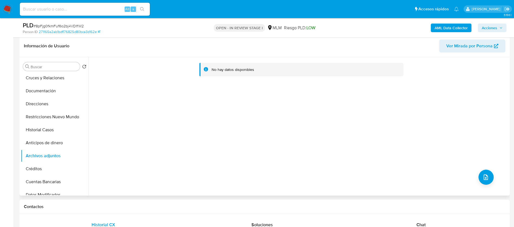
scroll to position [0, 0]
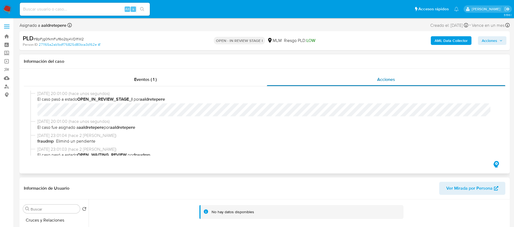
click at [388, 75] on div "Acciones" at bounding box center [386, 79] width 239 height 13
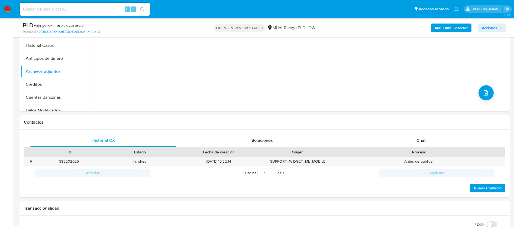
scroll to position [244, 0]
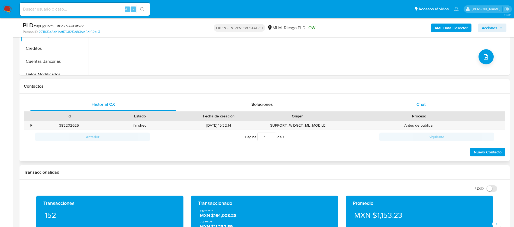
click at [424, 105] on span "Chat" at bounding box center [421, 104] width 9 height 6
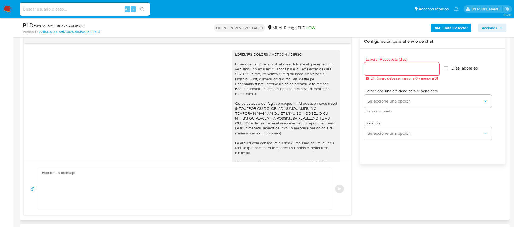
scroll to position [121, 0]
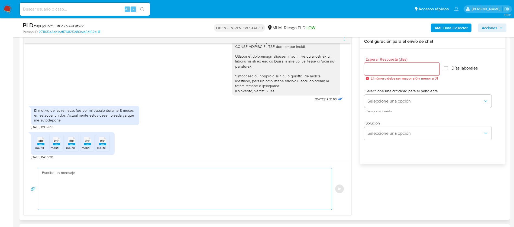
click at [130, 185] on textarea at bounding box center [183, 189] width 283 height 42
click at [122, 197] on textarea at bounding box center [183, 189] width 283 height 42
paste textarea "Muchas gracias por tus respuestas. Estamos revisando tu cuenta, si tenemos algu…"
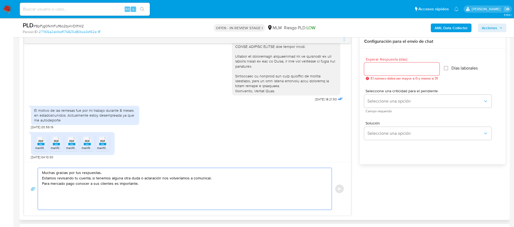
type textarea "Muchas gracias por tus respuestas. Estamos revisando tu cuenta, si tenemos algu…"
click at [393, 63] on div at bounding box center [401, 69] width 75 height 13
click at [395, 65] on div at bounding box center [401, 69] width 75 height 13
click at [395, 66] on input "Esperar Respuesta (días)" at bounding box center [401, 69] width 75 height 7
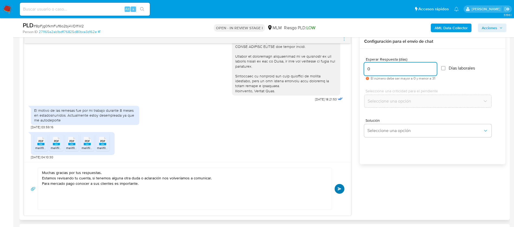
type input "0"
click at [338, 188] on button "Enviar" at bounding box center [340, 189] width 10 height 10
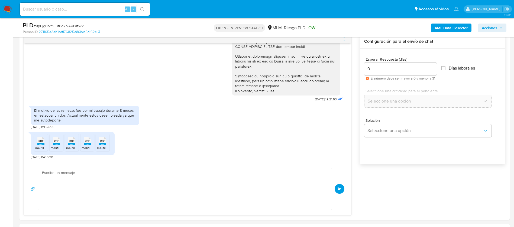
scroll to position [157, 0]
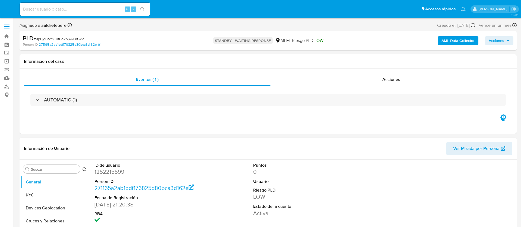
select select "10"
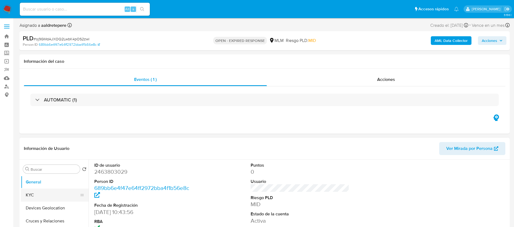
click at [60, 191] on button "KYC" at bounding box center [52, 195] width 63 height 13
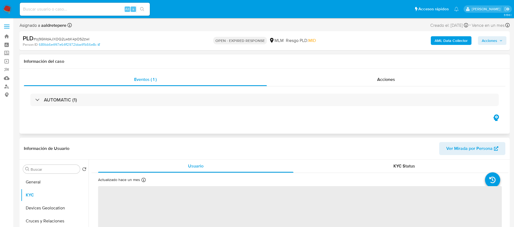
select select "10"
click at [384, 82] on span "Acciones" at bounding box center [386, 79] width 18 height 6
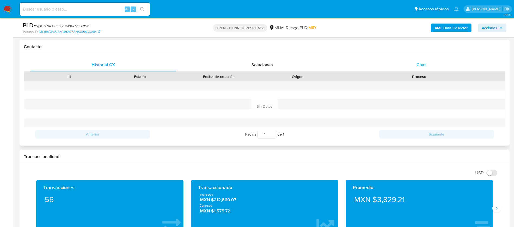
scroll to position [244, 0]
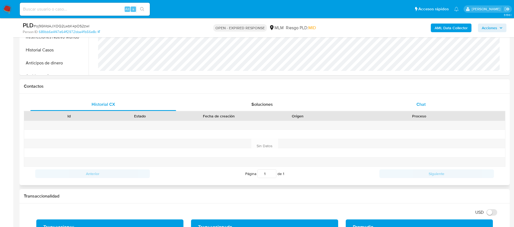
click at [418, 105] on span "Chat" at bounding box center [421, 104] width 9 height 6
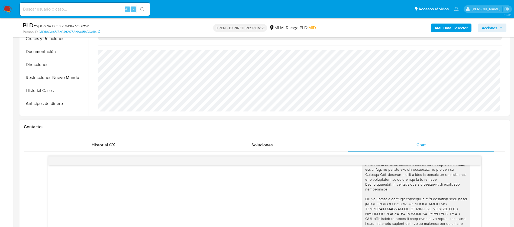
scroll to position [0, 0]
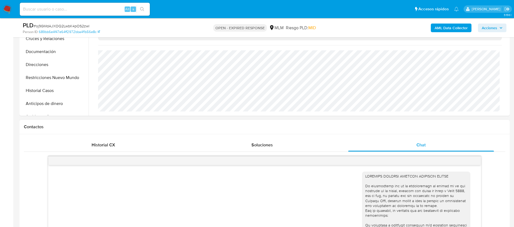
drag, startPoint x: 279, startPoint y: 191, endPoint x: 260, endPoint y: 179, distance: 22.3
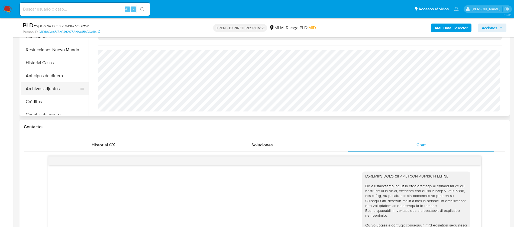
scroll to position [41, 0]
click at [56, 77] on button "Archivos adjuntos" at bounding box center [52, 76] width 63 height 13
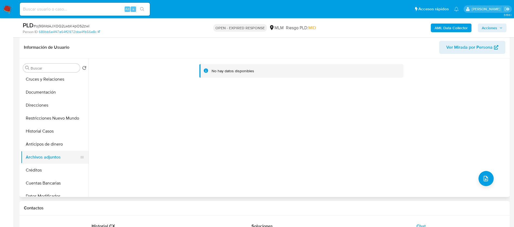
click at [54, 156] on button "Archivos adjuntos" at bounding box center [52, 157] width 63 height 13
click at [486, 178] on icon "upload-file" at bounding box center [486, 179] width 7 height 7
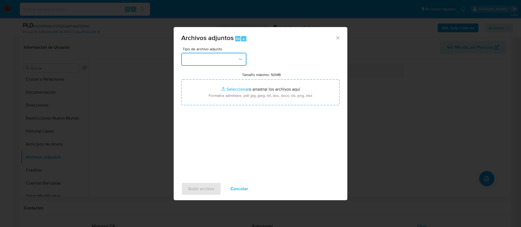
click at [194, 59] on button "button" at bounding box center [213, 59] width 65 height 13
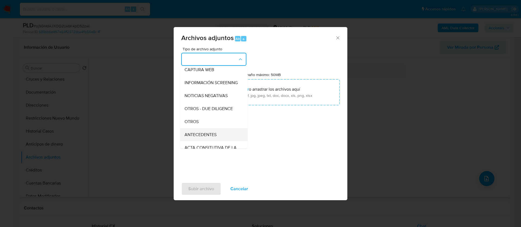
scroll to position [56, 0]
click at [217, 112] on div "OTROS" at bounding box center [211, 109] width 55 height 13
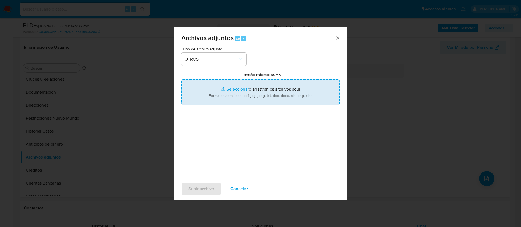
click at [266, 92] on input "Tamaño máximo: 50MB Seleccionar archivos" at bounding box center [260, 92] width 158 height 26
type input "C:\fakepath\2463803029_ERNESTO RODRIGO CORONILLA GUZMAN_AGOSTO 2025.pdf"
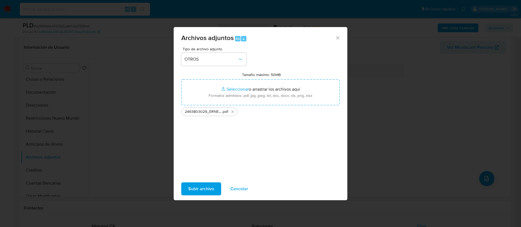
click at [197, 185] on span "Subir archivo" at bounding box center [201, 189] width 26 height 12
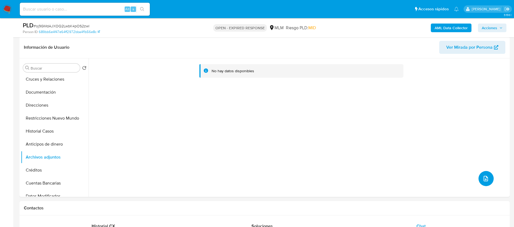
click at [487, 176] on span "upload-file" at bounding box center [486, 179] width 7 height 7
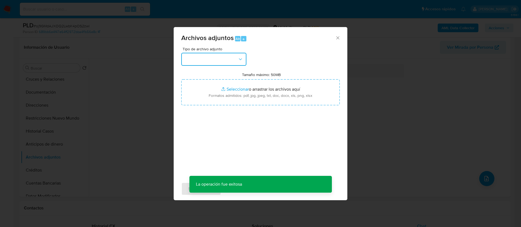
click at [214, 58] on button "button" at bounding box center [213, 59] width 65 height 13
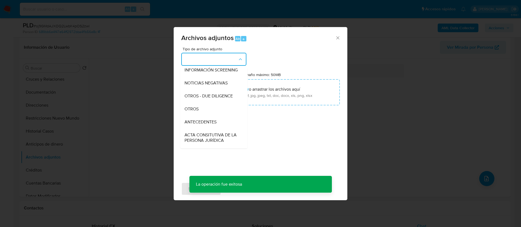
click at [207, 113] on div "OTROS" at bounding box center [211, 109] width 55 height 13
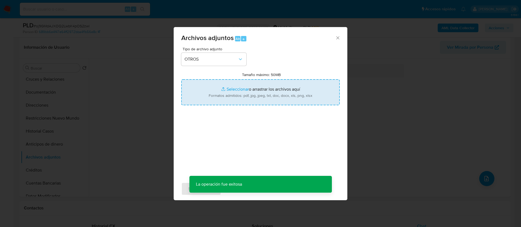
click at [262, 91] on input "Tamaño máximo: 50MB Seleccionar archivos" at bounding box center [260, 92] width 158 height 26
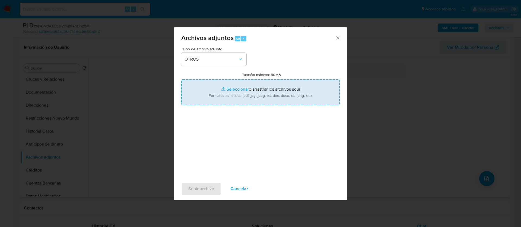
type input "C:\fakepath\2463803029_ERNESTO RODRIGO CORONILLA GUZMAN_AGOSTO 2025.xlsx"
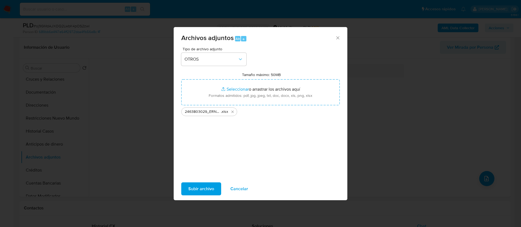
click at [204, 186] on span "Subir archivo" at bounding box center [201, 189] width 26 height 12
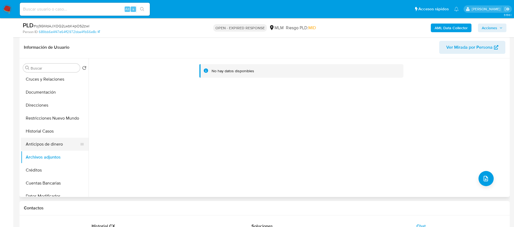
click at [44, 146] on button "Anticipos de dinero" at bounding box center [52, 144] width 63 height 13
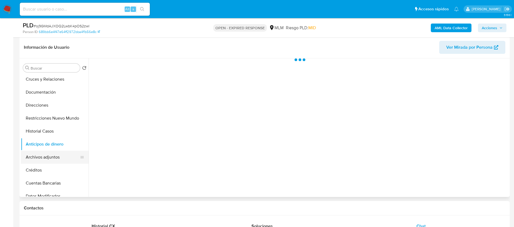
click at [43, 156] on button "Archivos adjuntos" at bounding box center [52, 157] width 63 height 13
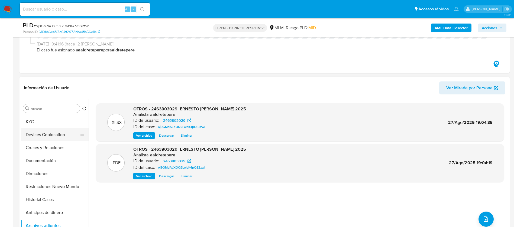
scroll to position [0, 0]
click at [39, 133] on button "KYC" at bounding box center [52, 134] width 63 height 13
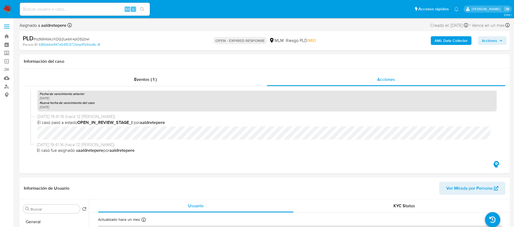
click at [489, 43] on span "Acciones" at bounding box center [489, 40] width 15 height 9
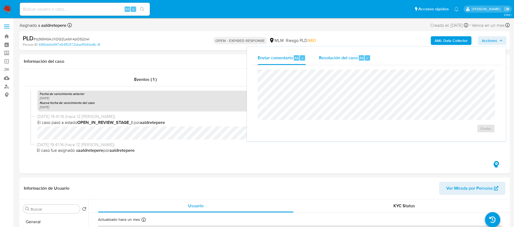
click at [332, 60] on span "Resolución del caso" at bounding box center [338, 58] width 39 height 6
click at [338, 56] on span "Resolución del caso" at bounding box center [338, 58] width 39 height 6
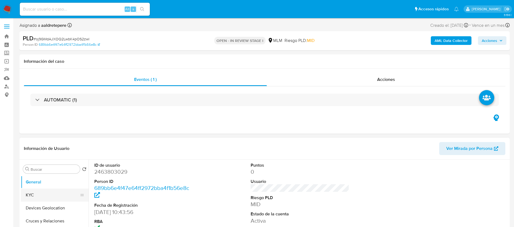
select select "10"
click at [71, 192] on button "KYC" at bounding box center [52, 195] width 63 height 13
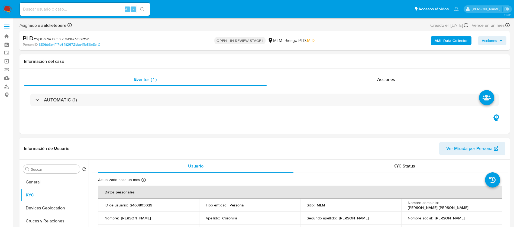
click at [490, 42] on span "Acciones" at bounding box center [489, 40] width 15 height 9
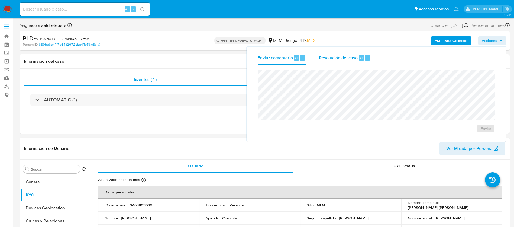
click at [337, 56] on span "Resolución del caso" at bounding box center [338, 58] width 39 height 6
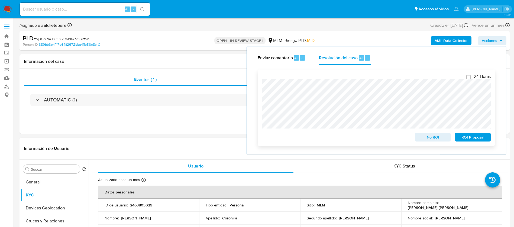
scroll to position [41, 0]
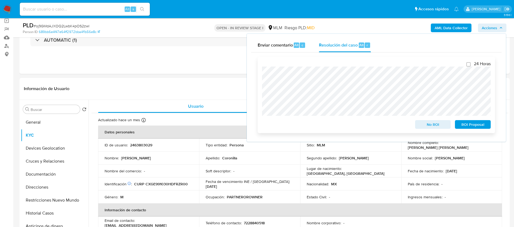
click at [477, 126] on span "ROI Proposal" at bounding box center [473, 125] width 28 height 8
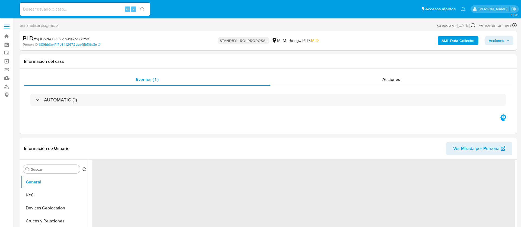
select select "10"
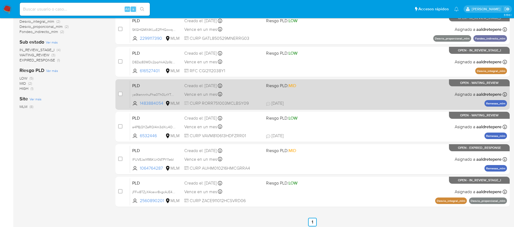
scroll to position [136, 0]
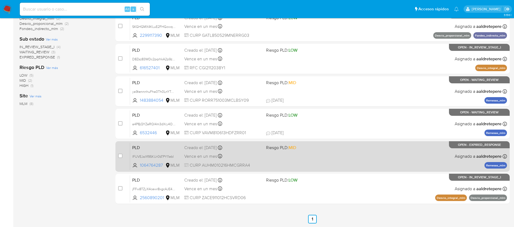
click at [121, 159] on div "case-item-checkbox" at bounding box center [120, 155] width 4 height 5
click at [120, 156] on input "checkbox" at bounding box center [120, 156] width 4 height 4
checkbox input "true"
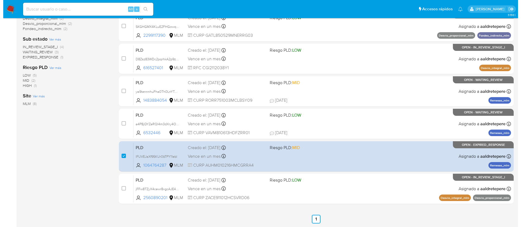
scroll to position [0, 0]
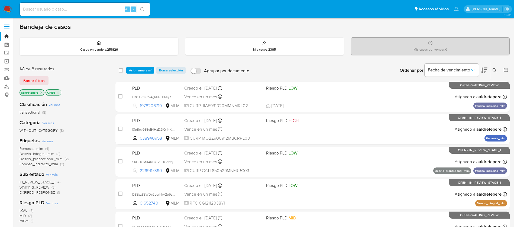
click at [143, 66] on div "select-all-cases-checkbox Asignarme a mí Borrar selección Agrupar por documento…" at bounding box center [312, 70] width 394 height 17
click at [144, 72] on span "Asignarme a mí" at bounding box center [140, 70] width 23 height 5
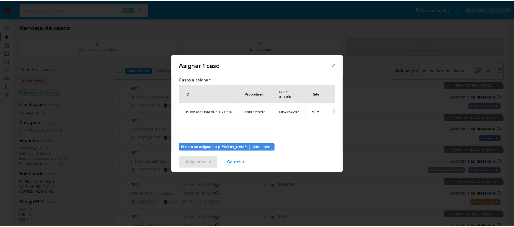
scroll to position [28, 0]
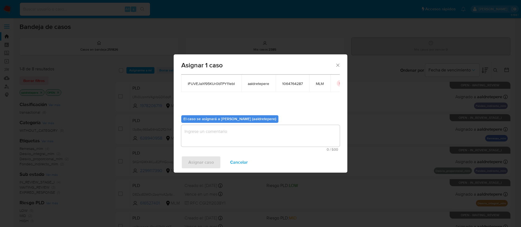
drag, startPoint x: 215, startPoint y: 137, endPoint x: 201, endPoint y: 157, distance: 24.4
click at [215, 137] on textarea "assign-modal" at bounding box center [260, 136] width 158 height 22
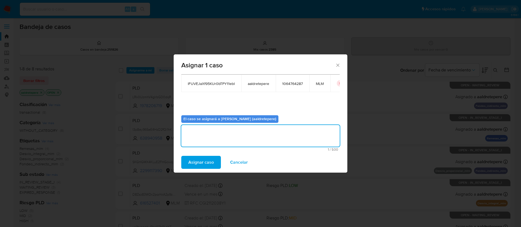
click at [196, 163] on span "Asignar caso" at bounding box center [200, 163] width 25 height 12
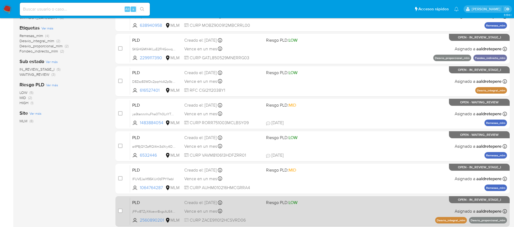
scroll to position [136, 0]
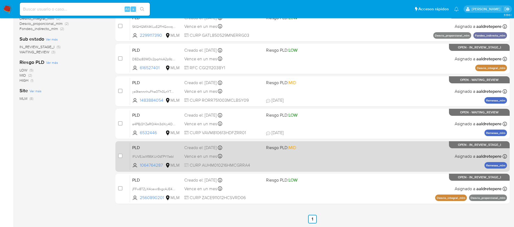
click at [362, 150] on div "PLD lFUVEJaXf95KUr0bTPY11ebI 1064764287 MLM Riesgo PLD: MID Creado el: 12/08/20…" at bounding box center [318, 156] width 377 height 27
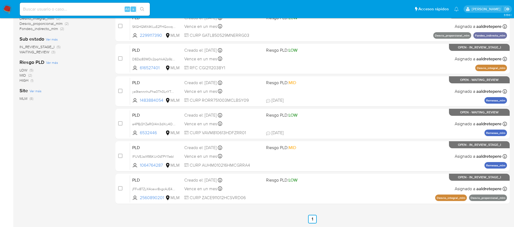
click at [7, 11] on img at bounding box center [7, 9] width 9 height 9
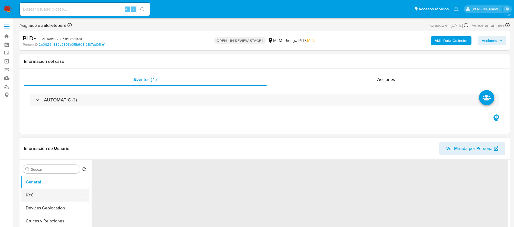
click at [38, 190] on button "KYC" at bounding box center [52, 195] width 63 height 13
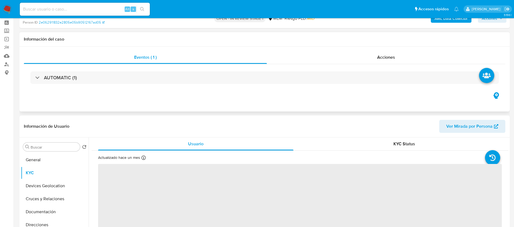
select select "10"
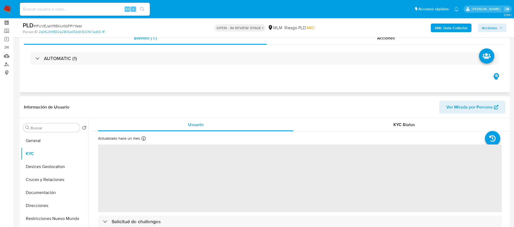
scroll to position [41, 0]
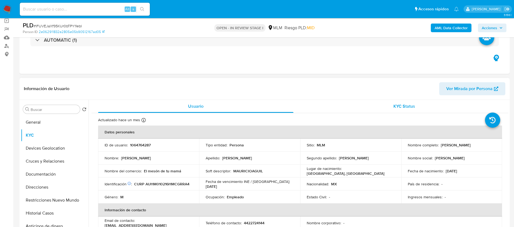
click at [390, 105] on div "KYC Status" at bounding box center [404, 106] width 195 height 13
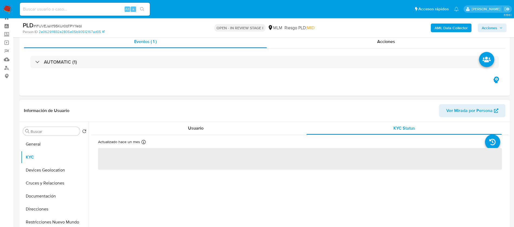
scroll to position [0, 0]
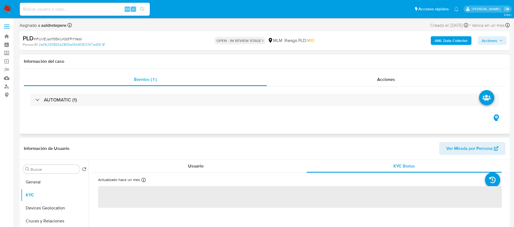
drag, startPoint x: 384, startPoint y: 77, endPoint x: 388, endPoint y: 89, distance: 12.3
click at [385, 77] on span "Acciones" at bounding box center [386, 79] width 18 height 6
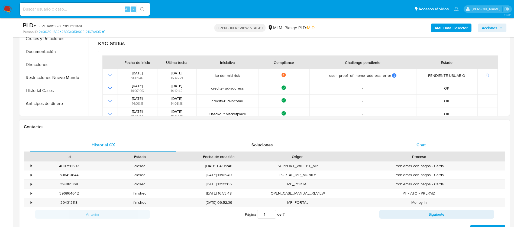
click at [421, 145] on span "Chat" at bounding box center [421, 145] width 9 height 6
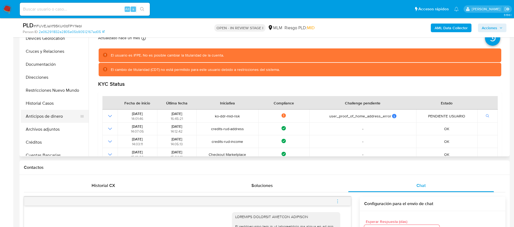
scroll to position [41, 0]
click at [58, 120] on button "Archivos adjuntos" at bounding box center [52, 116] width 63 height 13
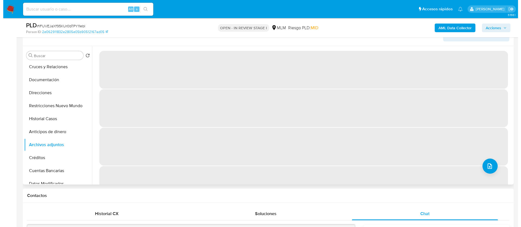
scroll to position [122, 0]
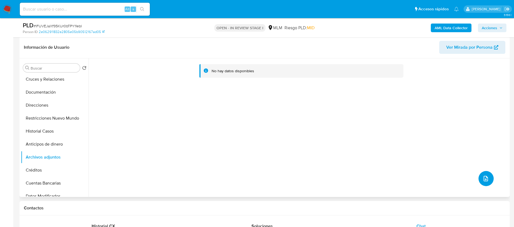
click at [484, 180] on icon "upload-file" at bounding box center [486, 179] width 7 height 7
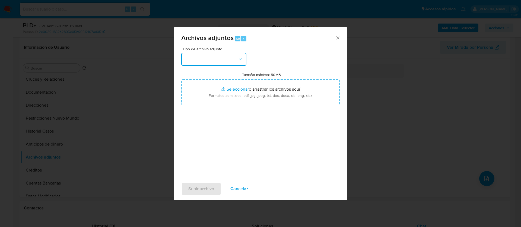
click at [197, 59] on button "button" at bounding box center [213, 59] width 65 height 13
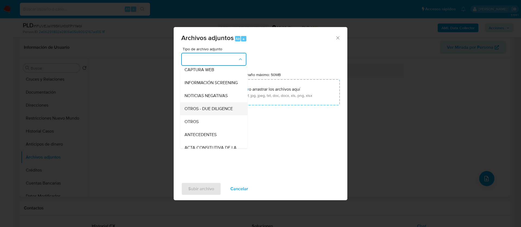
scroll to position [56, 0]
click at [189, 110] on div "OTROS" at bounding box center [211, 109] width 55 height 13
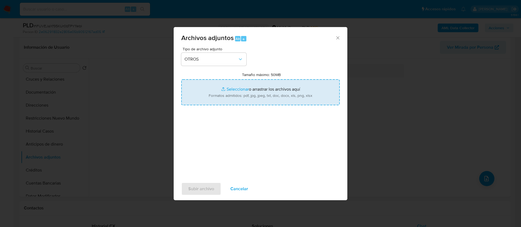
click at [213, 97] on input "Tamaño máximo: 50MB Seleccionar archivos" at bounding box center [260, 92] width 158 height 26
type input "C:\fakepath\1064764287_MAURICIO AGUILAR HAERNANDEZ_AGOSTO 2025.xlsx"
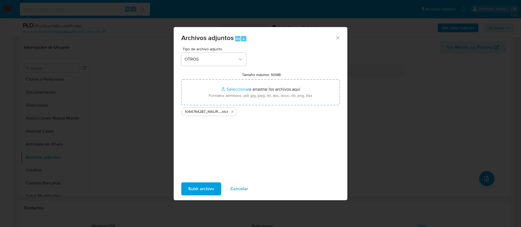
drag, startPoint x: 213, startPoint y: 97, endPoint x: 199, endPoint y: 188, distance: 92.1
click at [199, 188] on span "Subir archivo" at bounding box center [201, 189] width 26 height 12
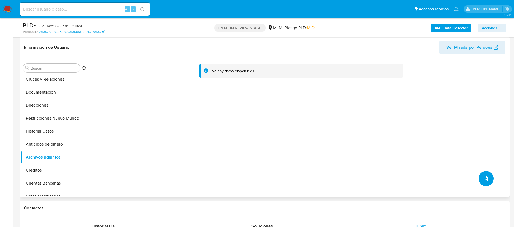
click at [484, 178] on icon "upload-file" at bounding box center [486, 179] width 7 height 7
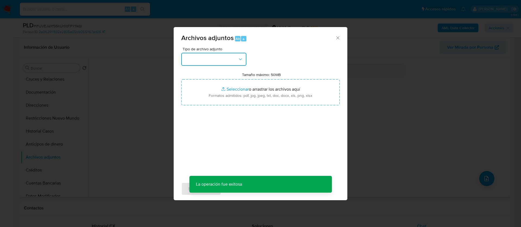
click at [198, 56] on button "button" at bounding box center [213, 59] width 65 height 13
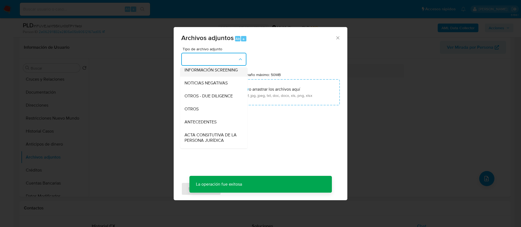
click at [211, 116] on div "OTROS" at bounding box center [211, 109] width 55 height 13
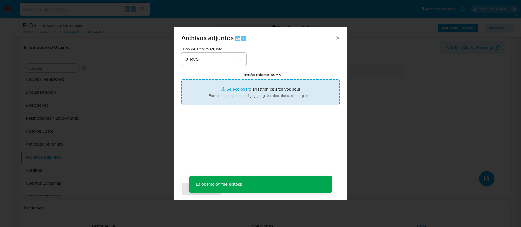
click at [233, 94] on input "Tamaño máximo: 50MB Seleccionar archivos" at bounding box center [260, 92] width 158 height 26
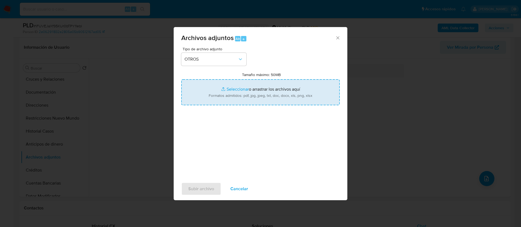
type input "C:\fakepath\1064764287_Mauricio Aguilar Hernandez_AGOSTO 2025.pdf"
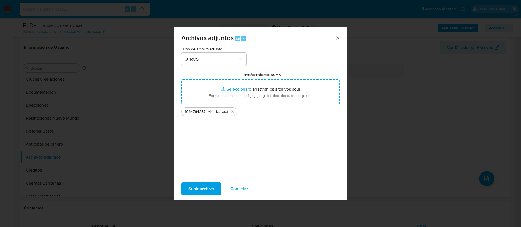
click at [206, 188] on span "Subir archivo" at bounding box center [201, 189] width 26 height 12
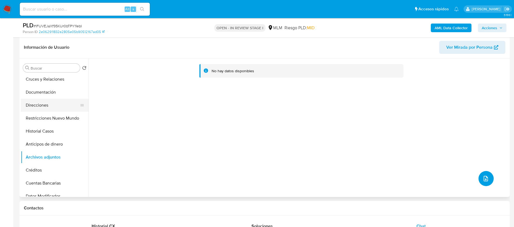
scroll to position [0, 0]
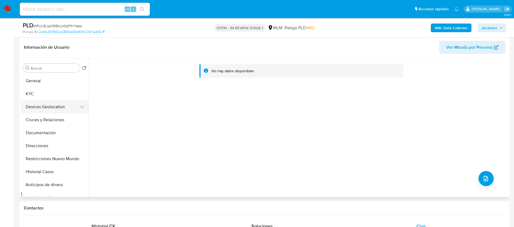
drag, startPoint x: 45, startPoint y: 92, endPoint x: 67, endPoint y: 106, distance: 25.6
click at [45, 92] on button "KYC" at bounding box center [55, 94] width 68 height 13
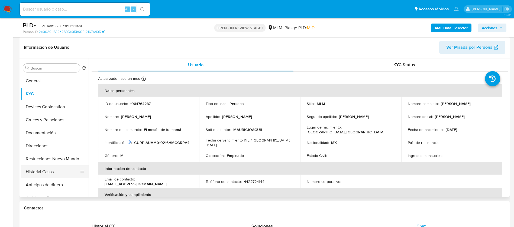
click at [46, 174] on button "Historial Casos" at bounding box center [52, 172] width 63 height 13
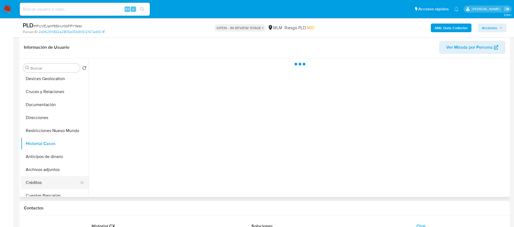
scroll to position [41, 0]
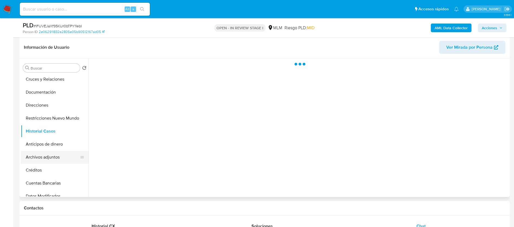
click at [59, 158] on button "Archivos adjuntos" at bounding box center [52, 157] width 63 height 13
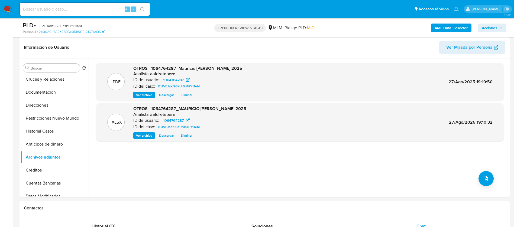
click at [489, 27] on span "Acciones" at bounding box center [489, 28] width 15 height 9
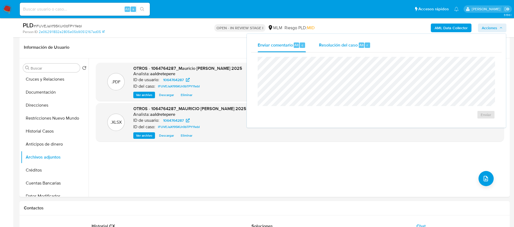
click at [322, 40] on div "Resolución del caso Alt r" at bounding box center [345, 45] width 52 height 14
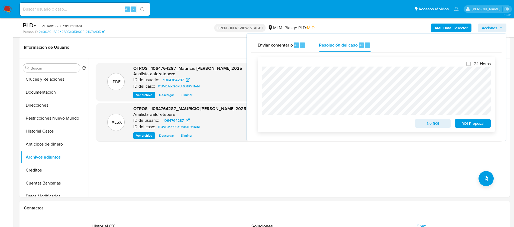
scroll to position [0, 0]
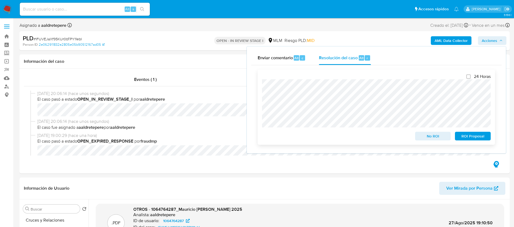
click at [487, 140] on span "ROI Proposal" at bounding box center [473, 137] width 28 height 8
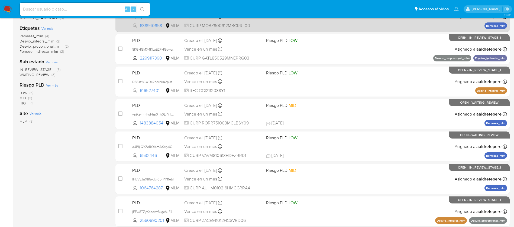
scroll to position [122, 0]
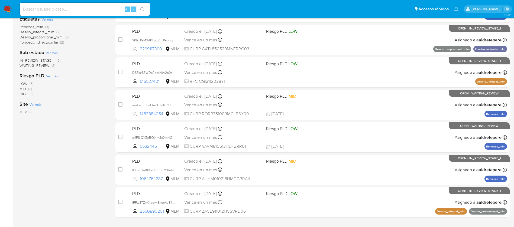
click at [8, 8] on img at bounding box center [7, 9] width 9 height 9
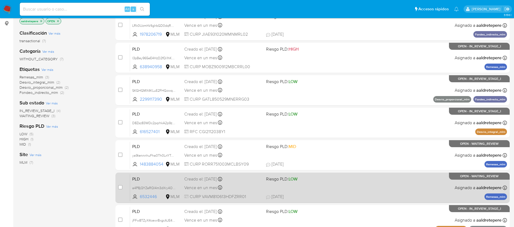
scroll to position [103, 0]
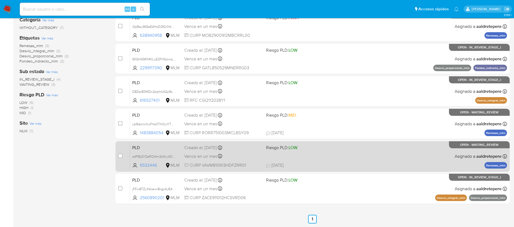
click at [295, 159] on div "PLD a4P8jQYZeRQI4m3dXry4OlEq 6532446 MLM Riesgo PLD: LOW Creado el: [DATE] Crea…" at bounding box center [318, 156] width 377 height 27
click at [123, 157] on div "case-item-checkbox No es posible asignar el caso" at bounding box center [124, 156] width 12 height 27
click at [119, 157] on input "checkbox" at bounding box center [120, 156] width 4 height 4
checkbox input "true"
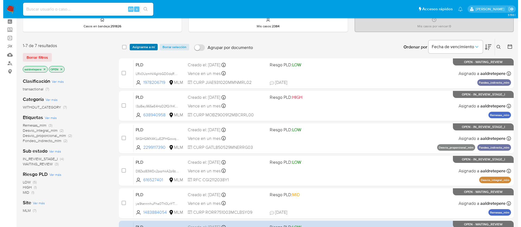
scroll to position [0, 0]
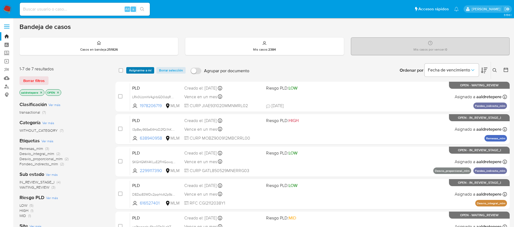
click at [145, 71] on span "Asignarme a mí" at bounding box center [140, 70] width 23 height 5
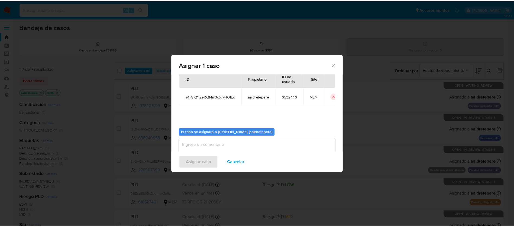
scroll to position [28, 0]
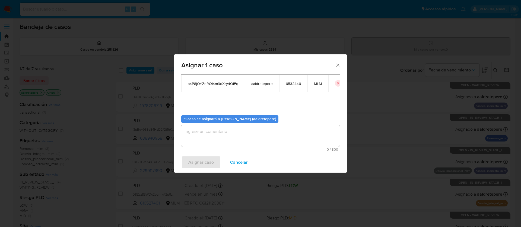
click at [294, 137] on textarea "assign-modal" at bounding box center [260, 136] width 158 height 22
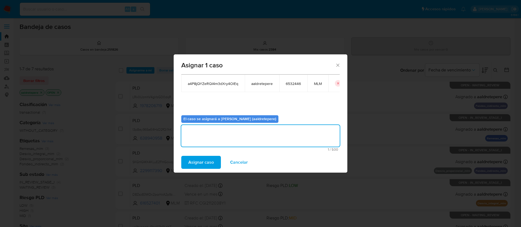
click at [201, 166] on span "Asignar caso" at bounding box center [200, 163] width 25 height 12
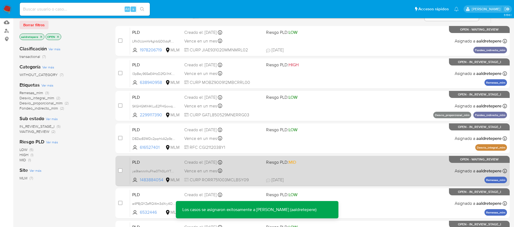
scroll to position [103, 0]
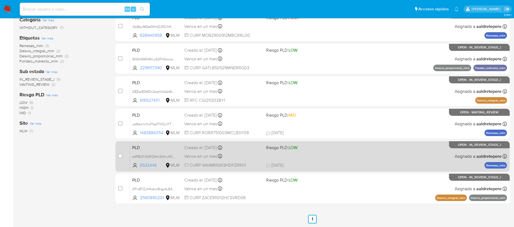
click at [375, 151] on div "PLD a4P8jQYZeRQI4m3dXry4OlEq 6532446 MLM Riesgo PLD: LOW Creado el: 12/08/2025 …" at bounding box center [318, 156] width 377 height 27
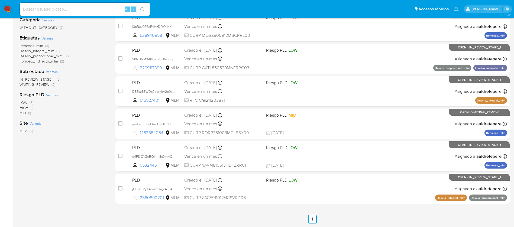
click at [5, 6] on img at bounding box center [7, 9] width 9 height 9
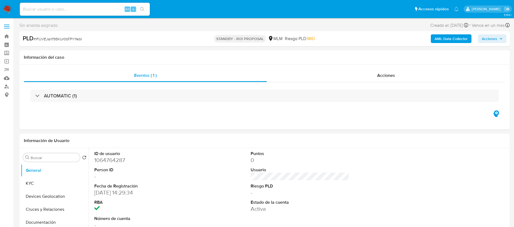
select select "10"
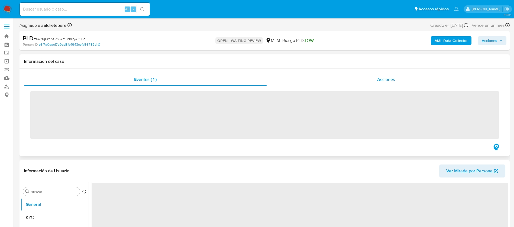
click at [390, 82] on span "Acciones" at bounding box center [386, 79] width 18 height 6
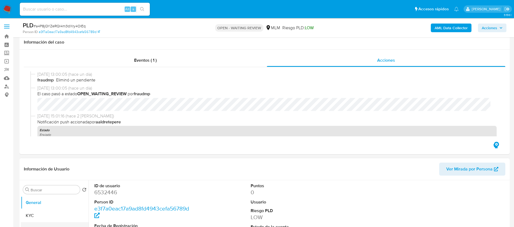
scroll to position [41, 0]
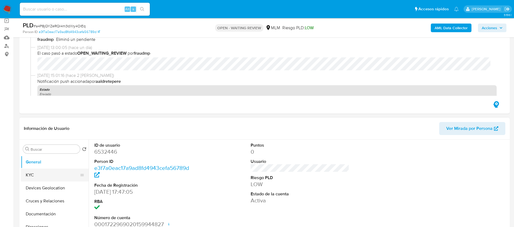
click at [49, 177] on button "KYC" at bounding box center [52, 175] width 63 height 13
select select "10"
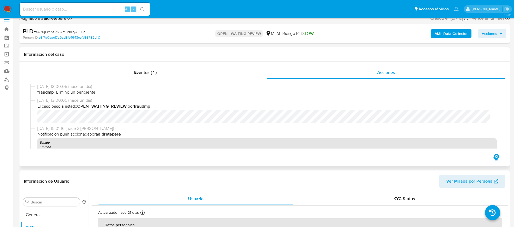
scroll to position [0, 0]
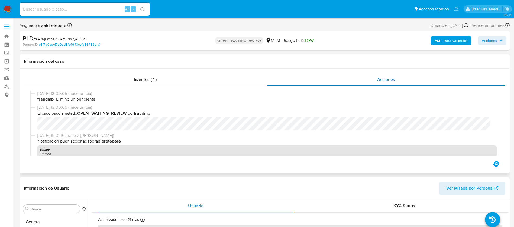
click at [380, 82] on span "Acciones" at bounding box center [386, 79] width 18 height 6
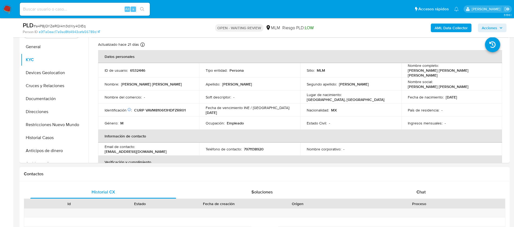
scroll to position [163, 0]
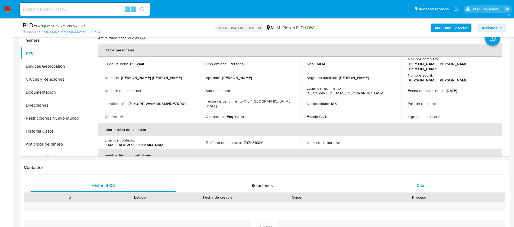
click at [415, 186] on div "Chat" at bounding box center [421, 185] width 146 height 13
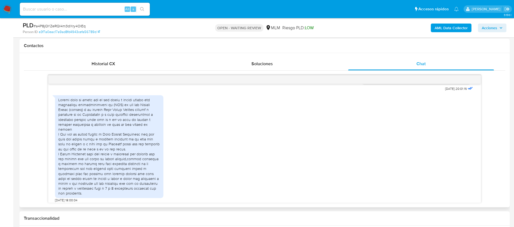
scroll to position [170, 0]
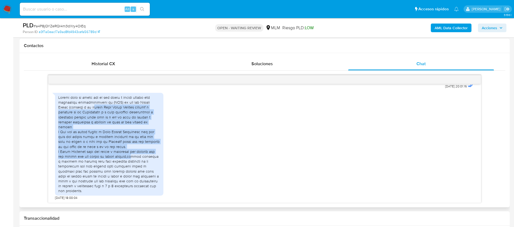
drag, startPoint x: 95, startPoint y: 110, endPoint x: 135, endPoint y: 156, distance: 61.0
click at [135, 156] on div at bounding box center [109, 144] width 102 height 99
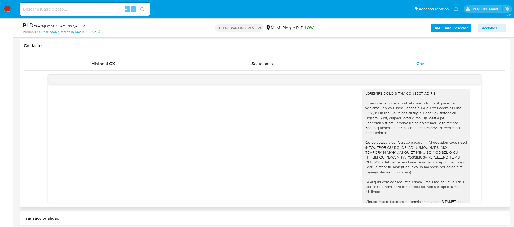
scroll to position [0, 0]
drag, startPoint x: 438, startPoint y: 97, endPoint x: 359, endPoint y: 96, distance: 78.4
click at [365, 96] on div at bounding box center [416, 172] width 102 height 158
copy div "ESTIMADO [PERSON_NAME]"
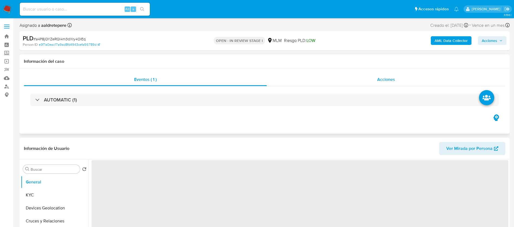
click at [386, 78] on span "Acciones" at bounding box center [386, 79] width 18 height 6
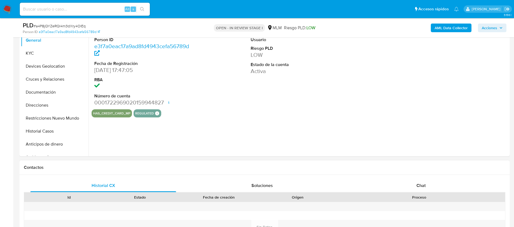
scroll to position [203, 0]
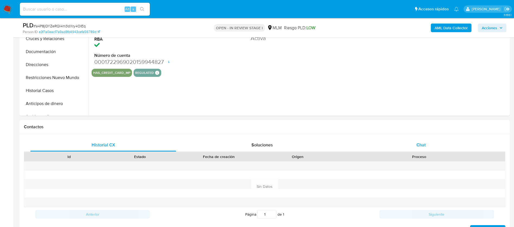
click at [422, 143] on span "Chat" at bounding box center [421, 145] width 9 height 6
select select "10"
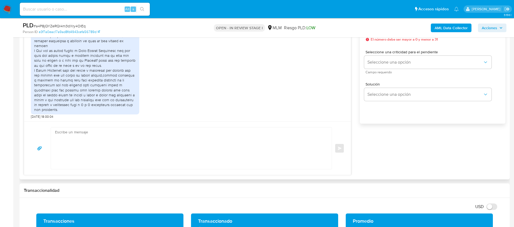
scroll to position [129, 0]
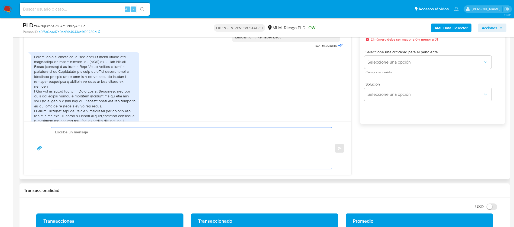
click at [229, 142] on textarea at bounding box center [190, 149] width 270 height 42
paste textarea "ESTIMADO JOSE MARIA VAZQUEZ VARGAS"
paste textarea "agradecemos tu respuesta, te pido nos compartas un comprobante de pago del pago…"
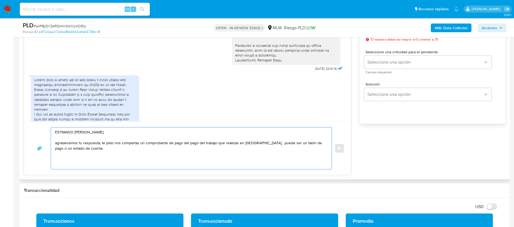
scroll to position [89, 0]
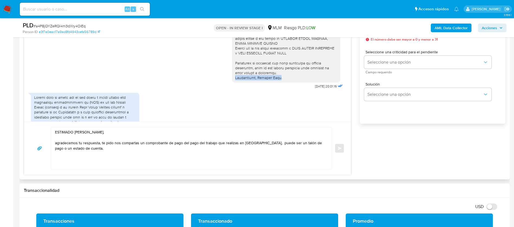
drag, startPoint x: 275, startPoint y: 77, endPoint x: 227, endPoint y: 76, distance: 48.0
click at [232, 76] on div at bounding box center [286, 2] width 108 height 162
copy div "Atentamente, Mercado Pago"
click at [109, 159] on textarea "ESTIMADO JOSE MARIA VAZQUEZ VARGAS, agradecemos tu respuesta, te pido nos compa…" at bounding box center [190, 149] width 270 height 42
paste textarea "Atentamente, Mercado Pago"
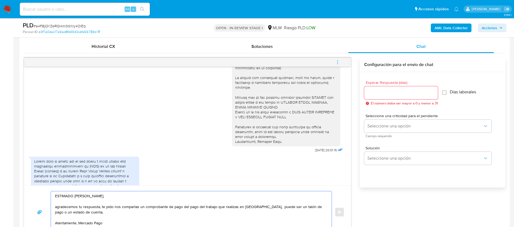
scroll to position [244, 0]
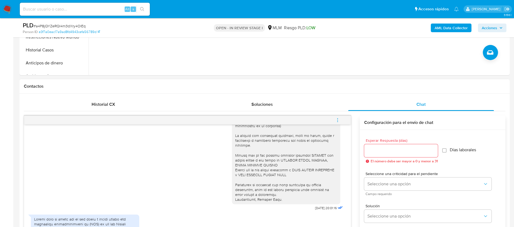
type textarea "ESTIMADO JOSE MARIA VAZQUEZ VARGAS, agradecemos tu respuesta, te pido nos compa…"
click at [375, 154] on input "Esperar Respuesta (días)" at bounding box center [401, 150] width 74 height 7
type input "3"
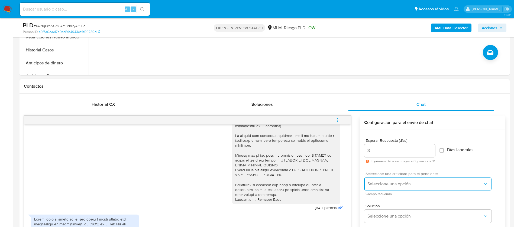
click at [372, 184] on span "Seleccione una opción" at bounding box center [425, 184] width 115 height 5
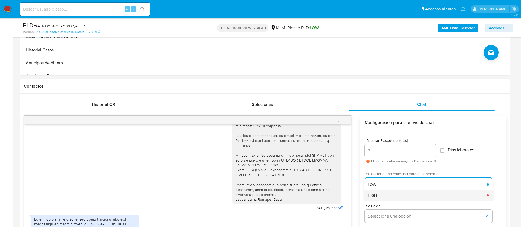
click at [378, 192] on div "HIGH" at bounding box center [427, 195] width 119 height 11
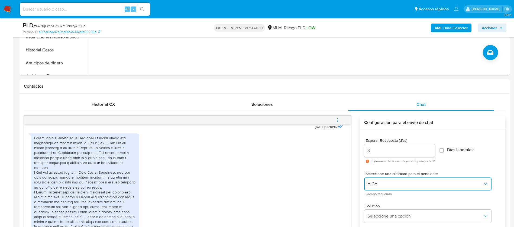
scroll to position [366, 0]
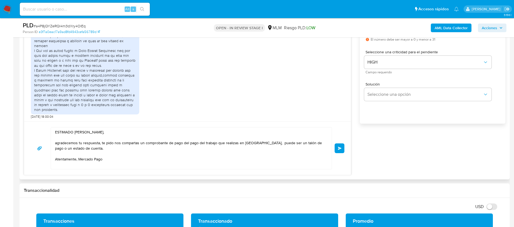
click at [344, 150] on button "Enviar" at bounding box center [340, 149] width 10 height 10
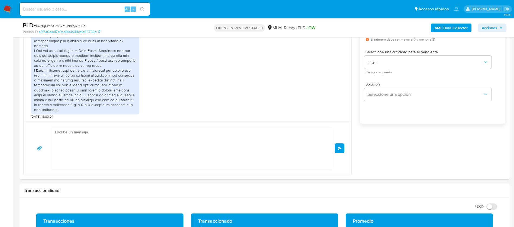
scroll to position [225, 0]
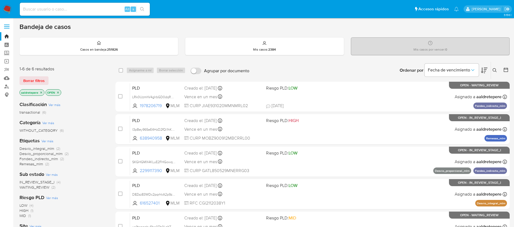
click at [9, 8] on img at bounding box center [7, 9] width 9 height 9
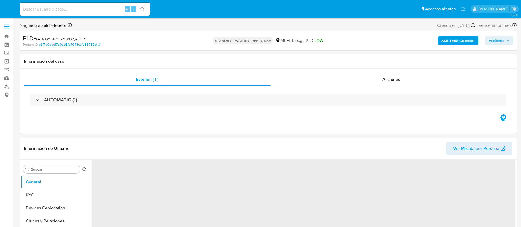
select select "10"
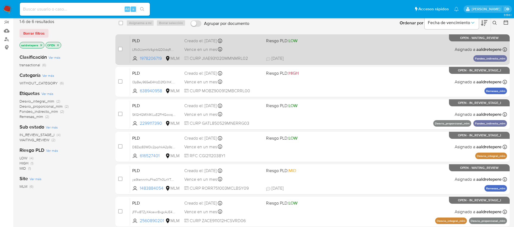
scroll to position [83, 0]
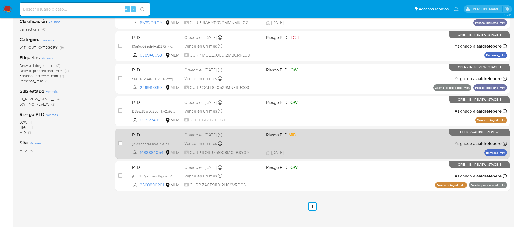
click at [320, 133] on span "Riesgo PLD: MID" at bounding box center [305, 134] width 78 height 7
click at [123, 142] on div "case-item-checkbox No es posible asignar el caso" at bounding box center [124, 143] width 12 height 27
click at [122, 142] on input "checkbox" at bounding box center [120, 143] width 4 height 4
checkbox input "true"
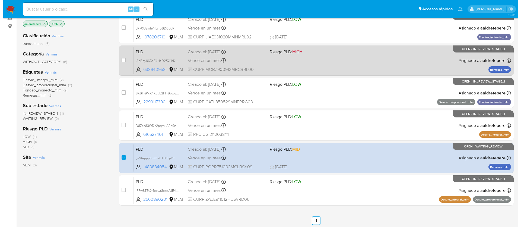
scroll to position [0, 0]
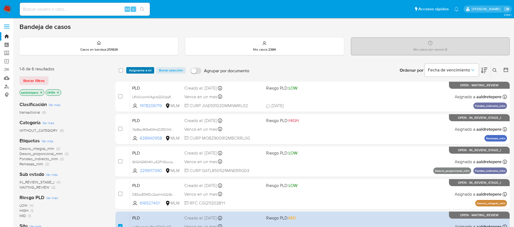
click at [141, 69] on span "Asignarme a mí" at bounding box center [140, 70] width 23 height 5
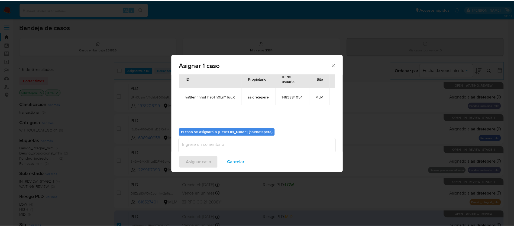
scroll to position [28, 0]
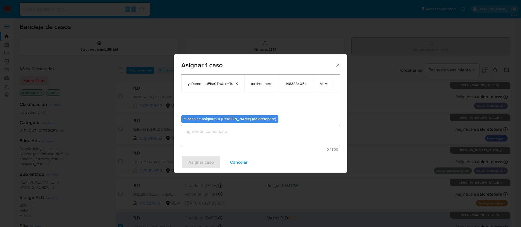
click at [206, 142] on textarea "assign-modal" at bounding box center [260, 136] width 158 height 22
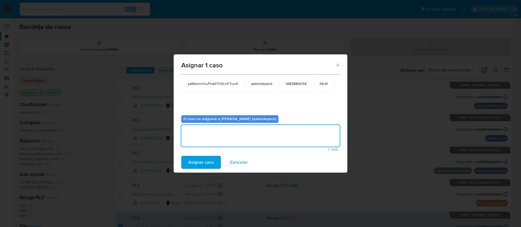
click at [196, 164] on span "Asignar caso" at bounding box center [200, 163] width 25 height 12
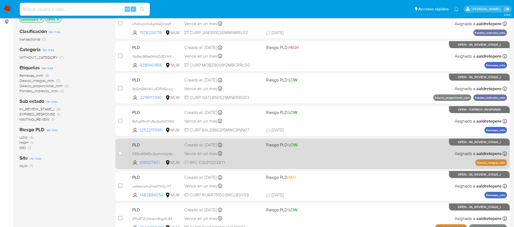
scroll to position [103, 0]
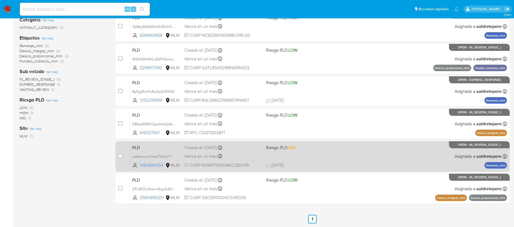
click at [297, 152] on div "PLD ya9tennnhuFha0Th0LnYTuuX 1483884054 MLM Riesgo PLD: MID Creado el: [DATE] C…" at bounding box center [318, 156] width 377 height 27
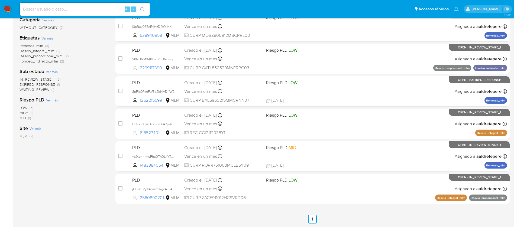
click at [7, 10] on img at bounding box center [7, 9] width 9 height 9
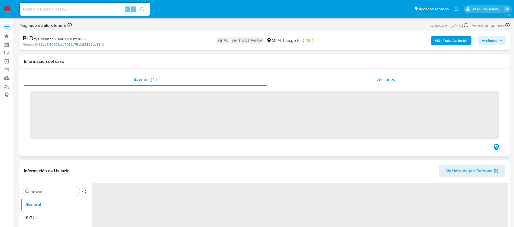
click at [386, 78] on span "Acciones" at bounding box center [386, 79] width 18 height 6
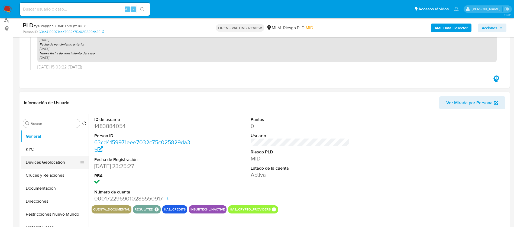
scroll to position [81, 0]
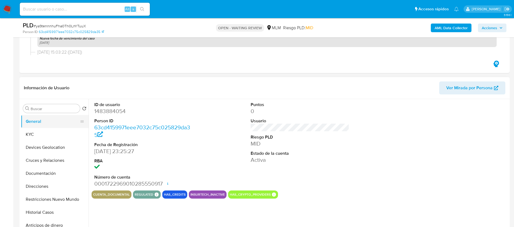
select select "10"
click at [34, 135] on button "KYC" at bounding box center [52, 134] width 63 height 13
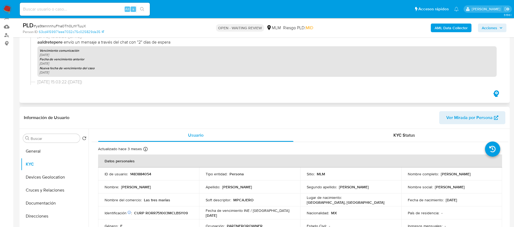
scroll to position [0, 0]
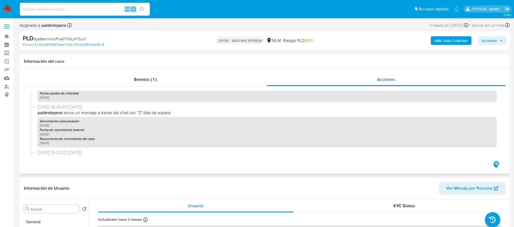
click at [392, 83] on div "Acciones" at bounding box center [386, 79] width 239 height 13
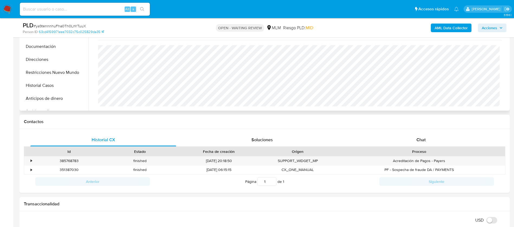
scroll to position [244, 0]
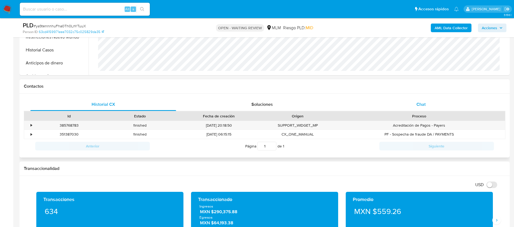
click at [421, 102] on span "Chat" at bounding box center [421, 104] width 9 height 6
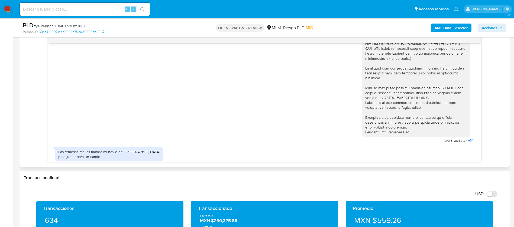
scroll to position [122, 0]
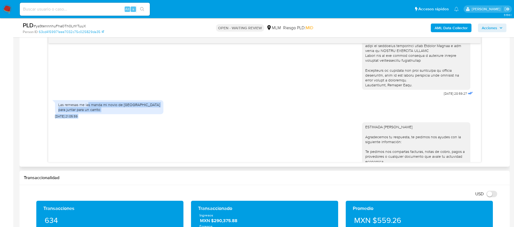
drag, startPoint x: 89, startPoint y: 105, endPoint x: 155, endPoint y: 140, distance: 74.5
click at [153, 129] on div "[DATE] 20:59:27 Las remesas me las manda mi novio de [GEOGRAPHIC_DATA] para jun…" at bounding box center [264, 102] width 433 height 119
click at [155, 140] on div "ESTIMADA [PERSON_NAME] Agradecemos tu respuesta, te pedimos nos ayudes con la s…" at bounding box center [264, 171] width 419 height 105
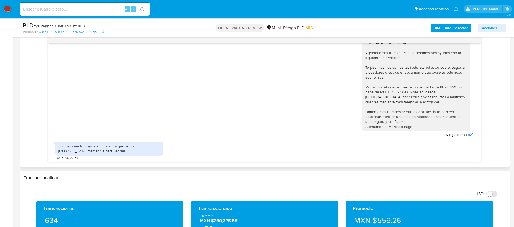
scroll to position [207, 0]
drag, startPoint x: 93, startPoint y: 150, endPoint x: 82, endPoint y: 150, distance: 11.1
click at [83, 150] on div "El dinero me lo manda ami para mis gastos no [MEDICAL_DATA] mercancía para vend…" at bounding box center [109, 148] width 102 height 10
click at [108, 151] on div "El dinero me lo manda ami para mis gastos no [MEDICAL_DATA] mercancía para vend…" at bounding box center [109, 148] width 102 height 10
click at [124, 144] on div "El dinero me lo manda ami para mis gastos no [MEDICAL_DATA] mercancía para vend…" at bounding box center [109, 148] width 102 height 10
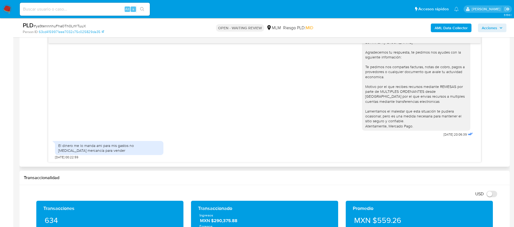
click at [120, 150] on div "El dinero me lo manda ami para mis gastos no [MEDICAL_DATA] mercancía para vend…" at bounding box center [109, 148] width 102 height 10
click at [99, 152] on div "El dinero me lo manda ami para mis gastos no [MEDICAL_DATA] mercancía para vend…" at bounding box center [109, 148] width 102 height 10
drag, startPoint x: 101, startPoint y: 148, endPoint x: 158, endPoint y: 150, distance: 56.7
click at [158, 150] on div "El dinero me lo manda ami para mis gastos no [MEDICAL_DATA] mercancía para vend…" at bounding box center [109, 148] width 102 height 10
click at [229, 142] on div "El dinero me lo manda ami para mis gastos no [MEDICAL_DATA] mercancía para vend…" at bounding box center [264, 149] width 419 height 21
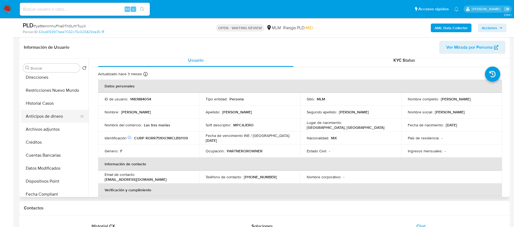
scroll to position [81, 0]
click at [47, 116] on button "Archivos adjuntos" at bounding box center [52, 116] width 63 height 13
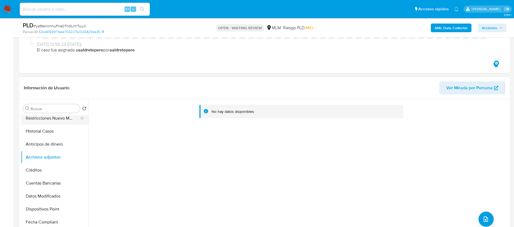
scroll to position [0, 0]
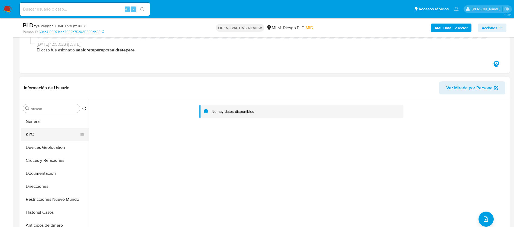
click at [56, 133] on button "KYC" at bounding box center [52, 134] width 63 height 13
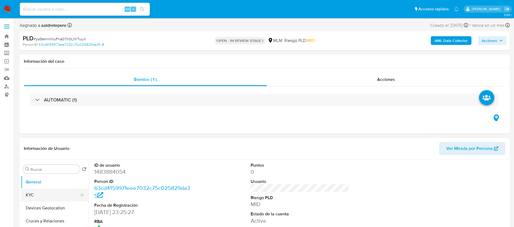
select select "10"
click at [53, 195] on button "KYC" at bounding box center [52, 195] width 63 height 13
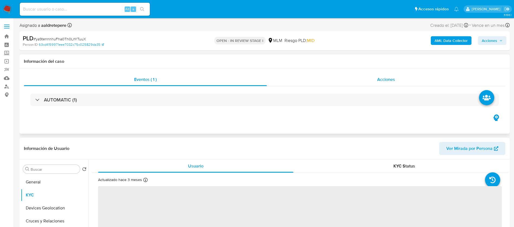
click at [392, 77] on span "Acciones" at bounding box center [386, 79] width 18 height 6
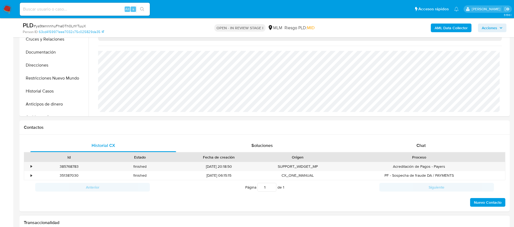
scroll to position [244, 0]
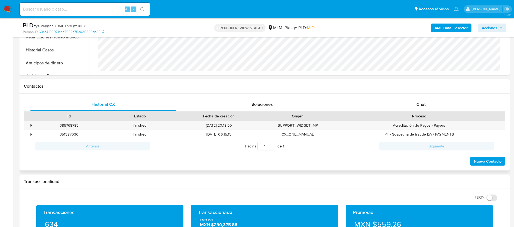
click at [428, 97] on div "Historial CX Soluciones Chat Id Estado Fecha de creación Origen Proceso • 38576…" at bounding box center [265, 132] width 490 height 77
click at [421, 107] on span "Chat" at bounding box center [421, 104] width 9 height 6
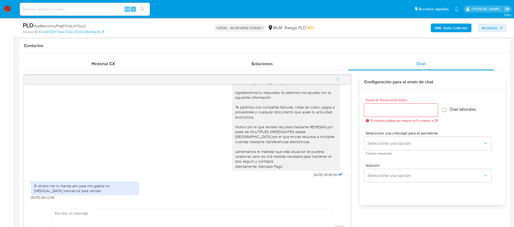
scroll to position [325, 0]
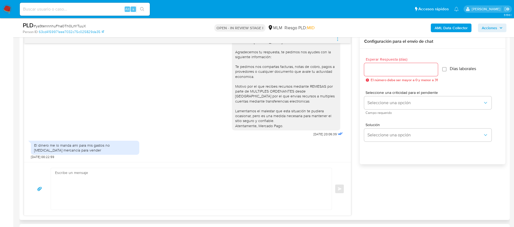
click at [155, 185] on textarea at bounding box center [190, 189] width 270 height 42
paste textarea "Muchas gracias por tus respuestas. Estamos revisando tu cuenta, si tenemos algu…"
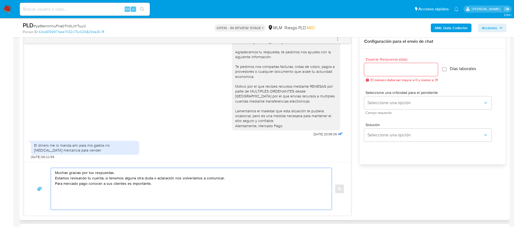
type textarea "Muchas gracias por tus respuestas. Estamos revisando tu cuenta, si tenemos algu…"
click at [374, 69] on input "Esperar Respuesta (días)" at bounding box center [401, 69] width 74 height 7
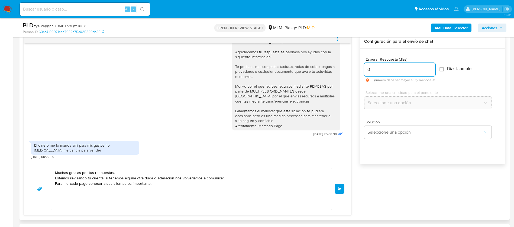
type input "0"
click at [343, 184] on div "Muchas gracias por tus respuestas. Estamos revisando tu cuenta, si tenemos algu…" at bounding box center [188, 189] width 314 height 42
click at [340, 188] on span "Enviar" at bounding box center [340, 189] width 4 height 3
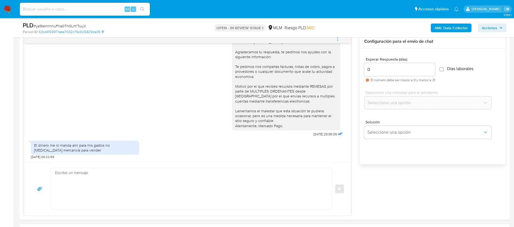
scroll to position [243, 0]
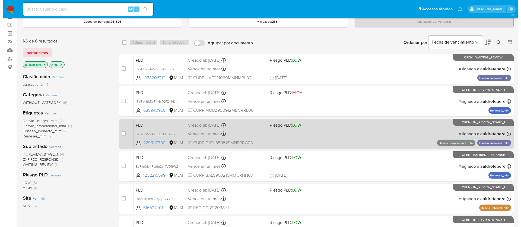
scroll to position [41, 0]
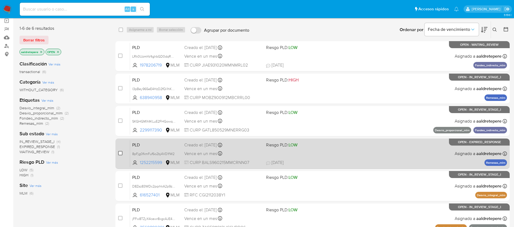
click at [121, 152] on input "checkbox" at bounding box center [120, 153] width 4 height 4
checkbox input "true"
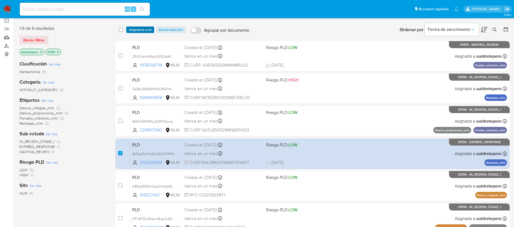
click at [145, 30] on span "Asignarme a mí" at bounding box center [140, 29] width 23 height 5
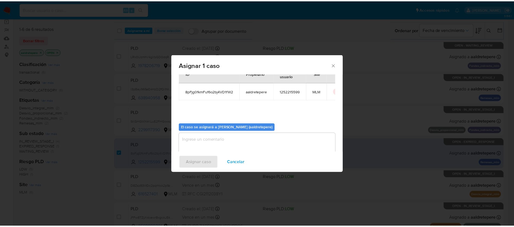
scroll to position [28, 0]
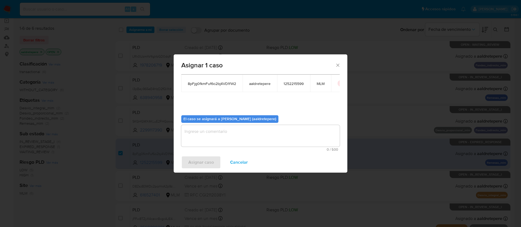
click at [207, 134] on textarea "assign-modal" at bounding box center [260, 136] width 158 height 22
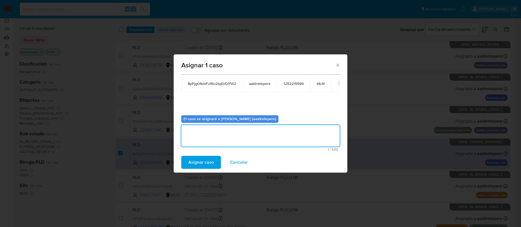
click at [208, 164] on span "Asignar caso" at bounding box center [200, 163] width 25 height 12
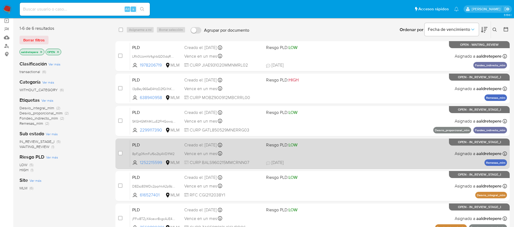
click at [348, 150] on div "PLD 8pFjg0fkmFuf6o2bj4VD1fW2 1252215599 MLM Riesgo PLD: LOW Creado el: 12/08/20…" at bounding box center [318, 153] width 377 height 27
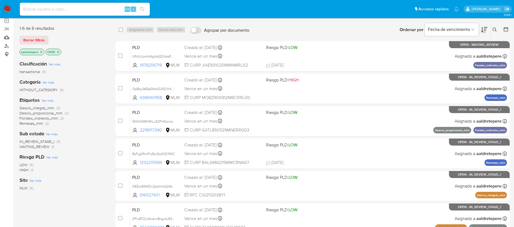
click at [9, 11] on img at bounding box center [7, 9] width 9 height 9
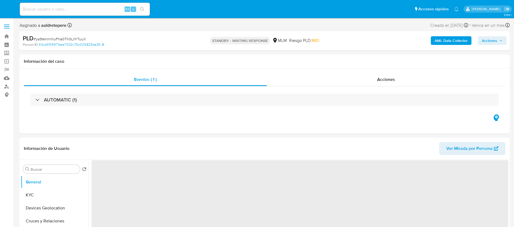
select select "10"
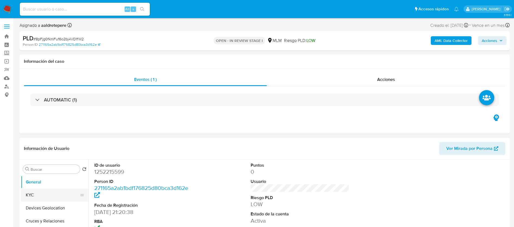
drag, startPoint x: 29, startPoint y: 199, endPoint x: 63, endPoint y: 196, distance: 34.0
click at [29, 199] on button "KYC" at bounding box center [52, 195] width 63 height 13
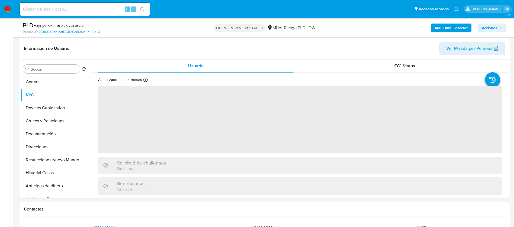
scroll to position [81, 0]
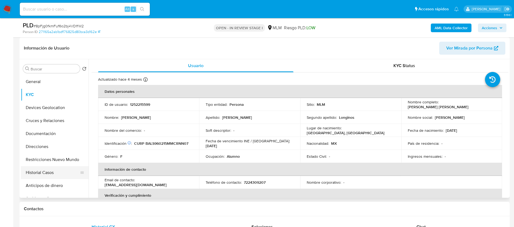
click at [59, 174] on button "Historial Casos" at bounding box center [52, 172] width 63 height 13
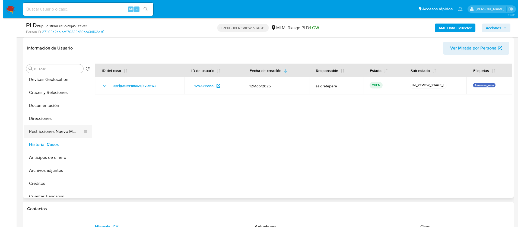
scroll to position [41, 0]
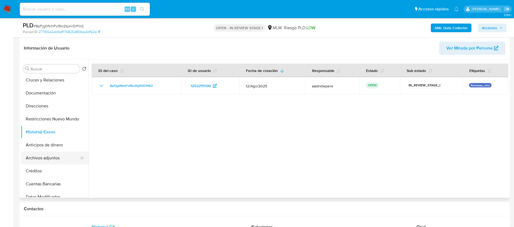
click at [49, 161] on button "Archivos adjuntos" at bounding box center [52, 158] width 63 height 13
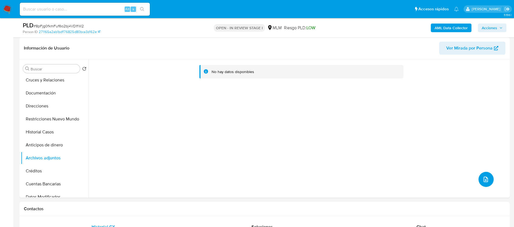
click at [489, 179] on button "upload-file" at bounding box center [486, 179] width 15 height 15
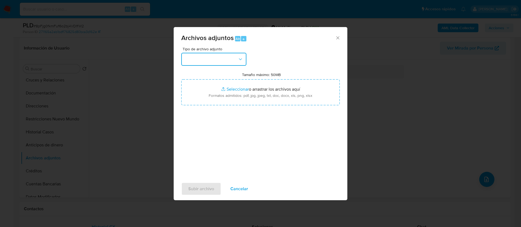
click at [199, 63] on button "button" at bounding box center [213, 59] width 65 height 13
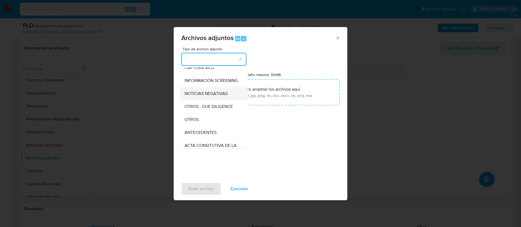
scroll to position [56, 0]
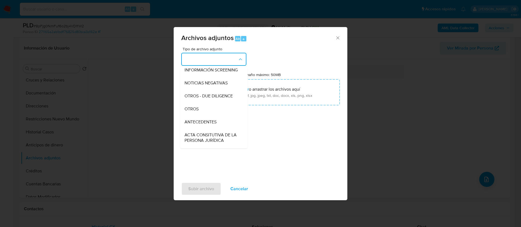
drag, startPoint x: 198, startPoint y: 113, endPoint x: 206, endPoint y: 108, distance: 8.7
click at [198, 112] on span "OTROS" at bounding box center [191, 109] width 14 height 5
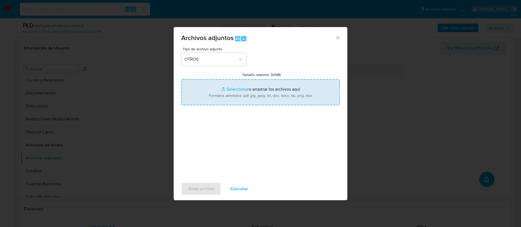
click at [233, 94] on input "Tamaño máximo: 50MB Seleccionar archivos" at bounding box center [260, 92] width 158 height 26
type input "C:\fakepath\1252215599_Sandra Barrios Longinos_AGOSTO 2025.pdf"
click at [200, 188] on span "Subir archivo" at bounding box center [201, 189] width 26 height 12
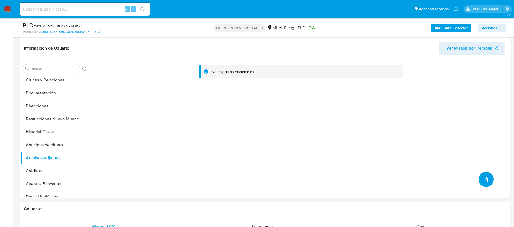
click at [487, 179] on icon "upload-file" at bounding box center [486, 179] width 7 height 7
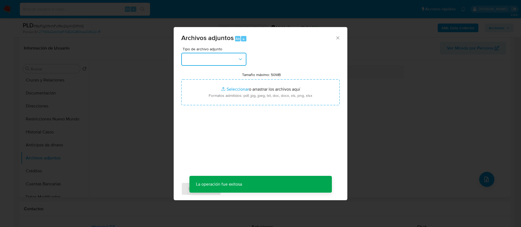
click at [232, 56] on button "button" at bounding box center [213, 59] width 65 height 13
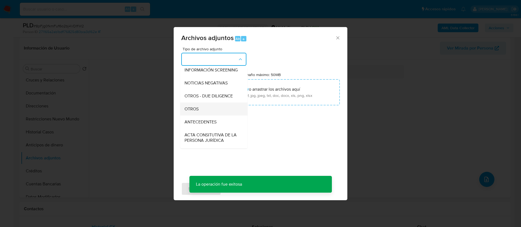
click at [207, 115] on div "OTROS" at bounding box center [211, 109] width 55 height 13
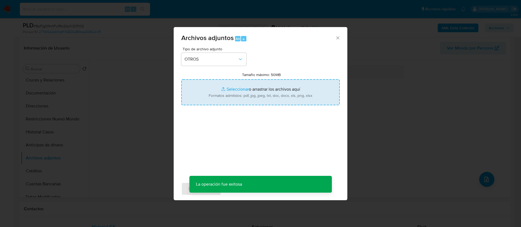
click at [274, 98] on input "Tamaño máximo: 50MB Seleccionar archivos" at bounding box center [260, 92] width 158 height 26
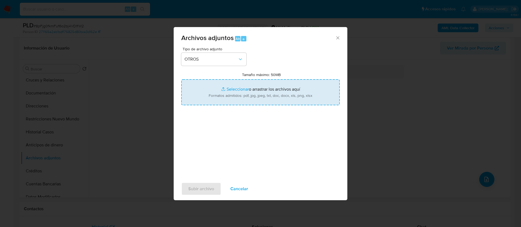
type input "C:\fakepath\1252215599_SANDRA BARRIOS LONGINOS_AGOSTO 2025.xlsx"
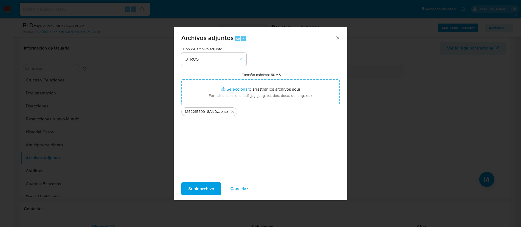
drag, startPoint x: 274, startPoint y: 98, endPoint x: 207, endPoint y: 191, distance: 114.5
click at [207, 191] on span "Subir archivo" at bounding box center [201, 189] width 26 height 12
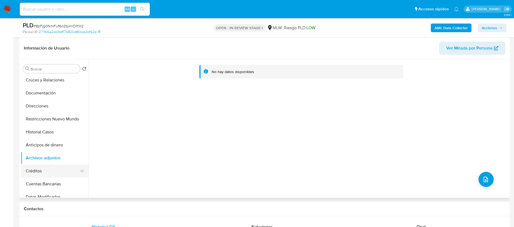
click at [34, 168] on button "Créditos" at bounding box center [52, 171] width 63 height 13
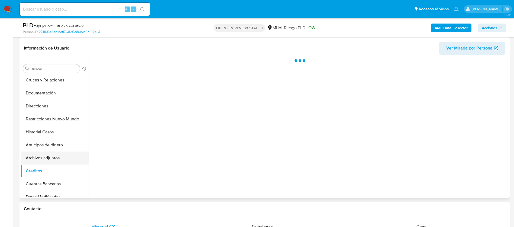
click at [37, 158] on button "Archivos adjuntos" at bounding box center [52, 158] width 63 height 13
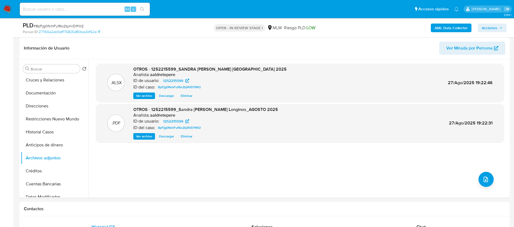
click at [500, 27] on icon "button" at bounding box center [501, 27] width 3 height 3
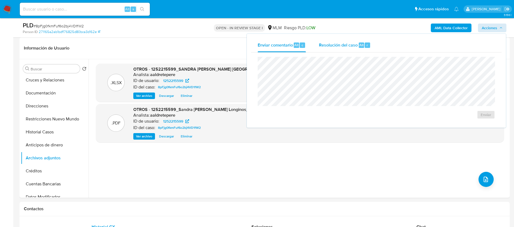
click at [352, 44] on span "Resolución del caso" at bounding box center [338, 45] width 39 height 6
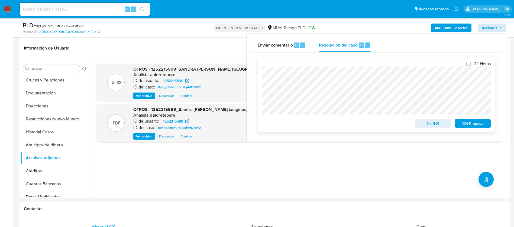
scroll to position [0, 0]
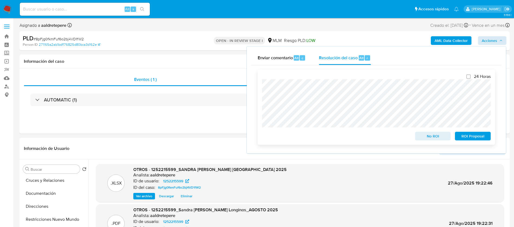
click at [431, 136] on span "No ROI" at bounding box center [433, 137] width 28 height 8
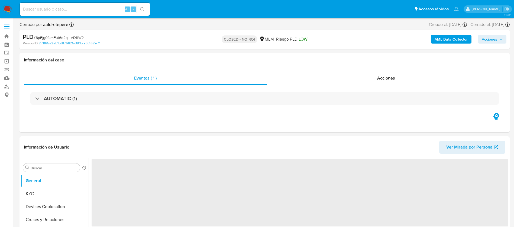
select select "10"
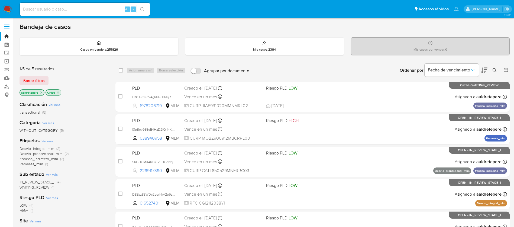
click at [9, 8] on img at bounding box center [7, 9] width 9 height 9
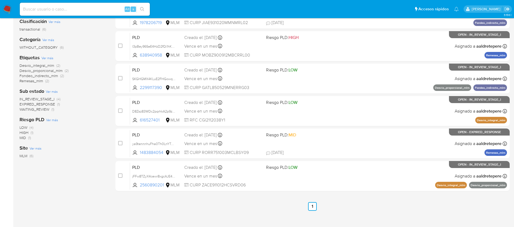
scroll to position [43, 0]
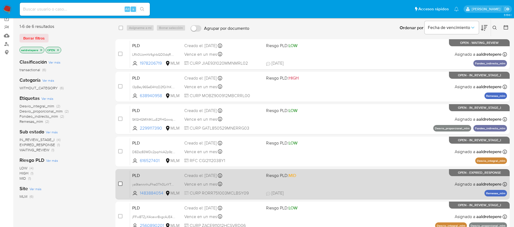
click at [120, 184] on input "checkbox" at bounding box center [120, 184] width 4 height 4
checkbox input "true"
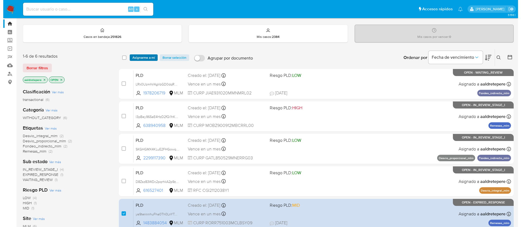
scroll to position [0, 0]
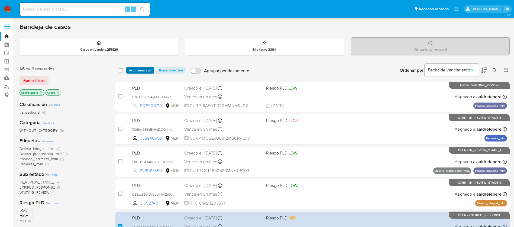
click at [146, 70] on span "Asignarme a mí" at bounding box center [140, 70] width 23 height 5
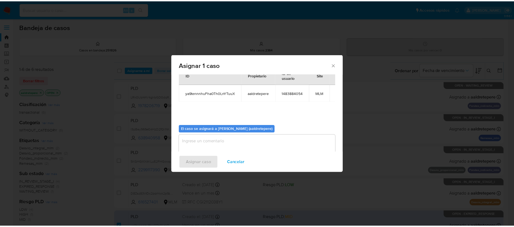
scroll to position [28, 0]
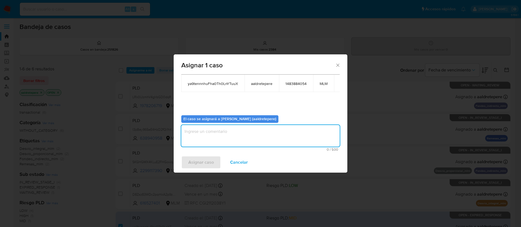
click at [226, 142] on textarea "assign-modal" at bounding box center [260, 136] width 158 height 22
click at [215, 171] on div "Asignar caso Cancelar" at bounding box center [261, 162] width 174 height 21
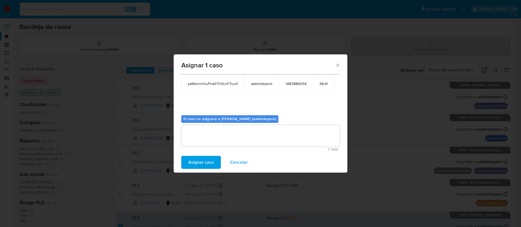
click at [213, 166] on button "Asignar caso" at bounding box center [201, 162] width 40 height 13
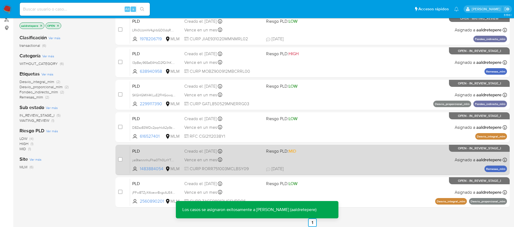
scroll to position [83, 0]
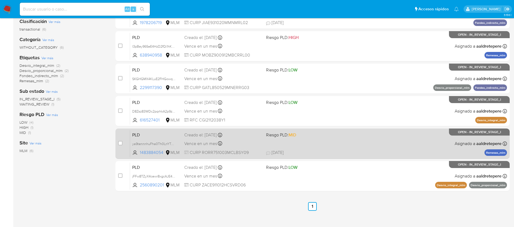
click at [261, 151] on span "CURP RORR751003MCLBSY09" at bounding box center [223, 153] width 78 height 6
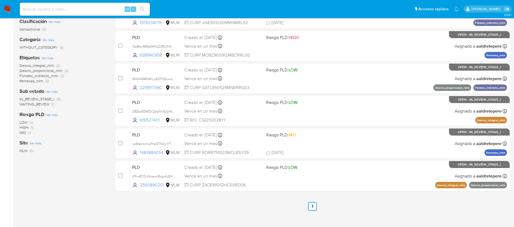
click at [12, 11] on nav "Pausado Ver notificaciones Alt s Accesos rápidos Presiona las siguientes teclas…" at bounding box center [257, 9] width 514 height 18
click at [6, 8] on img at bounding box center [7, 9] width 9 height 9
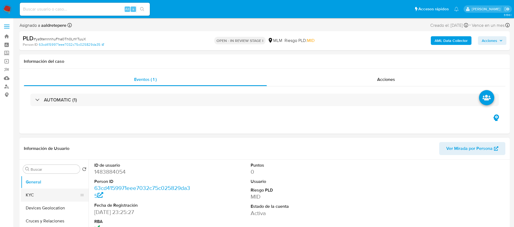
click at [38, 198] on button "KYC" at bounding box center [52, 195] width 63 height 13
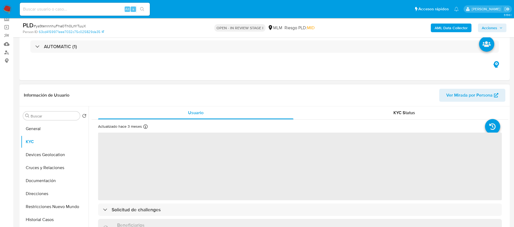
scroll to position [81, 0]
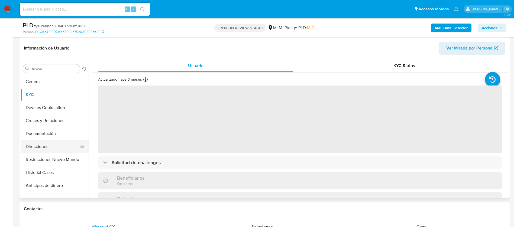
select select "10"
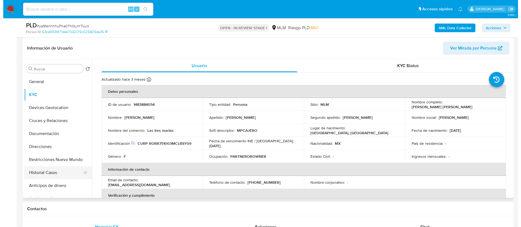
scroll to position [41, 0]
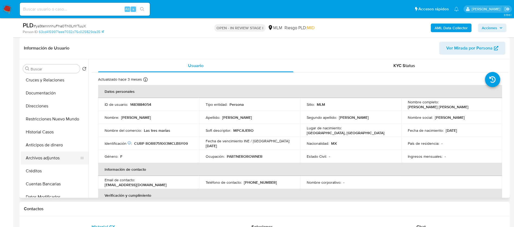
click at [52, 156] on button "Archivos adjuntos" at bounding box center [52, 158] width 63 height 13
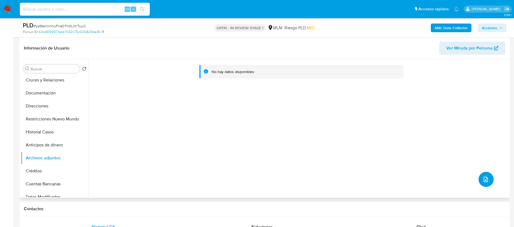
click at [481, 183] on button "upload-file" at bounding box center [486, 179] width 15 height 15
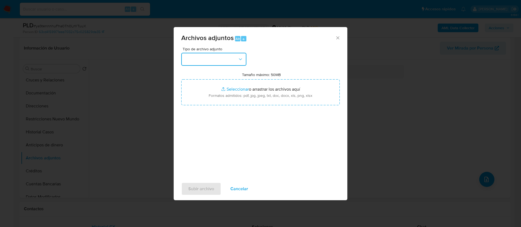
click at [192, 62] on button "button" at bounding box center [213, 59] width 65 height 13
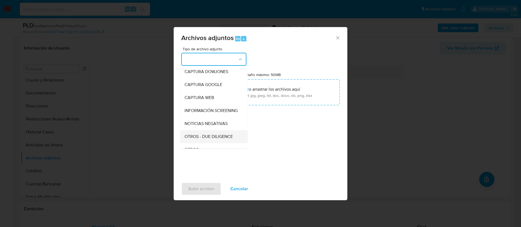
scroll to position [56, 0]
click at [202, 116] on div "OTROS" at bounding box center [211, 109] width 55 height 13
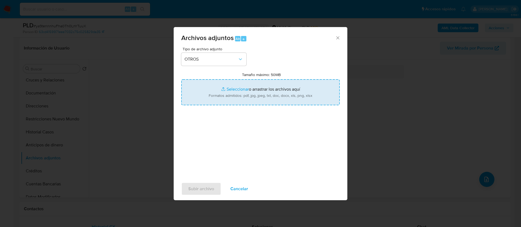
click at [240, 95] on input "Tamaño máximo: 50MB Seleccionar archivos" at bounding box center [260, 92] width 158 height 26
type input "C:\fakepath\1483884054_Maria [PERSON_NAME] 2024.pdf"
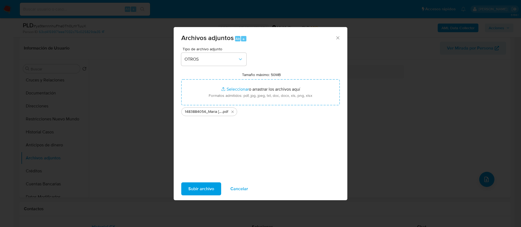
click at [204, 187] on span "Subir archivo" at bounding box center [201, 189] width 26 height 12
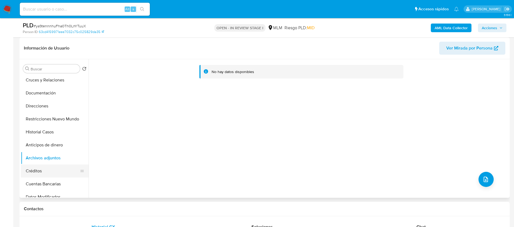
click at [47, 165] on button "Créditos" at bounding box center [52, 171] width 63 height 13
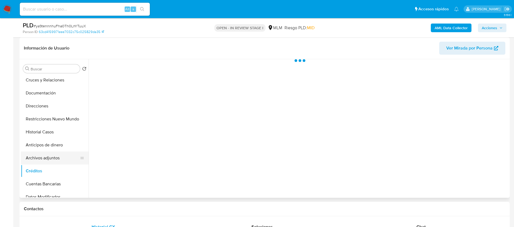
click at [47, 161] on button "Archivos adjuntos" at bounding box center [52, 158] width 63 height 13
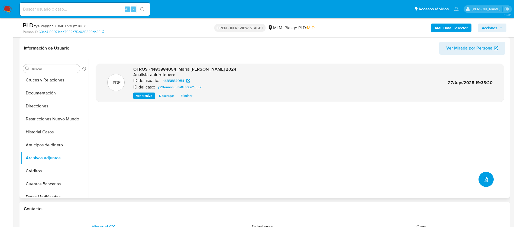
click at [485, 180] on icon "upload-file" at bounding box center [486, 179] width 7 height 7
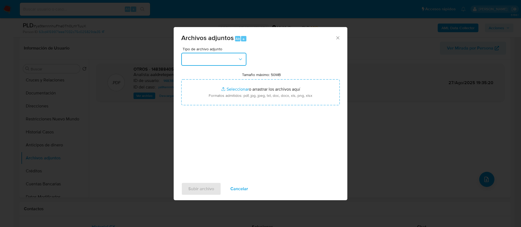
click at [203, 56] on button "button" at bounding box center [213, 59] width 65 height 13
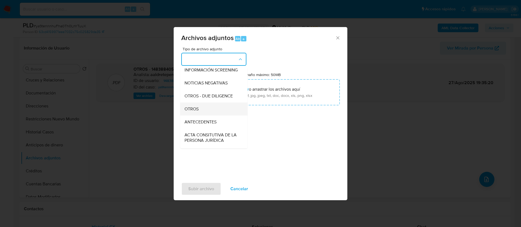
click at [193, 112] on span "OTROS" at bounding box center [191, 109] width 14 height 5
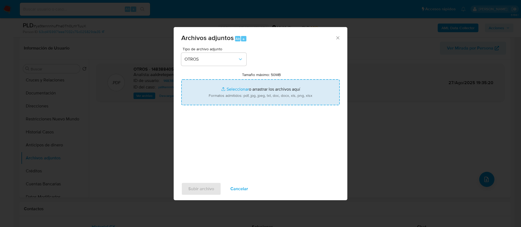
click at [229, 91] on input "Tamaño máximo: 50MB Seleccionar archivos" at bounding box center [260, 92] width 158 height 26
type input "C:\fakepath\1483884054_MARIA REYES ROBLES RIOS_AGOSTO 2025.xlsx"
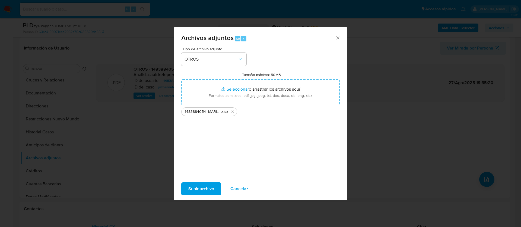
click at [211, 192] on span "Subir archivo" at bounding box center [201, 189] width 26 height 12
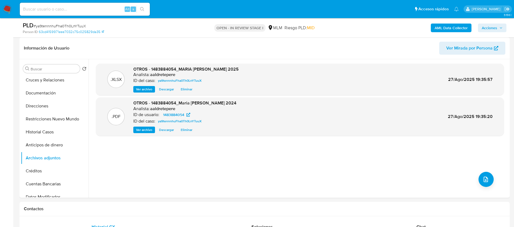
click at [503, 29] on icon "button" at bounding box center [501, 27] width 3 height 3
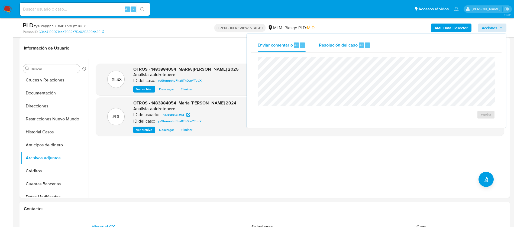
click at [347, 47] on span "Resolución del caso" at bounding box center [338, 45] width 39 height 6
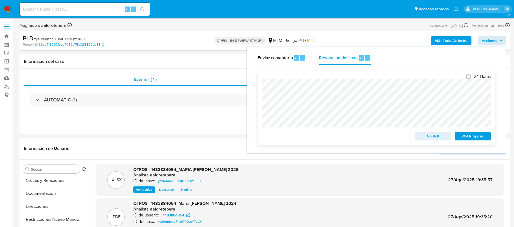
scroll to position [41, 0]
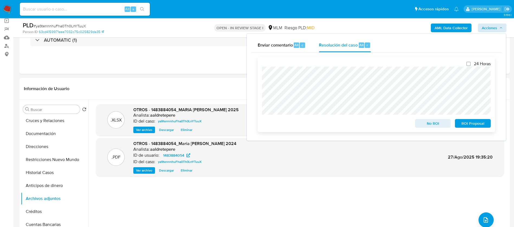
click at [478, 123] on span "ROI Proposal" at bounding box center [473, 124] width 28 height 8
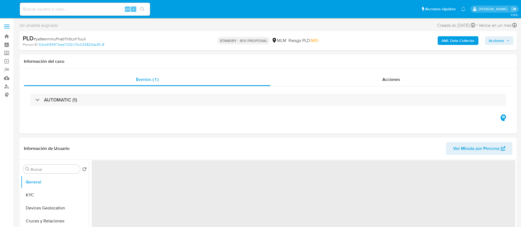
select select "10"
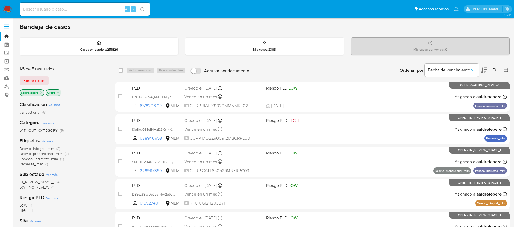
click at [49, 3] on div "Alt s" at bounding box center [85, 9] width 130 height 13
click at [52, 8] on input at bounding box center [85, 9] width 130 height 7
paste input "2541031485"
type input "2541031485"
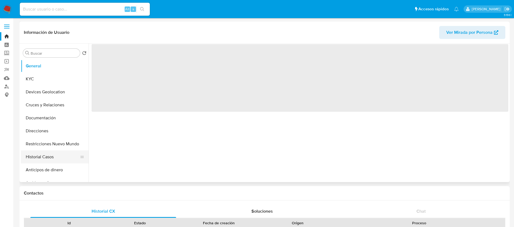
click at [48, 156] on button "Historial Casos" at bounding box center [52, 157] width 63 height 13
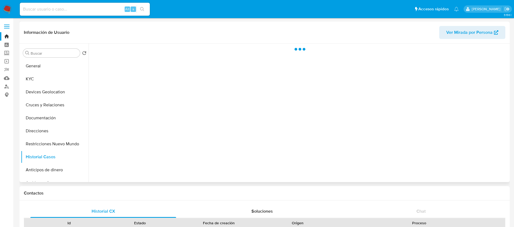
select select "10"
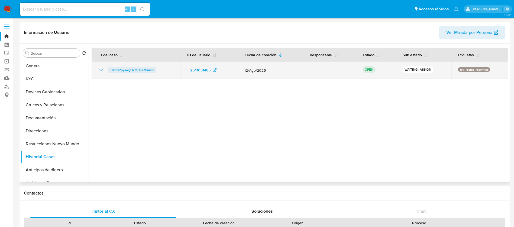
drag, startPoint x: 166, startPoint y: 68, endPoint x: 110, endPoint y: 69, distance: 56.7
click at [110, 69] on div "Tafrbv2pyswgFRZfHneMimKb" at bounding box center [136, 70] width 76 height 7
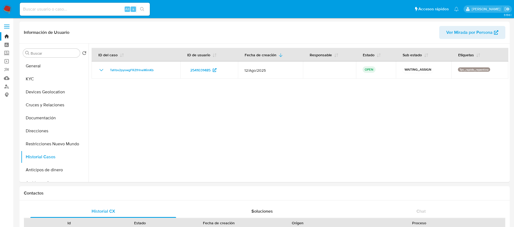
click at [5, 8] on img at bounding box center [7, 9] width 9 height 9
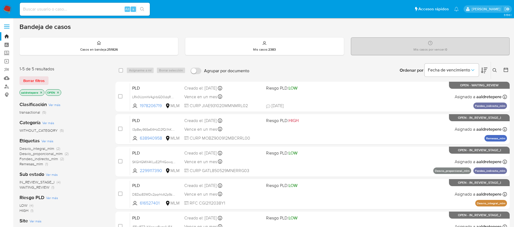
click at [494, 70] on icon at bounding box center [495, 70] width 4 height 4
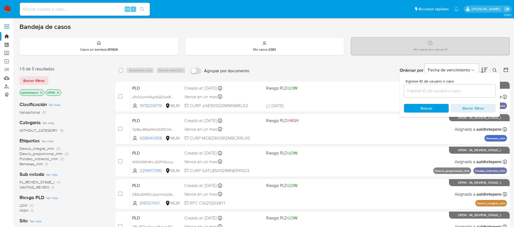
click at [412, 90] on input at bounding box center [450, 91] width 92 height 7
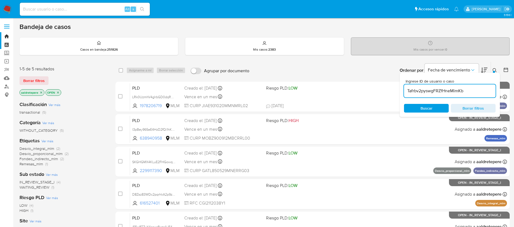
type input "Tafrbv2pyswgFRZfHneMimKb"
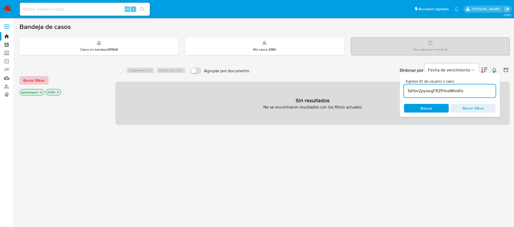
click at [38, 79] on span "Borrar filtros" at bounding box center [33, 81] width 21 height 8
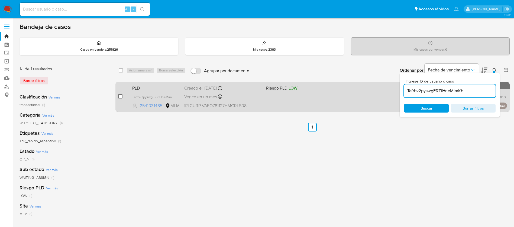
click at [120, 97] on input "checkbox" at bounding box center [120, 96] width 4 height 4
checkbox input "true"
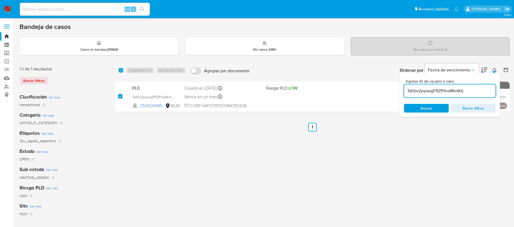
checkbox input "true"
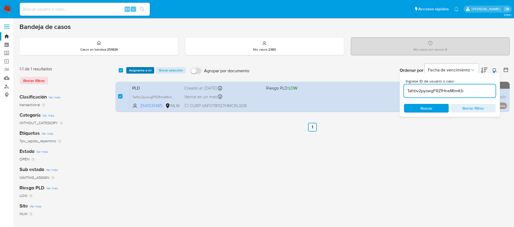
click at [140, 70] on span "Asignarme a mí" at bounding box center [140, 70] width 23 height 5
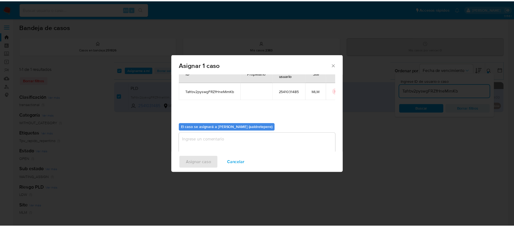
scroll to position [28, 0]
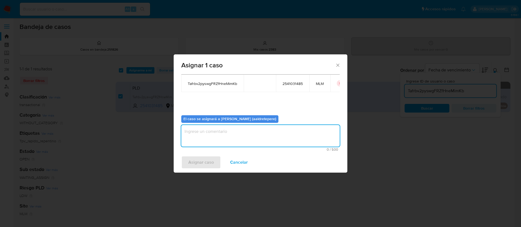
click at [244, 144] on textarea "assign-modal" at bounding box center [260, 136] width 158 height 22
click at [195, 164] on span "Asignar caso" at bounding box center [200, 163] width 25 height 12
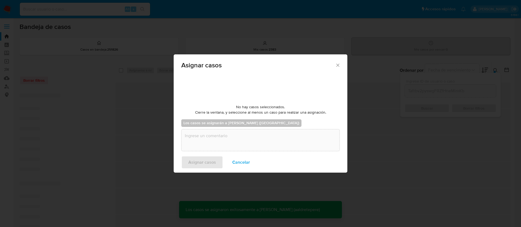
checkbox input "false"
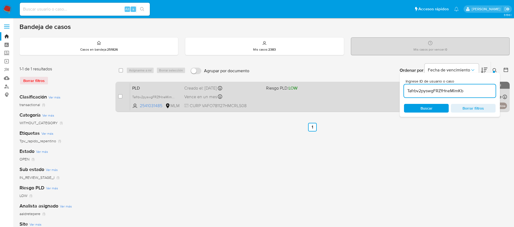
click at [351, 99] on div "PLD Tafrbv2pyswgFRZfHneMimKb 2541031485 MLM Riesgo PLD: LOW Creado el: 12/08/20…" at bounding box center [318, 96] width 377 height 27
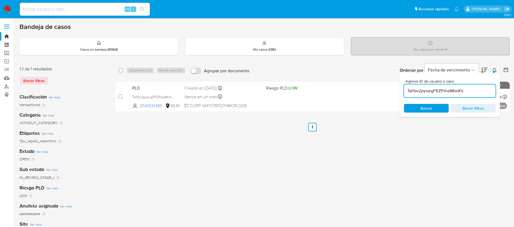
click at [85, 12] on input at bounding box center [85, 9] width 130 height 7
paste input "2541880686"
type input "2541880686"
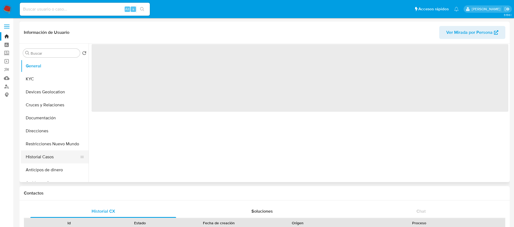
click at [55, 157] on button "Historial Casos" at bounding box center [52, 157] width 63 height 13
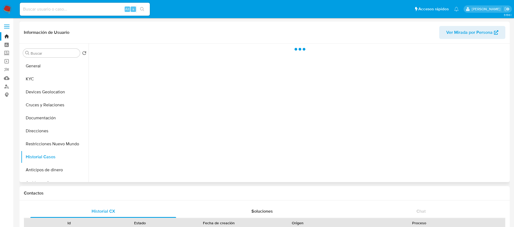
select select "10"
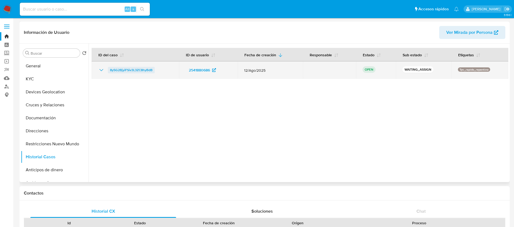
drag, startPoint x: 164, startPoint y: 73, endPoint x: 109, endPoint y: 69, distance: 55.1
click at [109, 69] on td "8y5G2BjyiFSiv3L3ZC8hyBdB" at bounding box center [136, 70] width 88 height 17
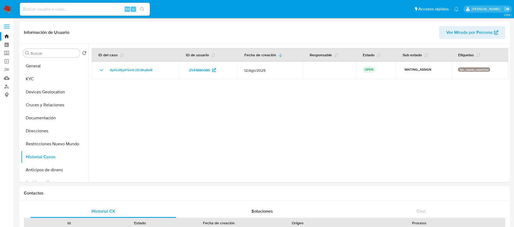
click at [4, 8] on img at bounding box center [7, 9] width 9 height 9
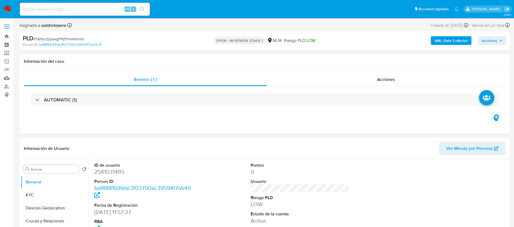
select select "10"
click at [5, 78] on link "Mulan" at bounding box center [32, 78] width 65 height 8
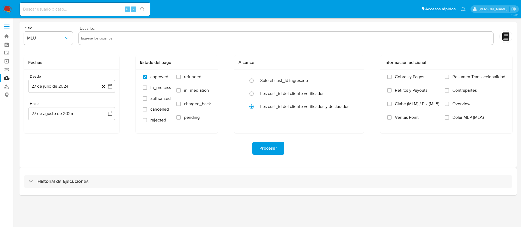
click at [195, 38] on input "text" at bounding box center [285, 38] width 409 height 9
paste input "2541031485"
type input "2541031485"
click at [53, 37] on span "MLU" at bounding box center [45, 38] width 37 height 5
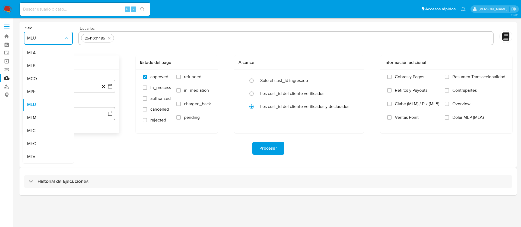
drag, startPoint x: 37, startPoint y: 118, endPoint x: 41, endPoint y: 114, distance: 5.4
click at [38, 118] on div "MLM" at bounding box center [46, 117] width 39 height 13
click at [67, 90] on button "27 de julio de 2024" at bounding box center [71, 86] width 87 height 13
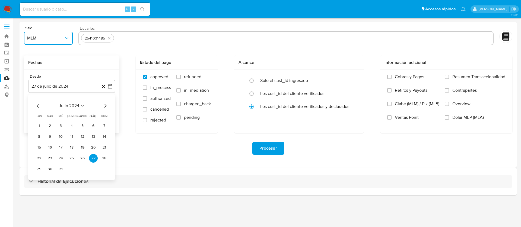
click at [80, 106] on icon "Seleccionar mes y año" at bounding box center [82, 106] width 4 height 4
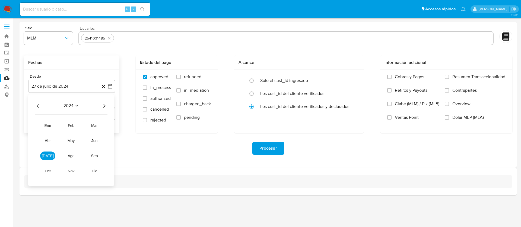
click at [103, 107] on icon "Año siguiente" at bounding box center [104, 106] width 7 height 7
click at [72, 124] on span "feb" at bounding box center [71, 126] width 7 height 4
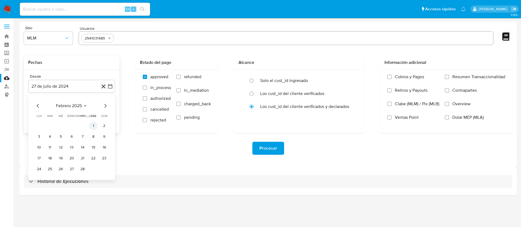
click at [90, 127] on button "1" at bounding box center [93, 126] width 9 height 9
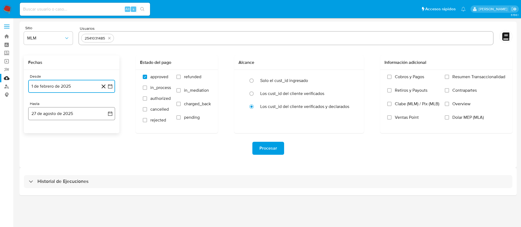
click at [77, 109] on button "27 de agosto de 2025" at bounding box center [71, 113] width 87 height 13
drag, startPoint x: 40, startPoint y: 133, endPoint x: 38, endPoint y: 137, distance: 4.6
click at [40, 133] on icon "Mes anterior" at bounding box center [38, 133] width 7 height 7
click at [72, 197] on button "31" at bounding box center [71, 196] width 9 height 9
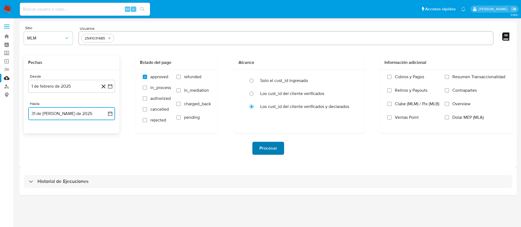
click at [268, 150] on span "Procesar" at bounding box center [268, 149] width 18 height 12
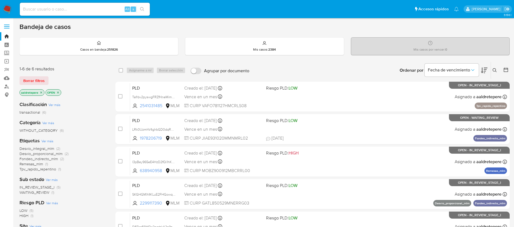
click at [493, 70] on icon at bounding box center [495, 70] width 4 height 4
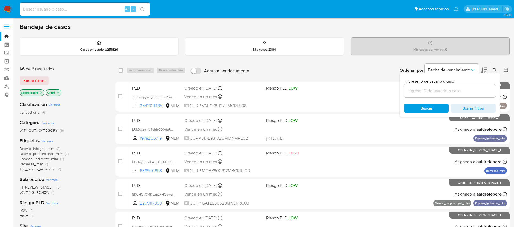
click at [467, 94] on input at bounding box center [450, 91] width 92 height 7
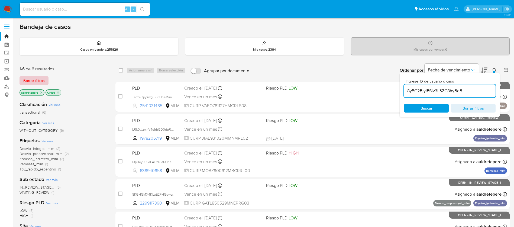
type input "8y5G2BjyiFSiv3L3ZC8hyBdB"
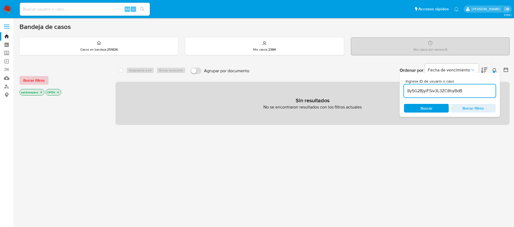
click at [30, 79] on span "Borrar filtros" at bounding box center [33, 81] width 21 height 8
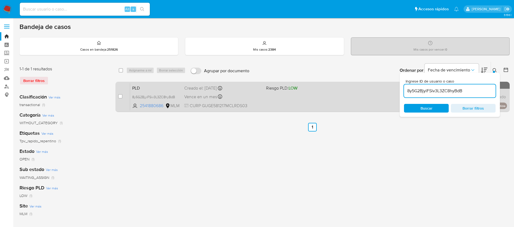
drag, startPoint x: 120, startPoint y: 97, endPoint x: 123, endPoint y: 93, distance: 4.7
click at [121, 97] on input "checkbox" at bounding box center [120, 96] width 4 height 4
checkbox input "true"
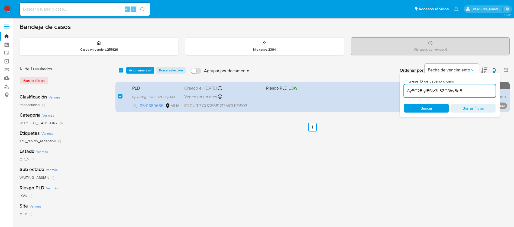
click at [142, 75] on div "select-all-cases-checkbox Asignarme a mí Borrar selección Agrupar por documento…" at bounding box center [312, 70] width 394 height 17
click at [134, 72] on span "Asignarme a mí" at bounding box center [140, 70] width 23 height 5
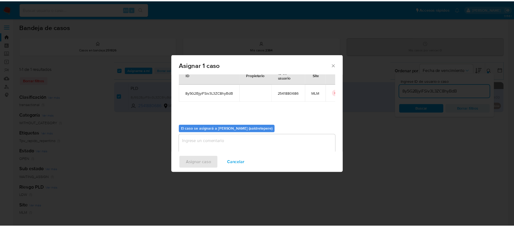
scroll to position [28, 0]
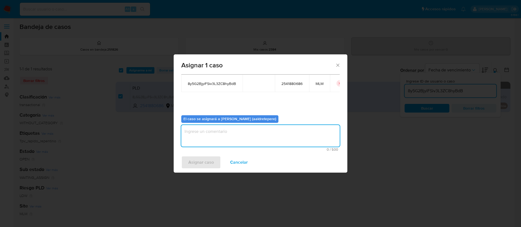
click at [212, 132] on textarea "assign-modal" at bounding box center [260, 136] width 158 height 22
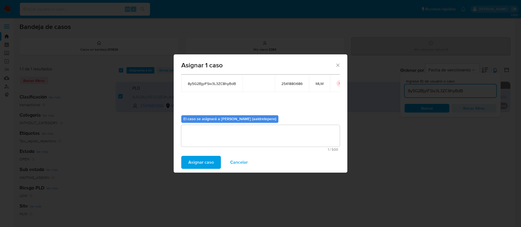
click at [216, 158] on button "Asignar caso" at bounding box center [201, 162] width 40 height 13
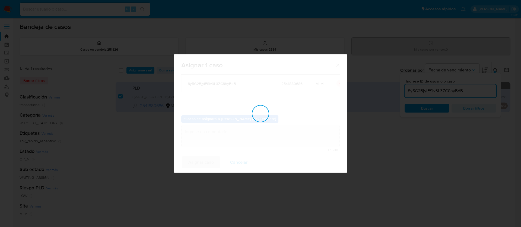
checkbox input "false"
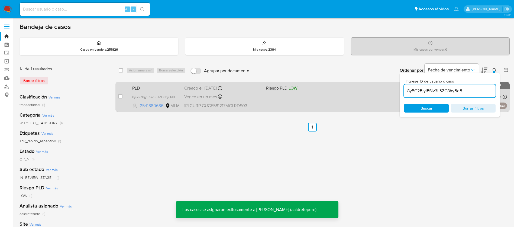
click at [264, 96] on div "PLD 8y5G2BjyiFSiv3L3ZC8hyBdB 2541880686 MLM Riesgo PLD: LOW Creado el: 12/08/20…" at bounding box center [318, 96] width 377 height 27
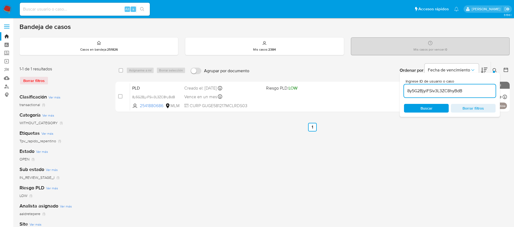
click at [74, 8] on input at bounding box center [85, 9] width 130 height 7
paste input "2554924612"
type input "2554924612"
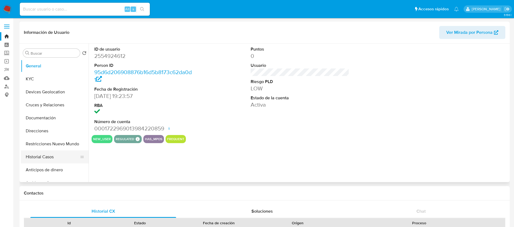
select select "10"
click at [51, 157] on button "Historial Casos" at bounding box center [52, 157] width 63 height 13
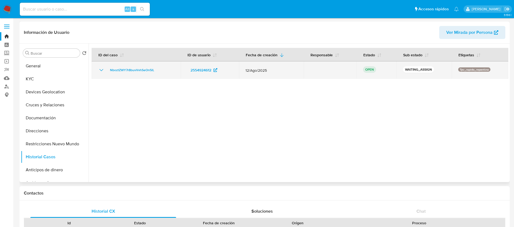
drag, startPoint x: 168, startPoint y: 72, endPoint x: 108, endPoint y: 71, distance: 60.2
click at [108, 71] on div "NboztZWY7r8buvVvhSeOn5lL" at bounding box center [136, 70] width 76 height 7
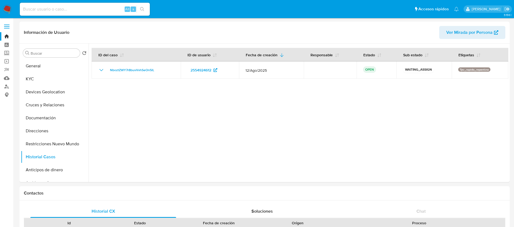
click at [7, 11] on img at bounding box center [7, 9] width 9 height 9
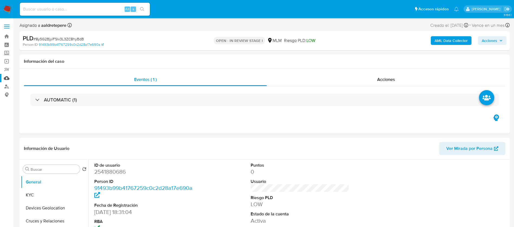
select select "10"
click at [9, 78] on link "Mulan" at bounding box center [32, 78] width 65 height 8
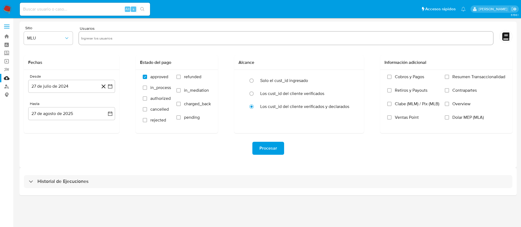
click at [113, 40] on input "text" at bounding box center [285, 38] width 409 height 9
paste input "2541880686"
type input "2541880686"
click at [52, 37] on span "MLU" at bounding box center [45, 38] width 37 height 5
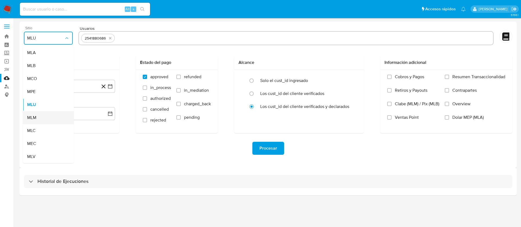
click at [42, 119] on div "MLM" at bounding box center [46, 117] width 39 height 13
click at [83, 86] on button "27 de julio de 2024" at bounding box center [71, 86] width 87 height 13
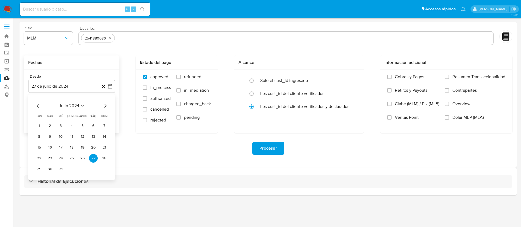
drag, startPoint x: 66, startPoint y: 101, endPoint x: 66, endPoint y: 106, distance: 4.4
click at [65, 101] on div "julio 2024 julio 2024 lun lunes mar martes mié miércoles jue jueves vie viernes…" at bounding box center [71, 138] width 87 height 86
click at [66, 106] on span "julio 2024" at bounding box center [69, 105] width 20 height 5
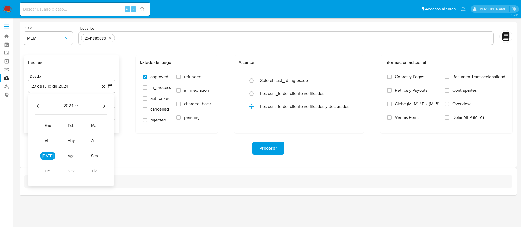
click at [106, 107] on icon "Año siguiente" at bounding box center [104, 106] width 7 height 7
click at [71, 125] on span "feb" at bounding box center [71, 126] width 7 height 4
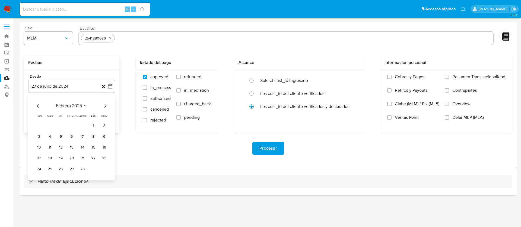
click at [92, 126] on button "1" at bounding box center [93, 126] width 9 height 9
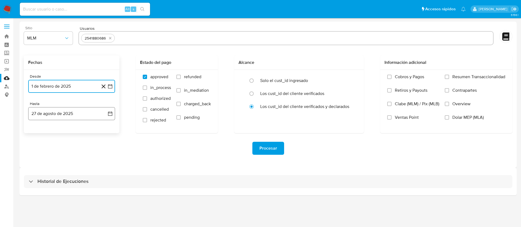
click at [52, 117] on button "27 de agosto de 2025" at bounding box center [71, 113] width 87 height 13
click at [38, 133] on icon "Mes anterior" at bounding box center [38, 133] width 2 height 4
click at [70, 195] on button "31" at bounding box center [71, 196] width 9 height 9
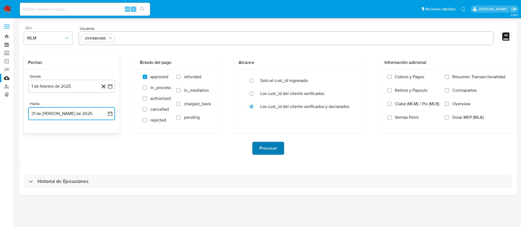
click at [273, 153] on span "Procesar" at bounding box center [268, 149] width 18 height 12
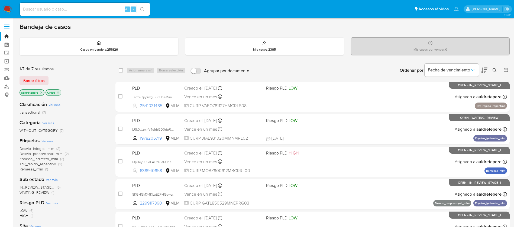
click at [496, 69] on icon at bounding box center [495, 70] width 4 height 4
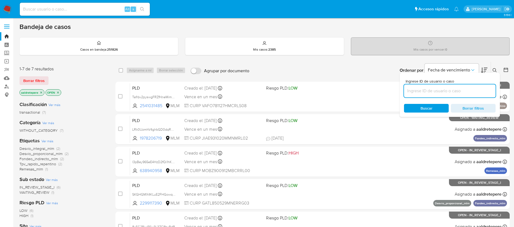
click at [450, 88] on input at bounding box center [450, 91] width 92 height 7
type input "NboztZWY7r8buvVvhSeOn5lL"
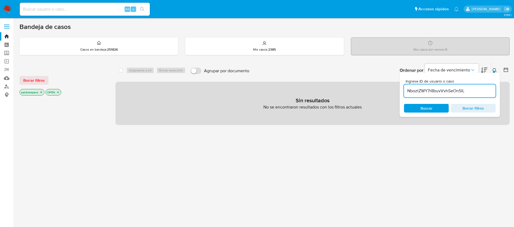
drag, startPoint x: 26, startPoint y: 80, endPoint x: 44, endPoint y: 84, distance: 18.5
click at [27, 80] on span "Borrar filtros" at bounding box center [33, 81] width 21 height 8
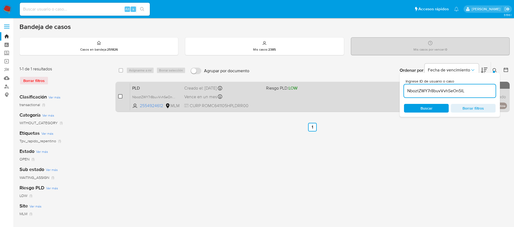
click at [120, 97] on input "checkbox" at bounding box center [120, 96] width 4 height 4
checkbox input "true"
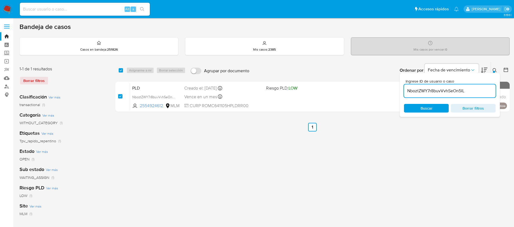
checkbox input "true"
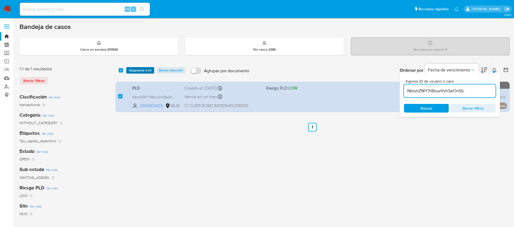
click at [140, 68] on span "Asignarme a mí" at bounding box center [140, 70] width 23 height 5
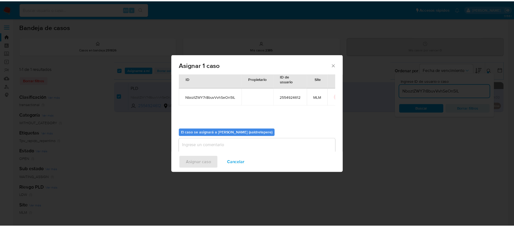
scroll to position [28, 0]
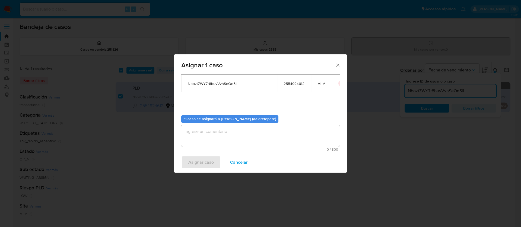
drag, startPoint x: 214, startPoint y: 116, endPoint x: 220, endPoint y: 138, distance: 22.7
click at [214, 116] on div "El caso se asignará a [PERSON_NAME] (aaldretepere)" at bounding box center [229, 119] width 97 height 8
click at [220, 138] on textarea "assign-modal" at bounding box center [260, 136] width 158 height 22
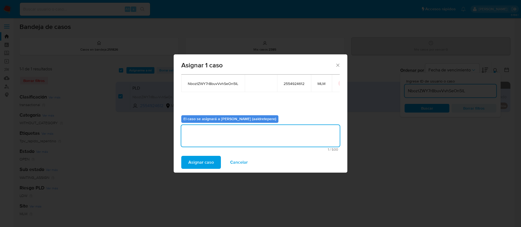
click at [210, 159] on span "Asignar caso" at bounding box center [200, 163] width 25 height 12
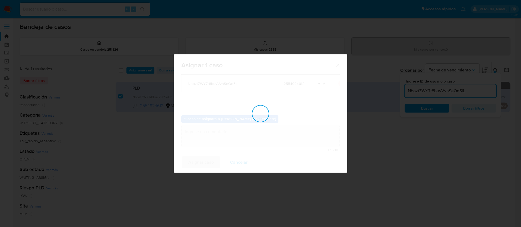
checkbox input "false"
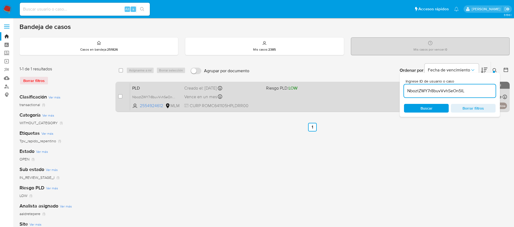
click at [256, 95] on div "Vence en un mes Vence el 11/10/2025 02:06:41" at bounding box center [223, 96] width 78 height 7
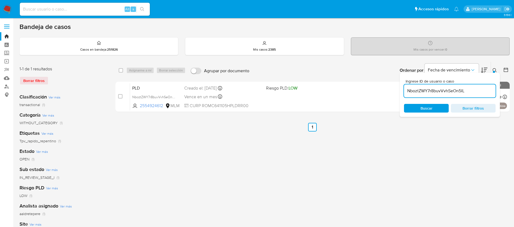
click at [103, 11] on input at bounding box center [85, 9] width 130 height 7
paste input "239432537"
type input "239432537"
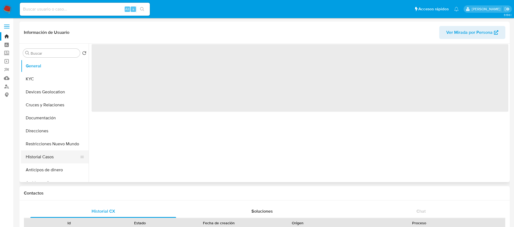
click at [61, 161] on button "Historial Casos" at bounding box center [52, 157] width 63 height 13
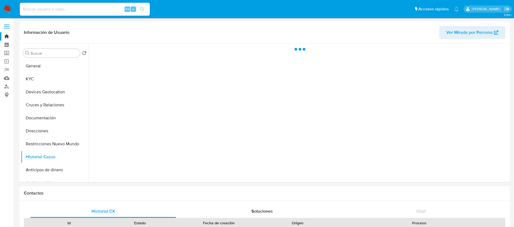
select select "10"
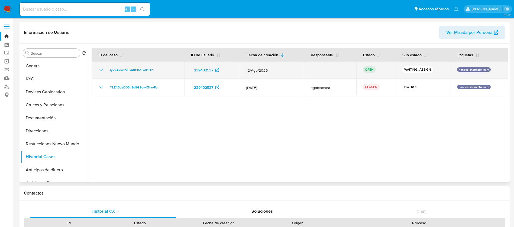
drag, startPoint x: 165, startPoint y: 70, endPoint x: 107, endPoint y: 68, distance: 58.6
click at [107, 68] on div "lyVZ4lowcVFsAtIC0ZTxdDO2" at bounding box center [138, 70] width 80 height 7
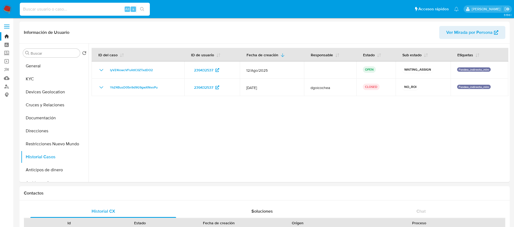
click at [118, 11] on input at bounding box center [85, 9] width 130 height 7
paste input "2299117390"
type input "2299117390"
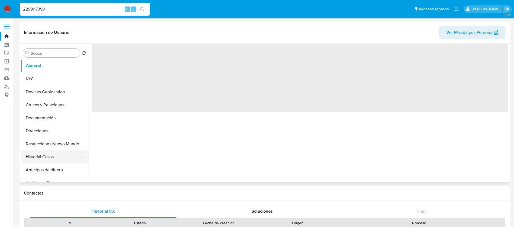
click at [48, 156] on button "Historial Casos" at bounding box center [52, 157] width 63 height 13
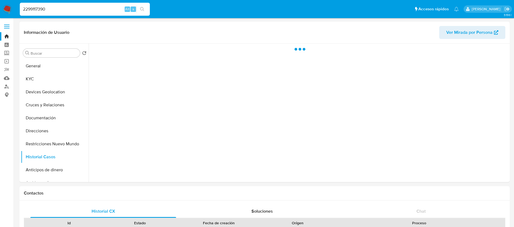
select select "10"
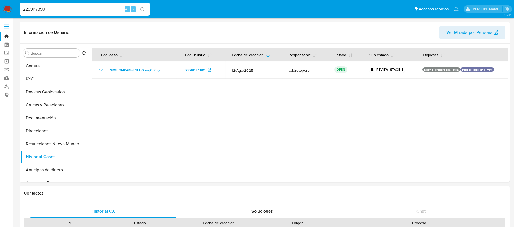
drag, startPoint x: 68, startPoint y: 9, endPoint x: 0, endPoint y: -16, distance: 72.3
paste input "517833714"
type input "2517833714"
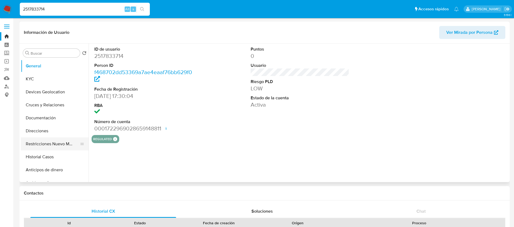
select select "10"
click at [53, 158] on button "Historial Casos" at bounding box center [52, 157] width 63 height 13
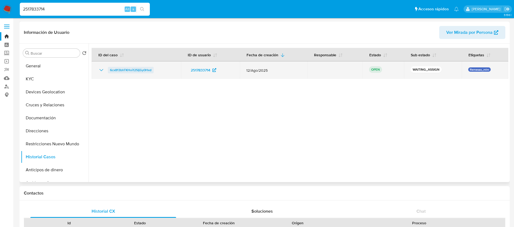
drag, startPoint x: 162, startPoint y: 70, endPoint x: 109, endPoint y: 70, distance: 53.1
click at [109, 70] on div "6cx813bhTKHoi125IjGy0Hxd" at bounding box center [136, 70] width 76 height 7
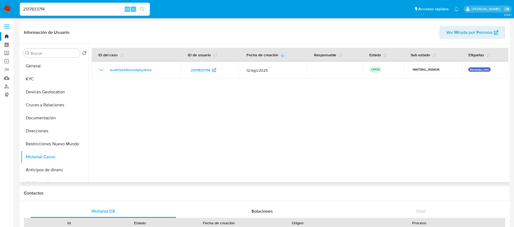
drag, startPoint x: 5, startPoint y: 6, endPoint x: 35, endPoint y: 23, distance: 34.5
click at [5, 6] on img at bounding box center [7, 9] width 9 height 9
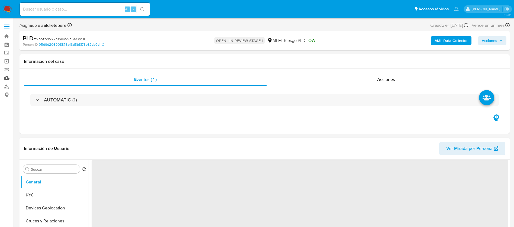
click at [9, 79] on link "Mulan" at bounding box center [32, 78] width 65 height 8
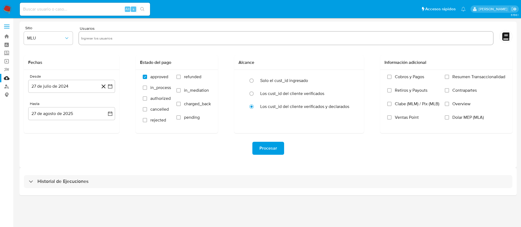
click at [138, 34] on input "text" at bounding box center [285, 38] width 409 height 9
paste input "2554924612"
type input "2554924612"
click at [54, 43] on button "MLU" at bounding box center [48, 38] width 49 height 13
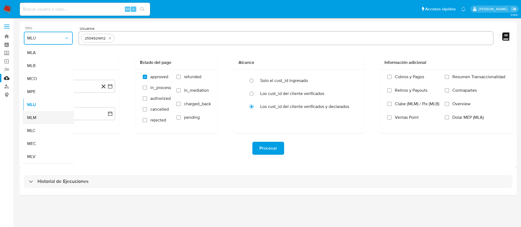
click at [39, 118] on div "MLM" at bounding box center [46, 117] width 39 height 13
click at [55, 89] on button "27 de julio de 2024" at bounding box center [71, 86] width 87 height 13
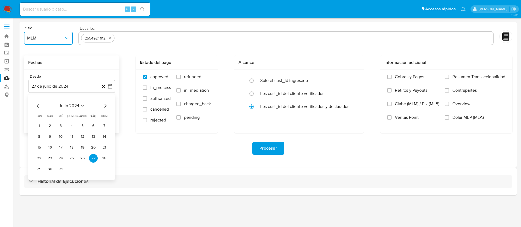
drag, startPoint x: 70, startPoint y: 104, endPoint x: 72, endPoint y: 107, distance: 3.6
click at [72, 107] on span "julio 2024" at bounding box center [69, 105] width 20 height 5
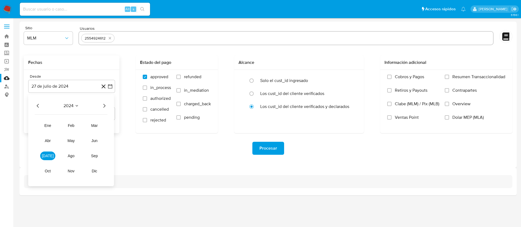
drag, startPoint x: 104, startPoint y: 104, endPoint x: 78, endPoint y: 112, distance: 27.2
click at [104, 104] on icon "Año siguiente" at bounding box center [104, 106] width 7 height 7
click at [69, 127] on span "feb" at bounding box center [71, 126] width 7 height 4
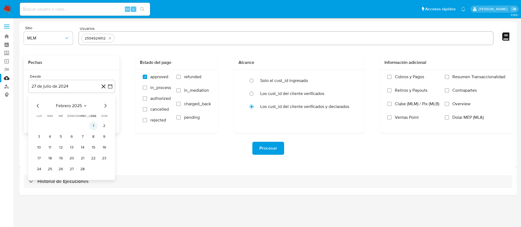
click at [94, 129] on button "1" at bounding box center [93, 126] width 9 height 9
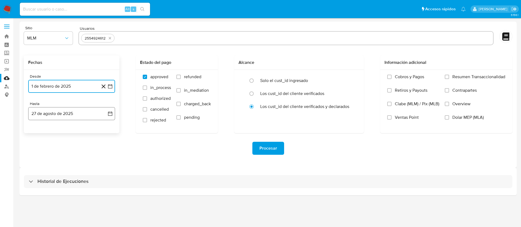
click at [68, 118] on button "27 de agosto de 2025" at bounding box center [71, 113] width 87 height 13
click at [38, 132] on icon "Mes anterior" at bounding box center [38, 133] width 7 height 7
click at [70, 197] on button "31" at bounding box center [71, 196] width 9 height 9
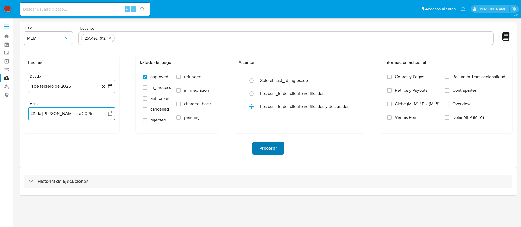
click at [260, 148] on span "Procesar" at bounding box center [268, 149] width 18 height 12
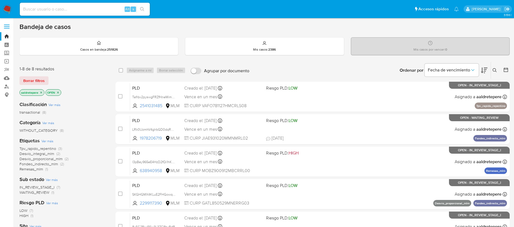
click at [494, 70] on icon at bounding box center [495, 70] width 4 height 4
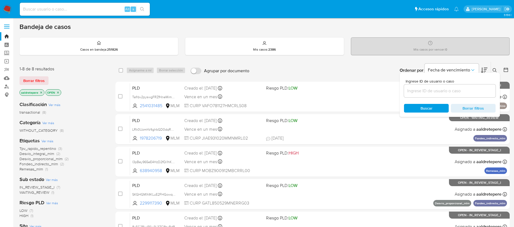
click at [446, 90] on input at bounding box center [450, 91] width 92 height 7
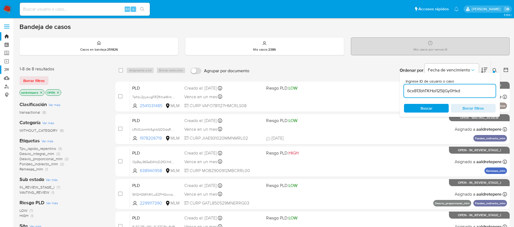
type input "6cx813bhTKHoi125IjGy0Hxd"
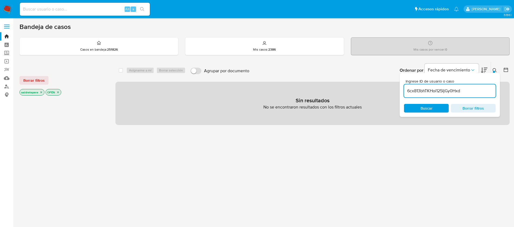
drag, startPoint x: 28, startPoint y: 79, endPoint x: 52, endPoint y: 86, distance: 24.2
click at [29, 79] on span "Borrar filtros" at bounding box center [33, 81] width 21 height 8
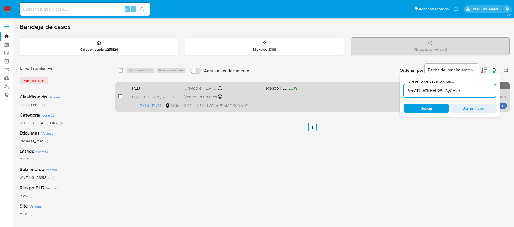
click at [118, 97] on input "checkbox" at bounding box center [120, 96] width 4 height 4
checkbox input "true"
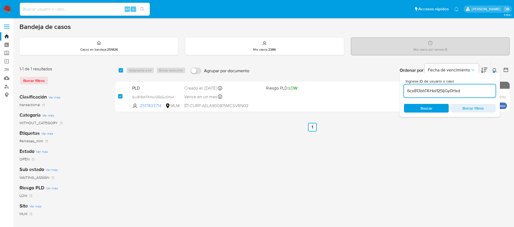
checkbox input "true"
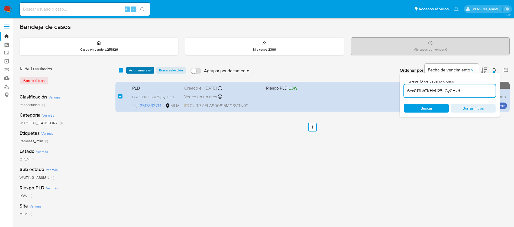
click at [138, 71] on span "Asignarme a mí" at bounding box center [140, 70] width 23 height 5
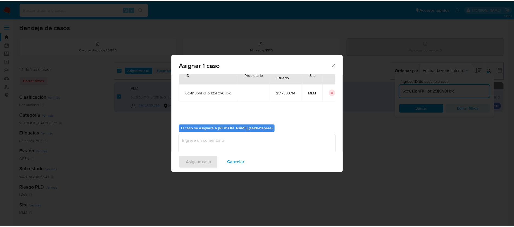
scroll to position [28, 0]
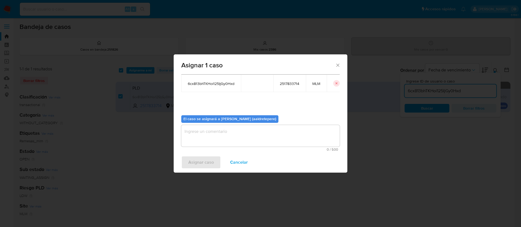
click at [204, 145] on textarea "assign-modal" at bounding box center [260, 136] width 158 height 22
click at [198, 163] on span "Asignar caso" at bounding box center [200, 163] width 25 height 12
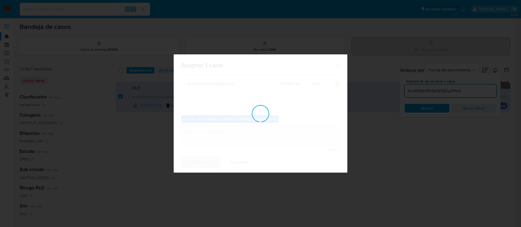
checkbox input "false"
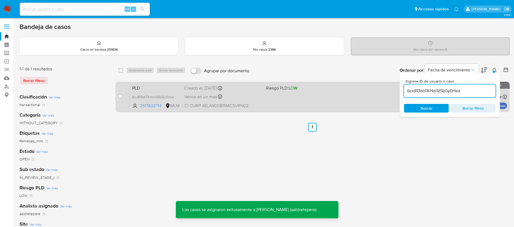
click at [244, 97] on div "Vence en un mes Vence el [DATE] 02:11:57" at bounding box center [223, 96] width 78 height 7
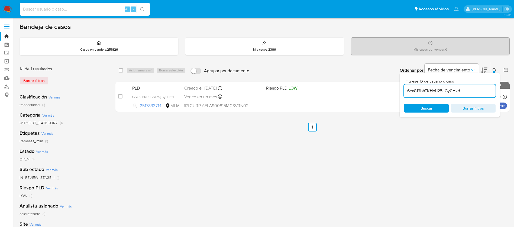
click at [92, 11] on input at bounding box center [85, 9] width 130 height 7
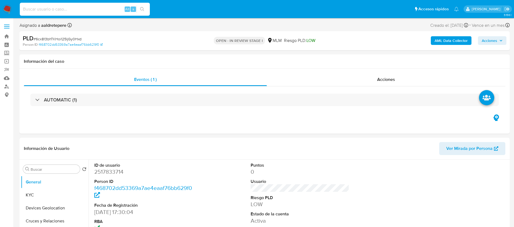
click at [102, 11] on input at bounding box center [85, 9] width 130 height 7
paste input "2517833714"
type input "2517833714"
select select "10"
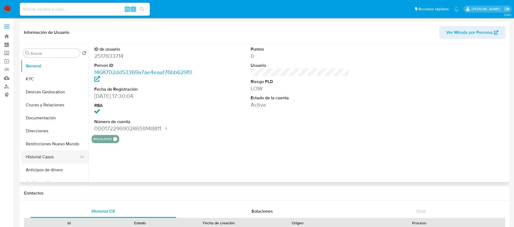
click at [40, 157] on button "Historial Casos" at bounding box center [52, 157] width 63 height 13
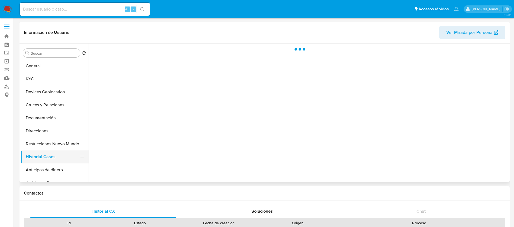
select select "10"
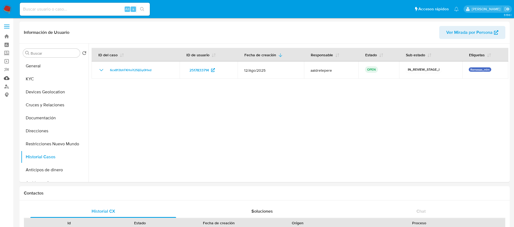
click at [10, 77] on link "Mulan" at bounding box center [32, 78] width 65 height 8
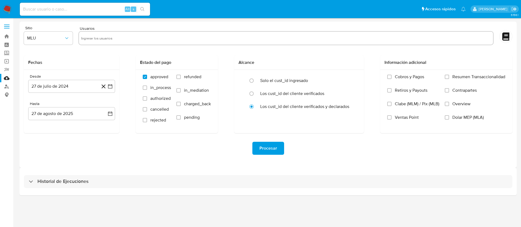
click at [108, 39] on input "text" at bounding box center [285, 38] width 409 height 9
paste input "2517833714"
type input "2517833714"
click at [54, 33] on button "MLU" at bounding box center [48, 38] width 49 height 13
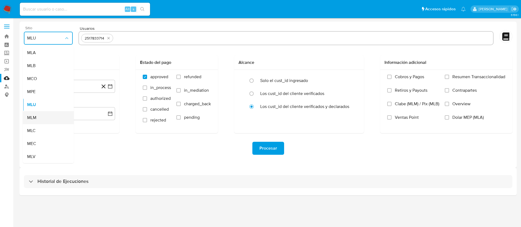
click at [41, 119] on div "MLM" at bounding box center [46, 117] width 39 height 13
click at [70, 81] on button "27 de julio de 2024" at bounding box center [71, 86] width 87 height 13
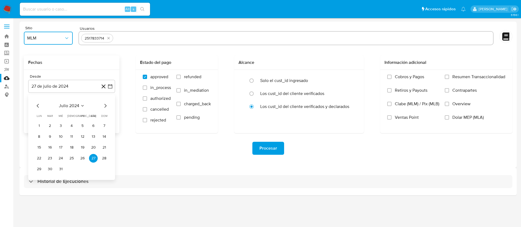
click at [74, 105] on span "julio 2024" at bounding box center [69, 105] width 20 height 5
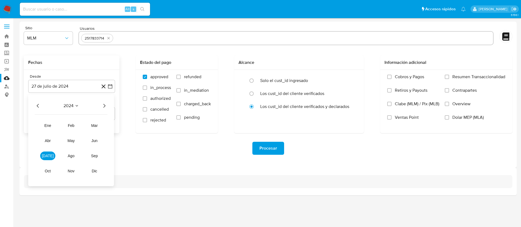
click at [106, 107] on icon "Año siguiente" at bounding box center [104, 106] width 7 height 7
click at [52, 139] on button "abr" at bounding box center [47, 141] width 15 height 9
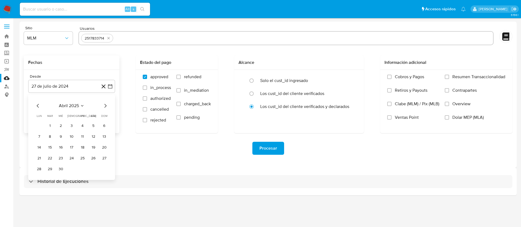
drag, startPoint x: 52, startPoint y: 124, endPoint x: 54, endPoint y: 111, distance: 13.4
click at [52, 124] on button "1" at bounding box center [50, 126] width 9 height 9
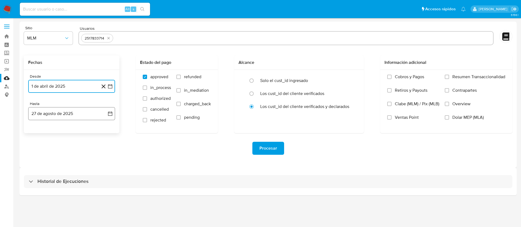
click at [54, 111] on button "27 de agosto de 2025" at bounding box center [71, 113] width 87 height 13
click at [36, 132] on icon "Mes anterior" at bounding box center [38, 133] width 7 height 7
click at [73, 194] on button "31" at bounding box center [71, 196] width 9 height 9
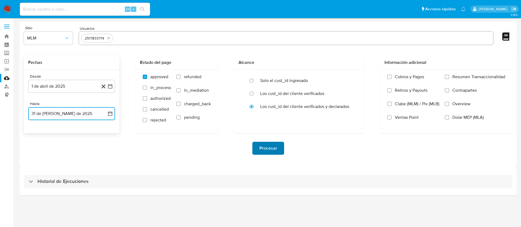
click at [281, 153] on button "Procesar" at bounding box center [268, 148] width 32 height 13
